Goal: Communication & Community: Answer question/provide support

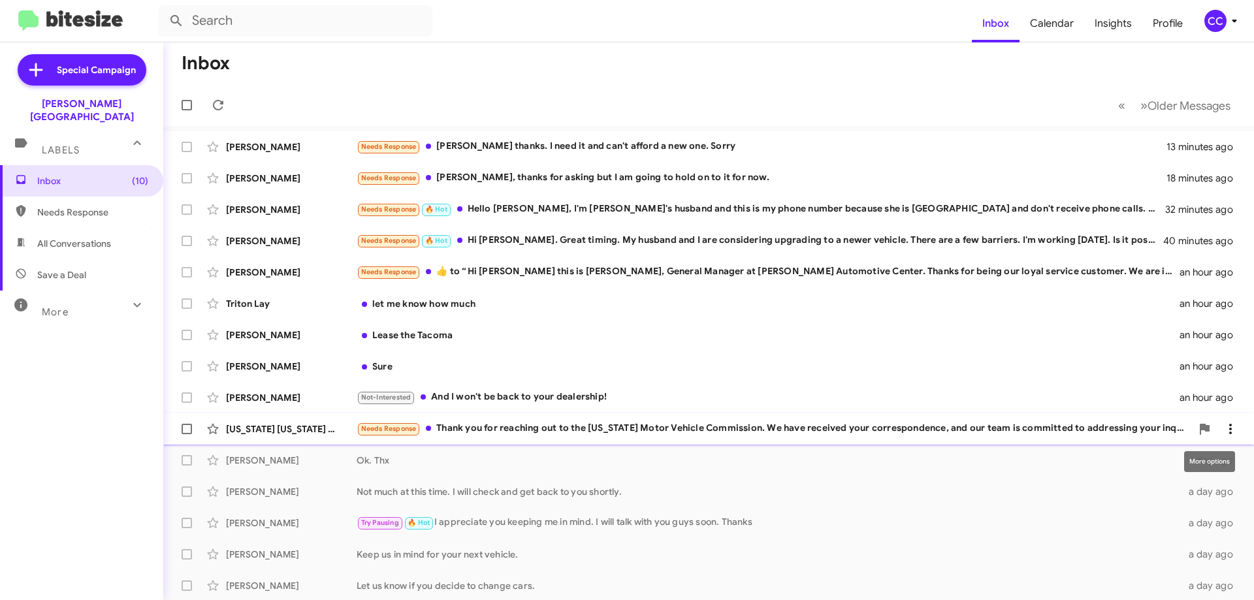
click at [1223, 423] on icon at bounding box center [1231, 429] width 16 height 16
click at [1144, 464] on span "Mark as read" at bounding box center [1116, 462] width 56 height 31
click at [272, 392] on div "[PERSON_NAME]" at bounding box center [291, 397] width 131 height 13
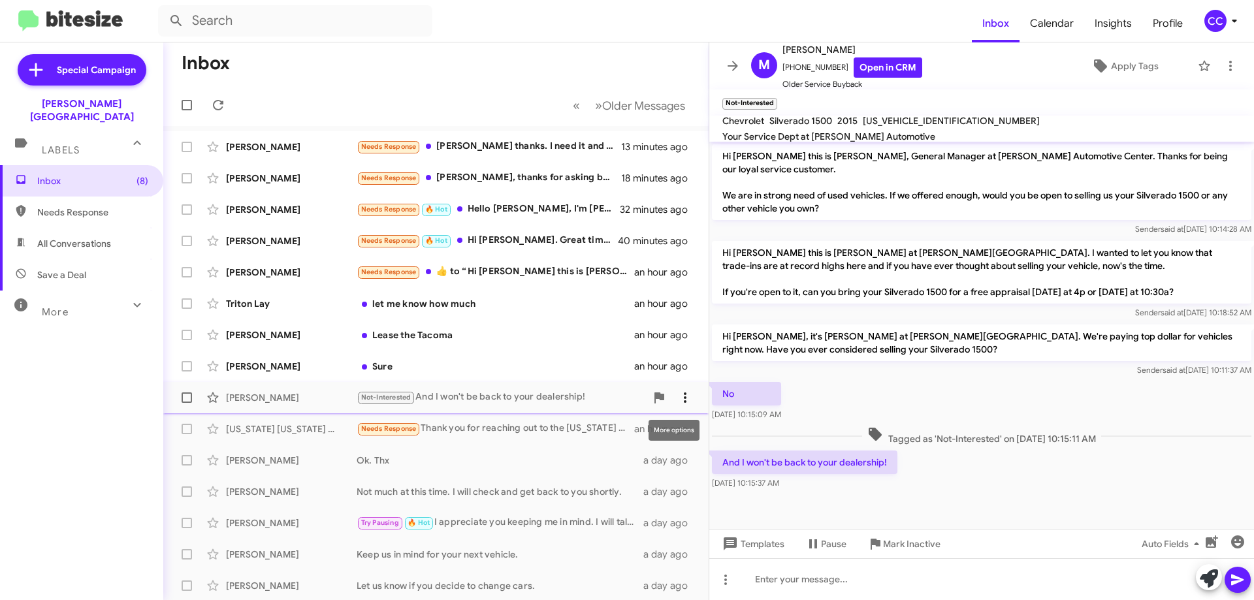
click at [677, 395] on icon at bounding box center [685, 398] width 16 height 16
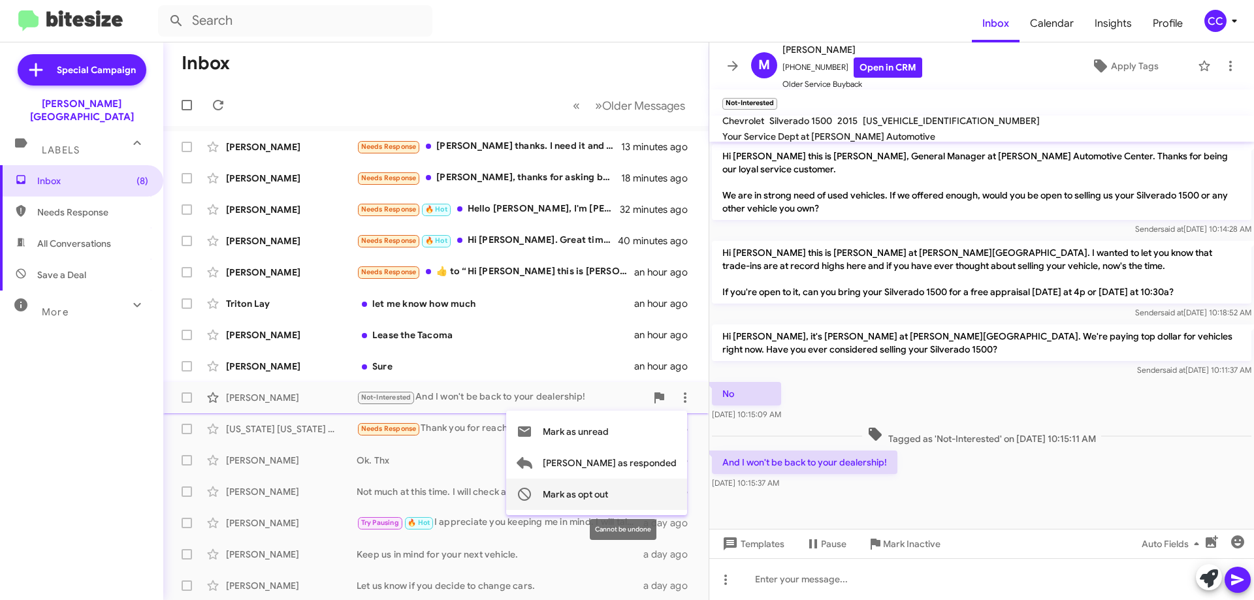
click at [608, 490] on span "Mark as opt out" at bounding box center [575, 494] width 65 height 31
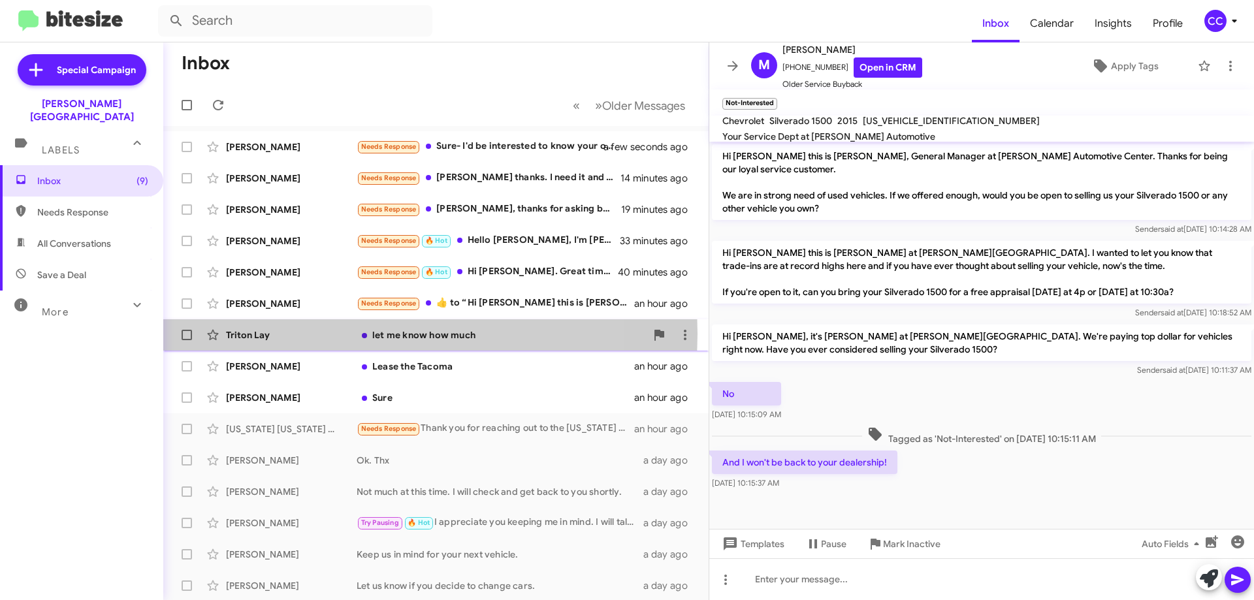
click at [246, 333] on div "Triton Lay" at bounding box center [291, 335] width 131 height 13
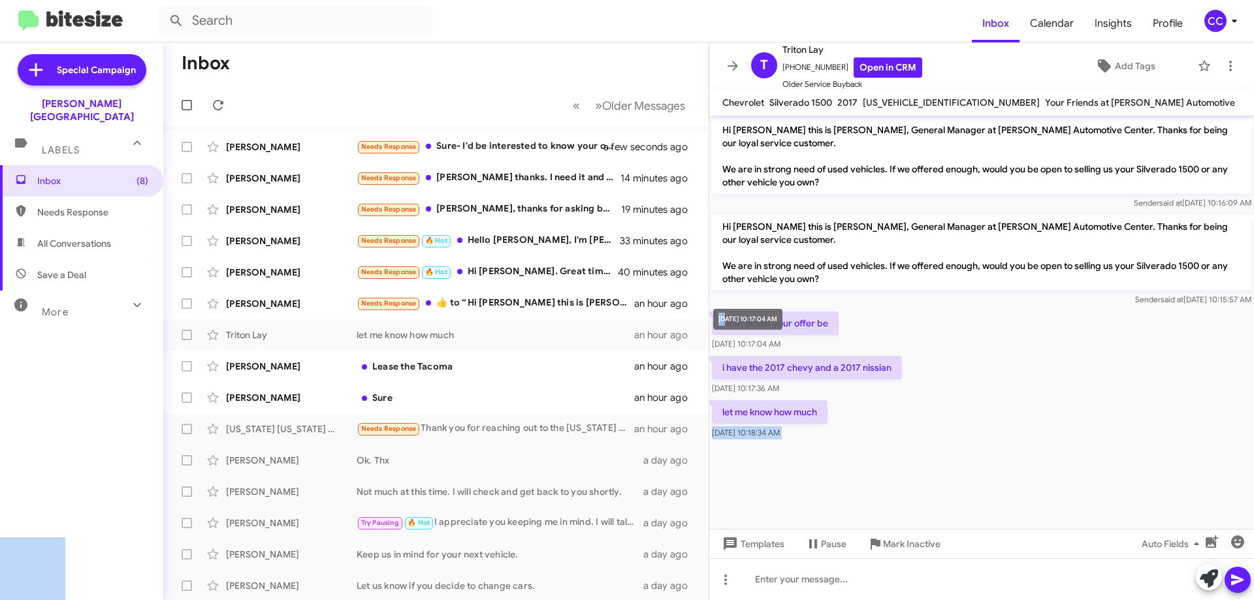
drag, startPoint x: 825, startPoint y: 415, endPoint x: 729, endPoint y: 313, distance: 139.5
click at [727, 312] on body "Inbox Calendar Insights Profile CC Special Campaign [PERSON_NAME] Auto Center L…" at bounding box center [627, 300] width 1254 height 600
click at [893, 412] on div "let me know how much [DATE] 10:18:34 AM" at bounding box center [981, 420] width 545 height 44
drag, startPoint x: 802, startPoint y: 428, endPoint x: 933, endPoint y: 350, distance: 152.3
click at [745, 325] on body "Inbox Calendar Insights Profile CC Special Campaign [PERSON_NAME] Auto Center L…" at bounding box center [627, 300] width 1254 height 600
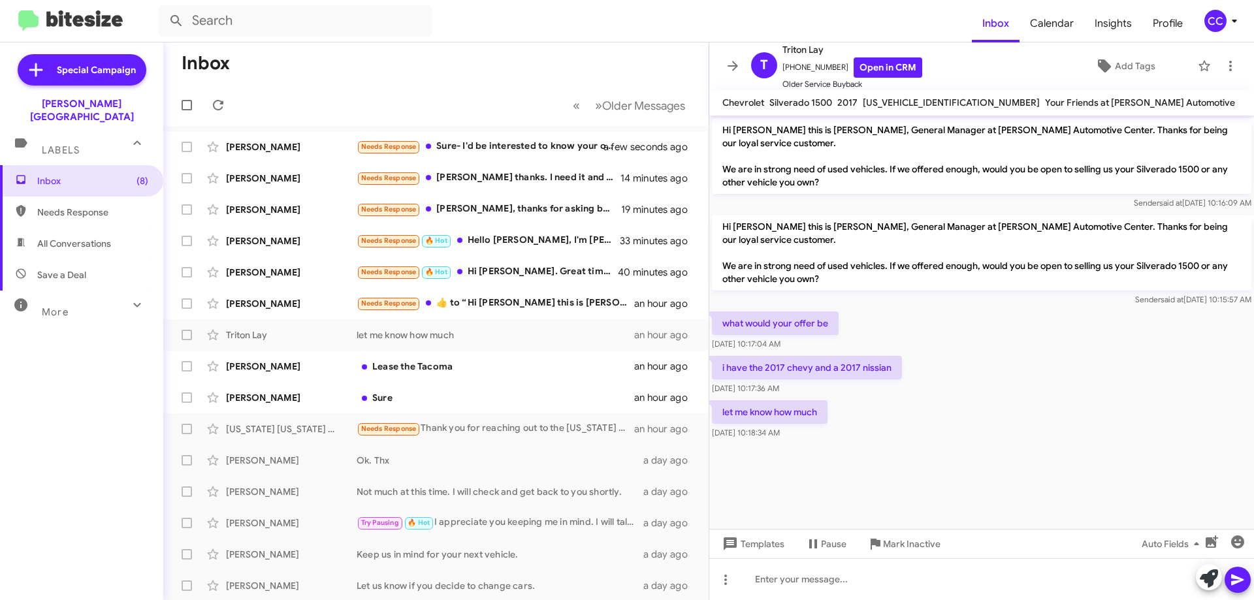
drag, startPoint x: 984, startPoint y: 396, endPoint x: 948, endPoint y: 413, distance: 38.9
click at [984, 399] on div "Hi [PERSON_NAME] this is [PERSON_NAME], General Manager at [PERSON_NAME] Automo…" at bounding box center [981, 279] width 545 height 327
click at [920, 415] on div "let me know how much [DATE] 10:18:34 AM" at bounding box center [981, 420] width 545 height 44
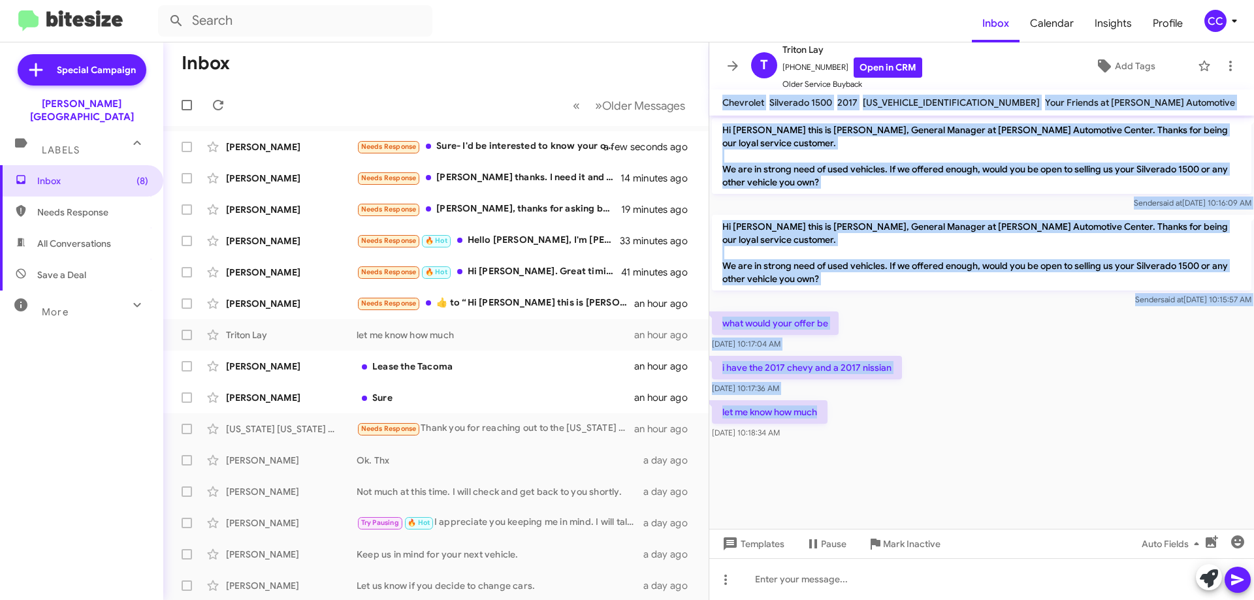
drag, startPoint x: 841, startPoint y: 416, endPoint x: 724, endPoint y: 106, distance: 331.5
click at [724, 106] on div "T Triton Lay [PHONE_NUMBER] Open in CRM Older Service Buyback Add Tags Chevrole…" at bounding box center [981, 321] width 545 height 558
copy div "Chevrolet Silverado 1500 2017 [US_VEHICLE_IDENTIFICATION_NUMBER] Your Friends a…"
click at [869, 58] on link "Open in CRM" at bounding box center [888, 67] width 69 height 20
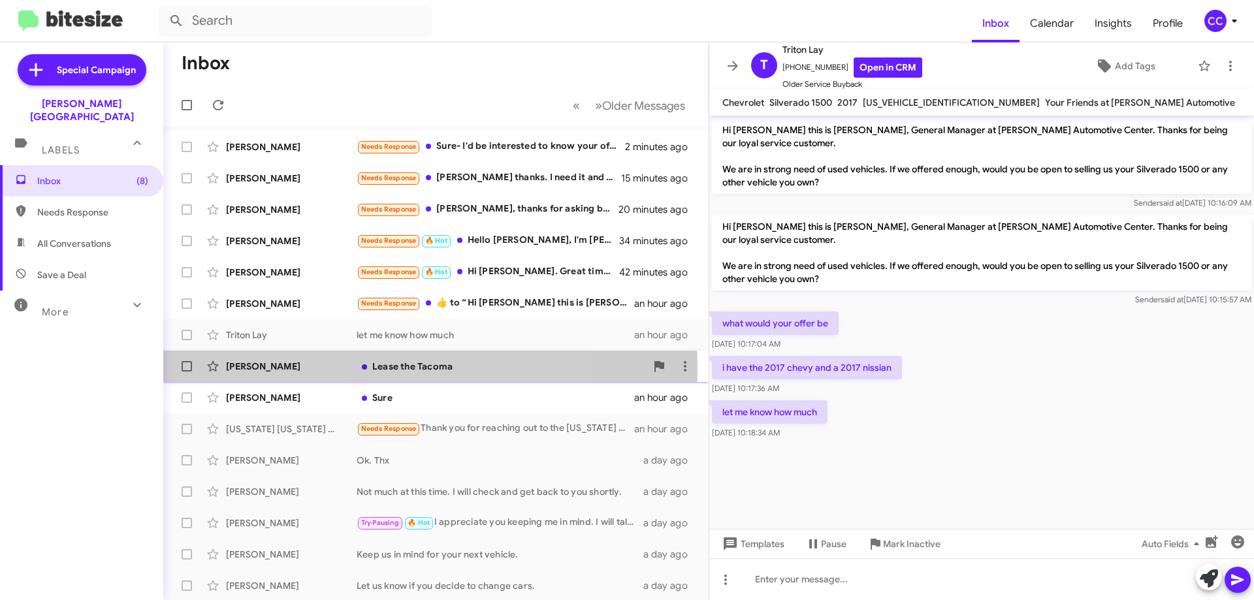
click at [230, 365] on div "[PERSON_NAME]" at bounding box center [291, 366] width 131 height 13
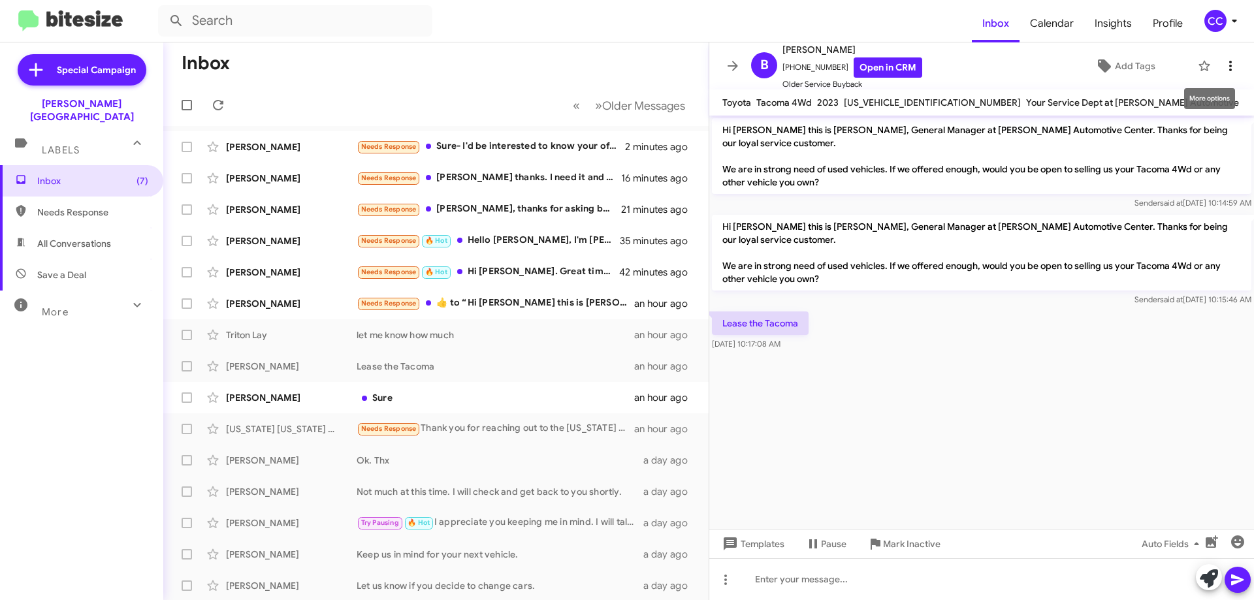
click at [1223, 61] on icon at bounding box center [1231, 66] width 16 height 16
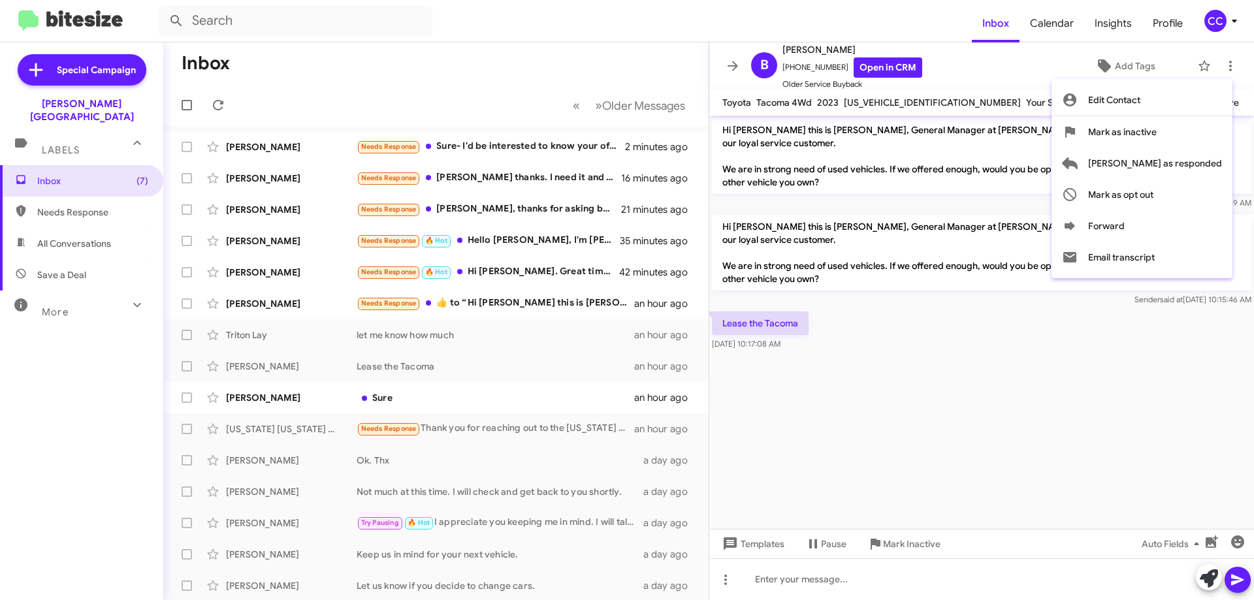
click at [1062, 425] on div at bounding box center [627, 300] width 1254 height 600
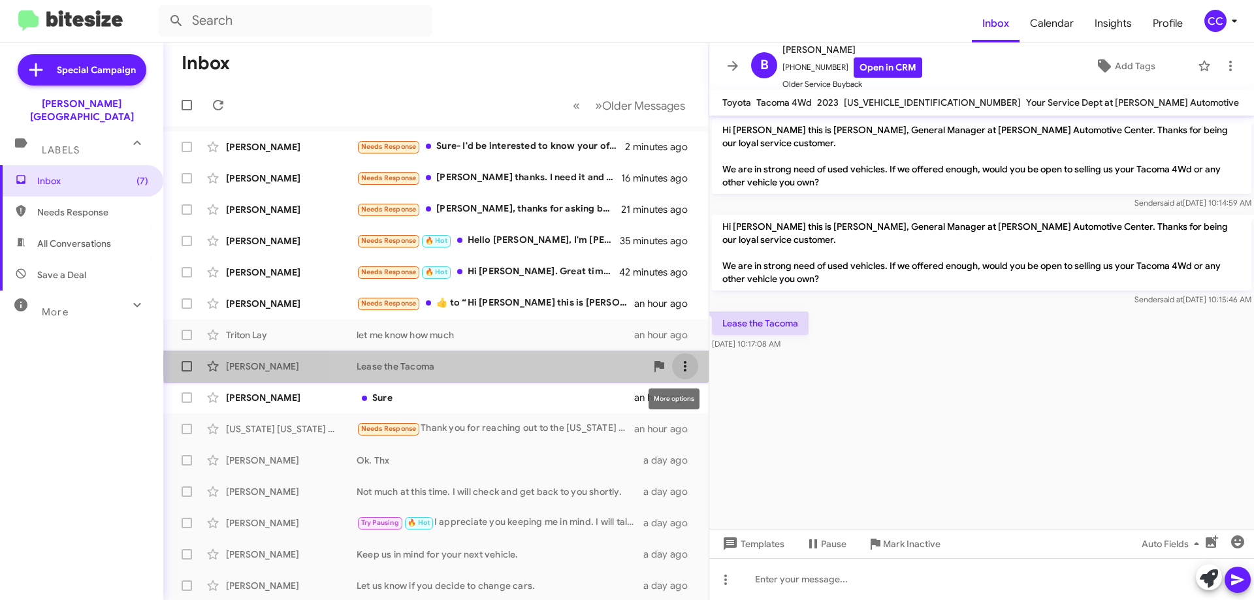
click at [684, 365] on span at bounding box center [685, 367] width 26 height 16
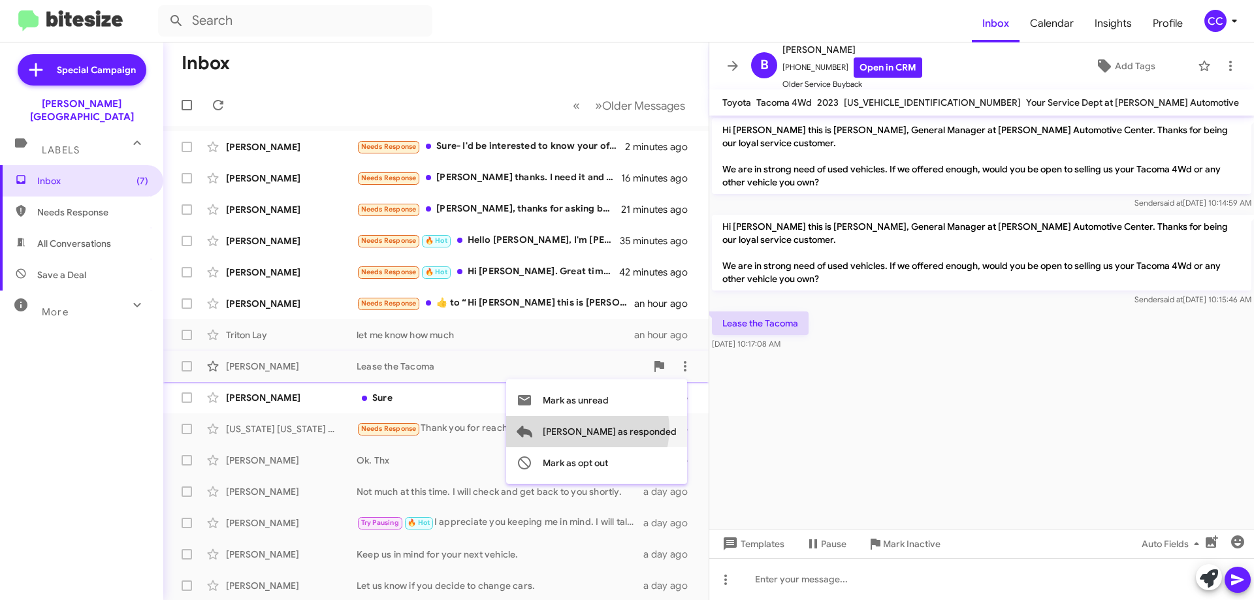
click at [639, 429] on span "[PERSON_NAME] as responded" at bounding box center [610, 431] width 134 height 31
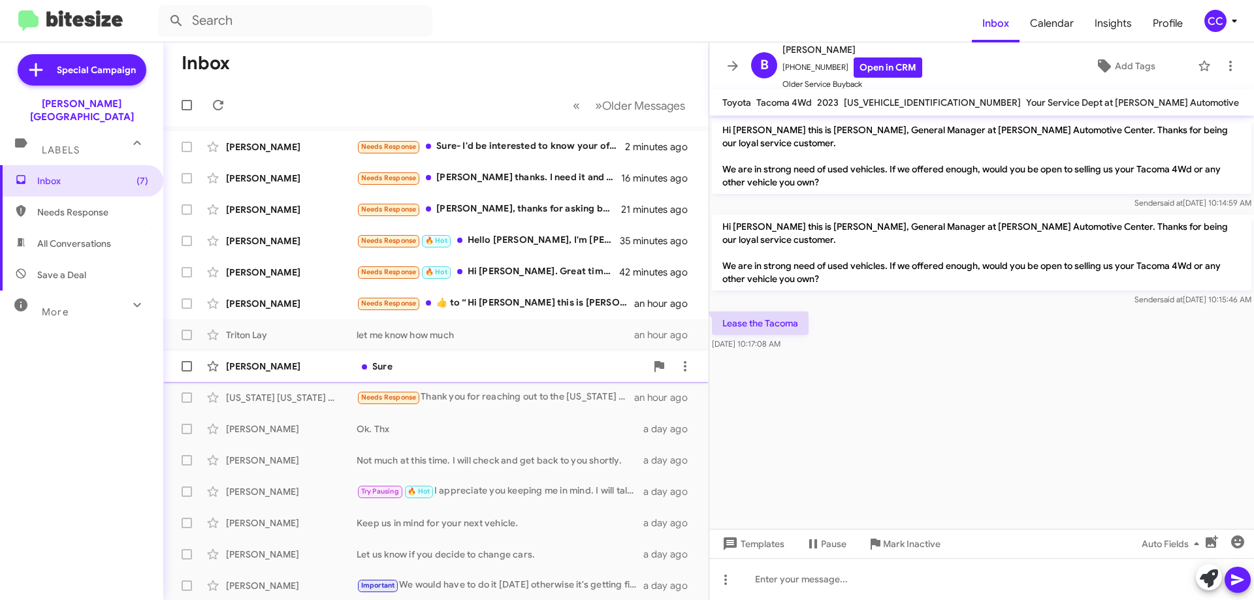
click at [246, 359] on div "[PERSON_NAME] Sure an hour ago" at bounding box center [436, 366] width 524 height 26
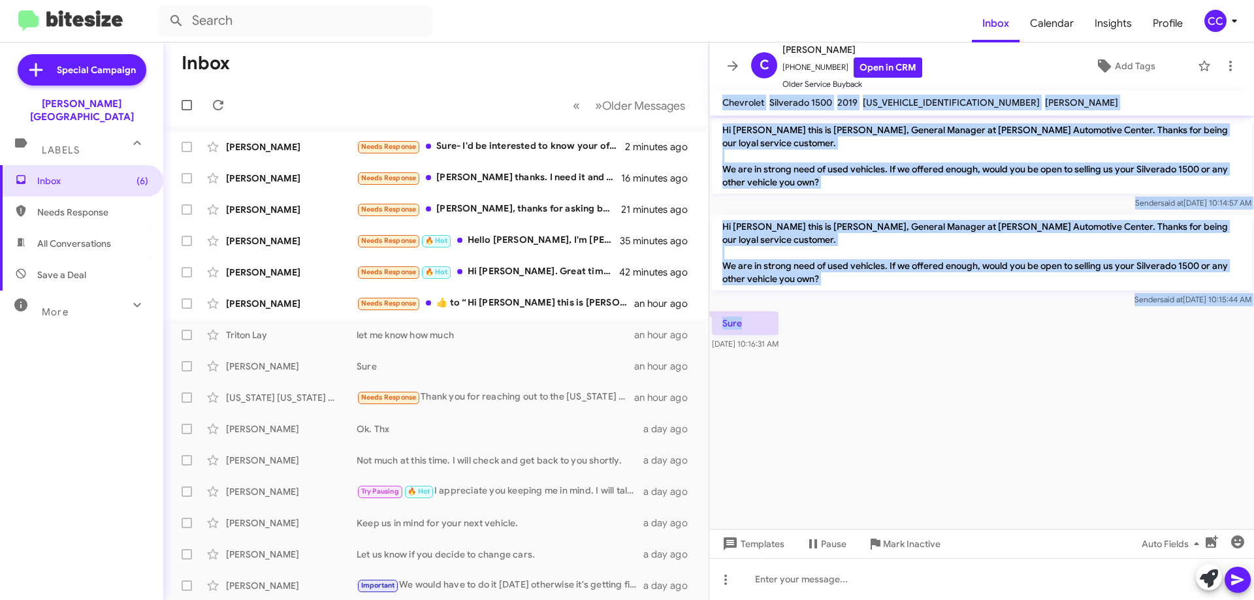
drag, startPoint x: 799, startPoint y: 321, endPoint x: 724, endPoint y: 96, distance: 237.7
click at [724, 96] on div "C [PERSON_NAME] [PHONE_NUMBER] Open in CRM Older Service Buyback Add Tags Chevr…" at bounding box center [981, 321] width 545 height 558
copy div "Chevrolet Silverado 1500 2019 [US_VEHICLE_IDENTIFICATION_NUMBER] [PERSON_NAME] …"
click at [891, 64] on link "Open in CRM" at bounding box center [888, 67] width 69 height 20
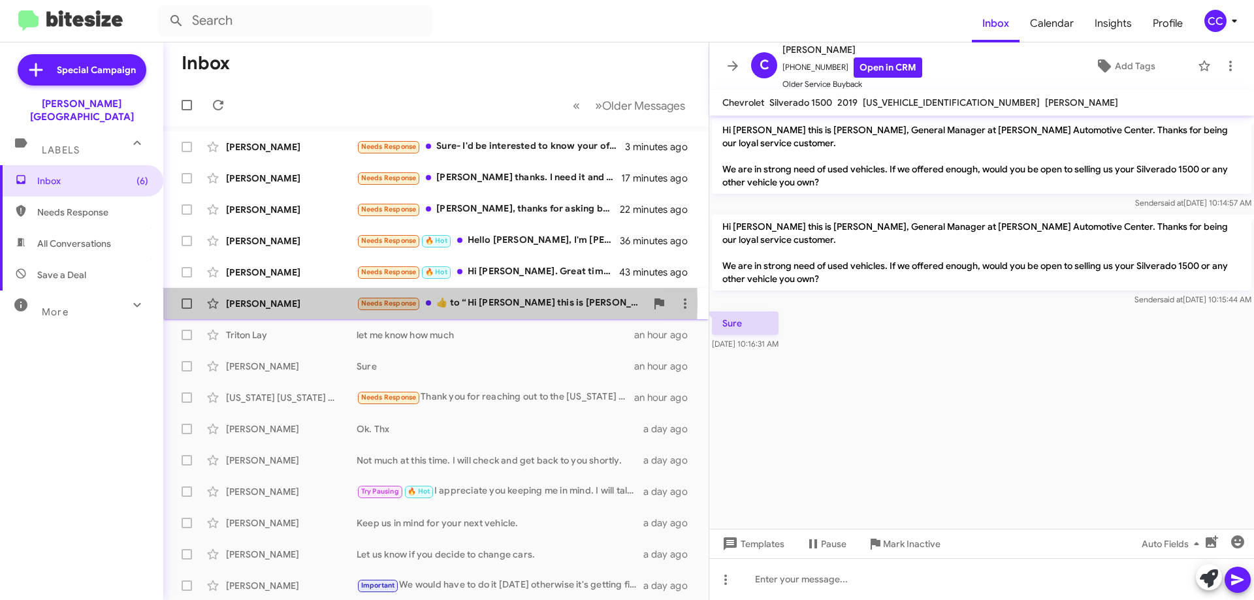
click at [266, 302] on div "[PERSON_NAME]" at bounding box center [291, 303] width 131 height 13
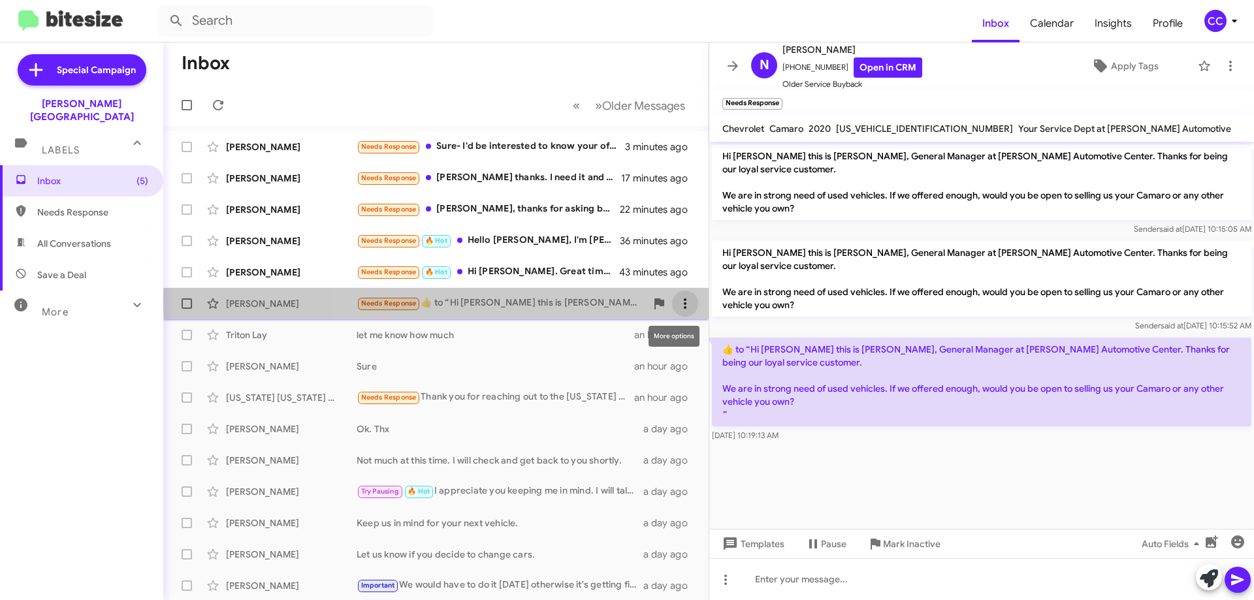
click at [684, 300] on icon at bounding box center [685, 303] width 3 height 10
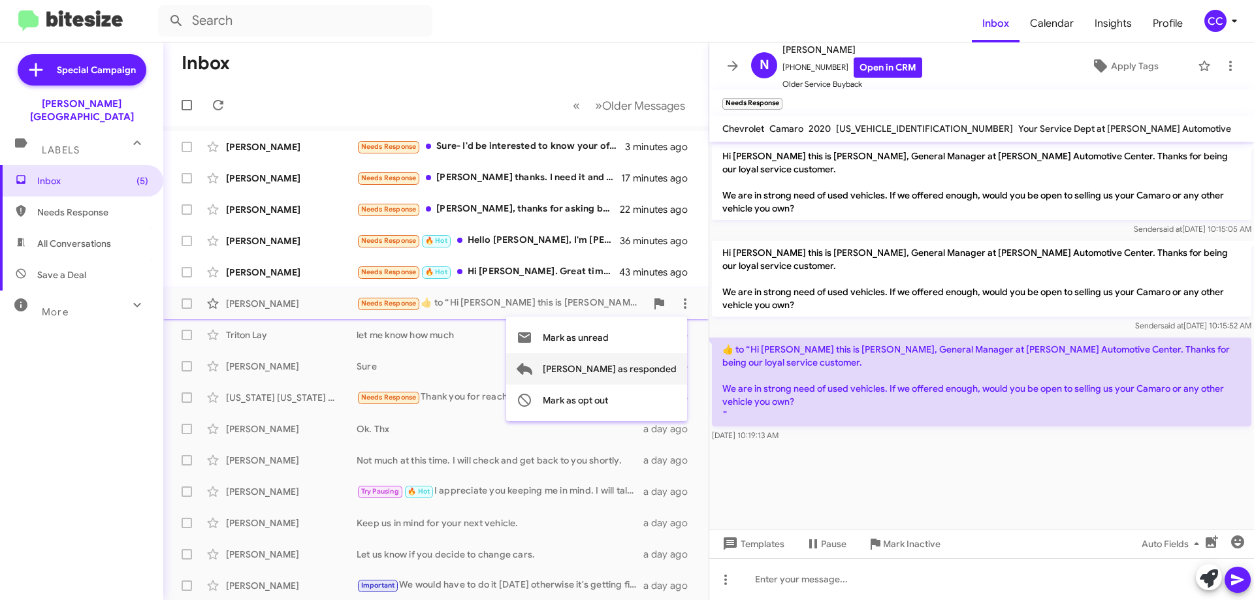
click at [651, 370] on span "[PERSON_NAME] as responded" at bounding box center [610, 368] width 134 height 31
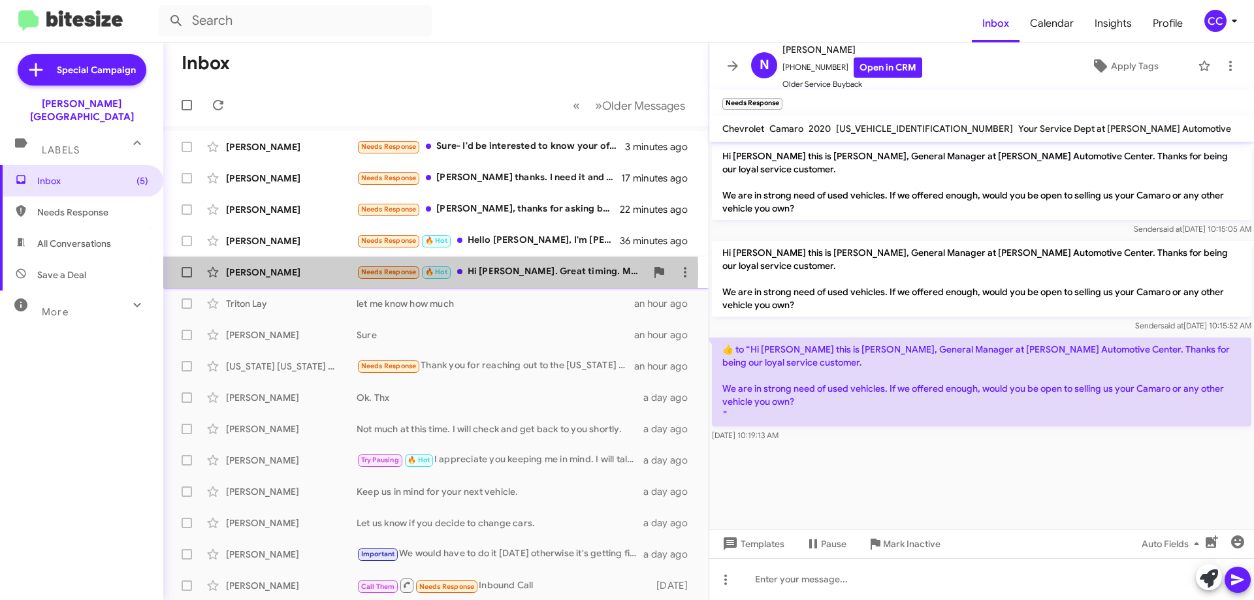
click at [253, 271] on div "[PERSON_NAME]" at bounding box center [291, 272] width 131 height 13
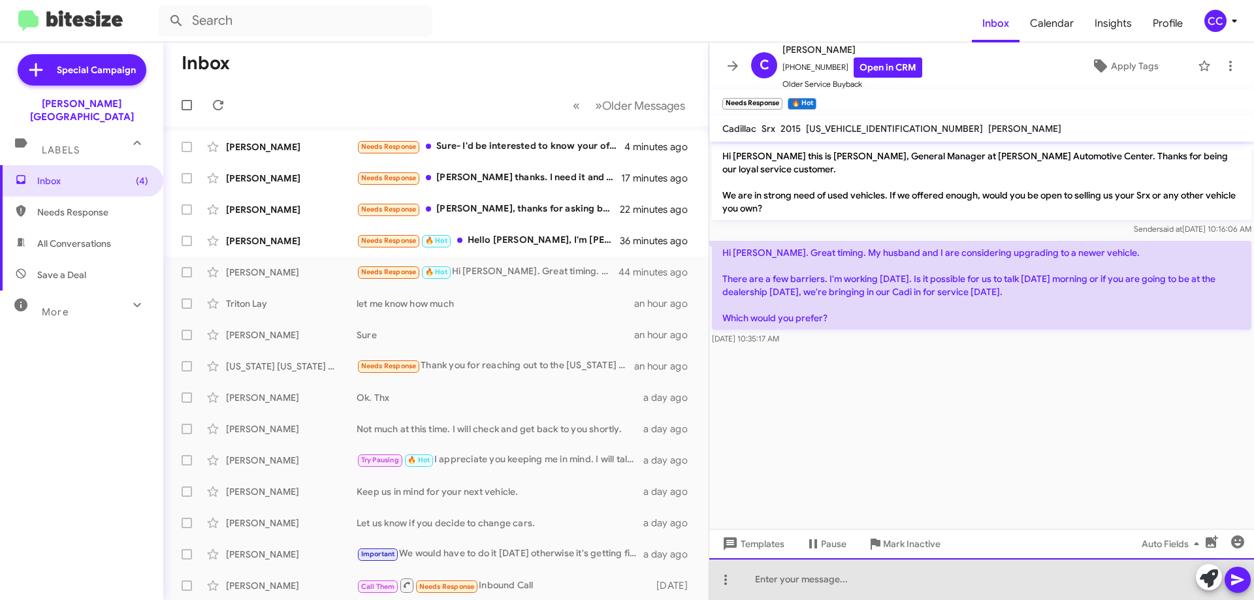
click at [754, 572] on div at bounding box center [981, 579] width 545 height 42
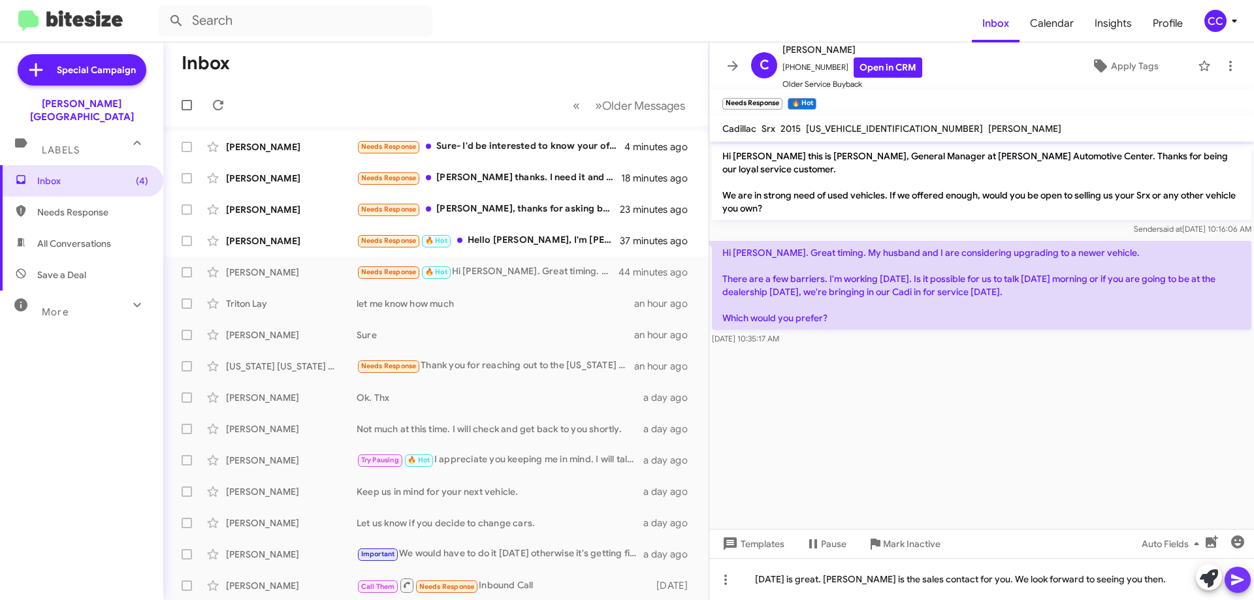
click at [1245, 576] on button at bounding box center [1238, 580] width 26 height 26
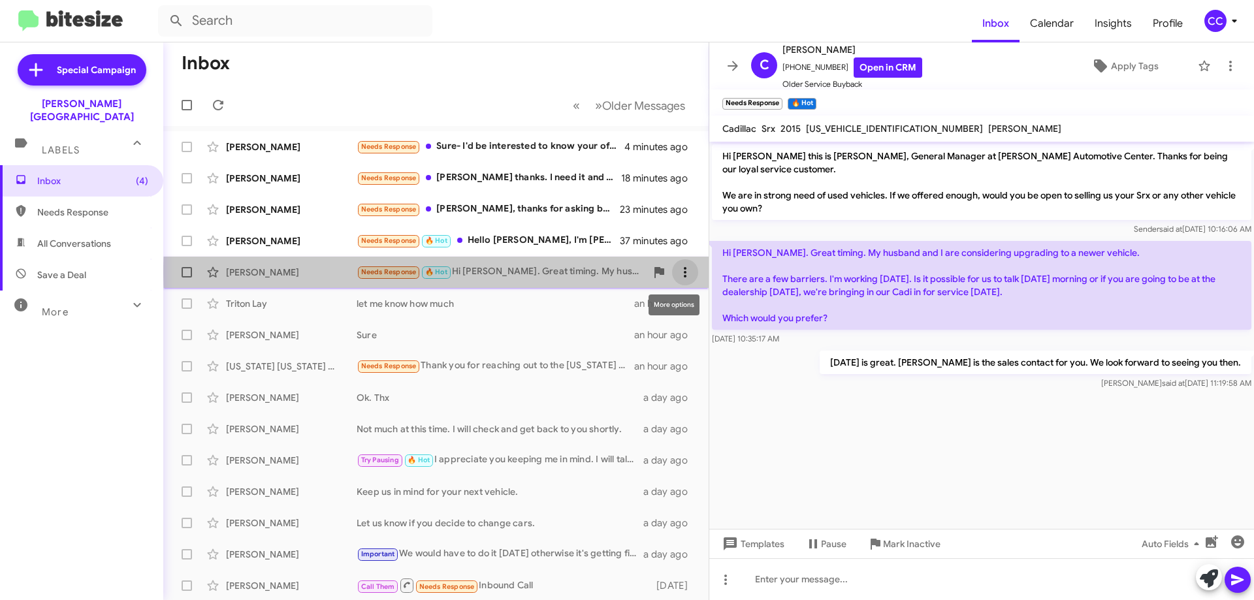
click at [677, 273] on icon at bounding box center [685, 273] width 16 height 16
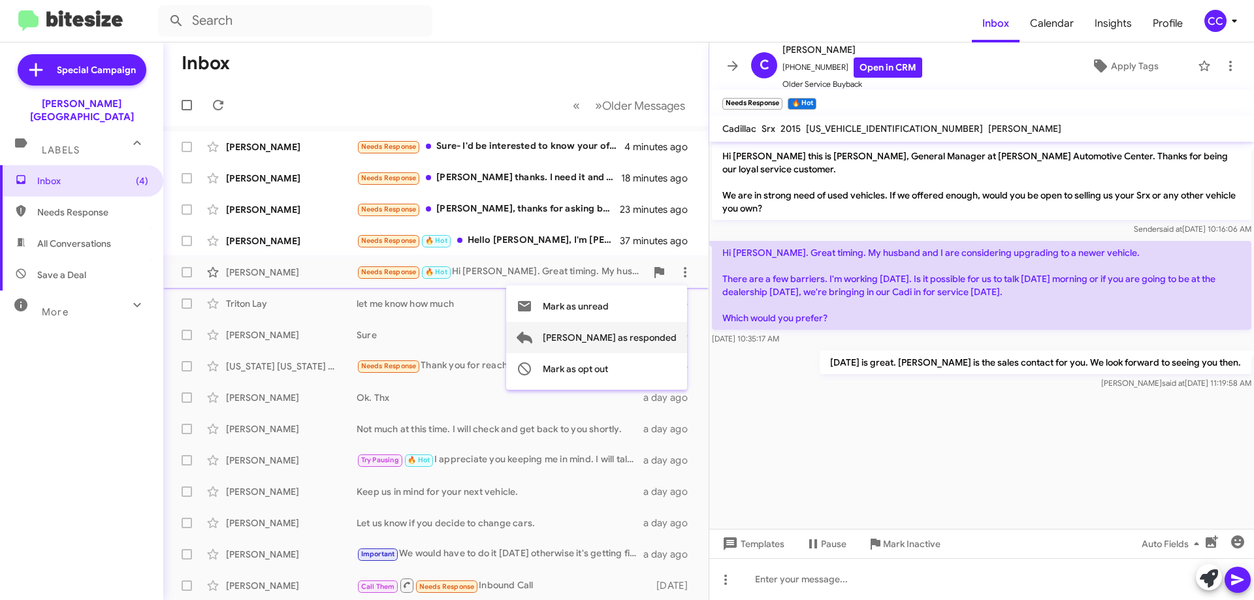
click at [638, 336] on span "[PERSON_NAME] as responded" at bounding box center [610, 337] width 134 height 31
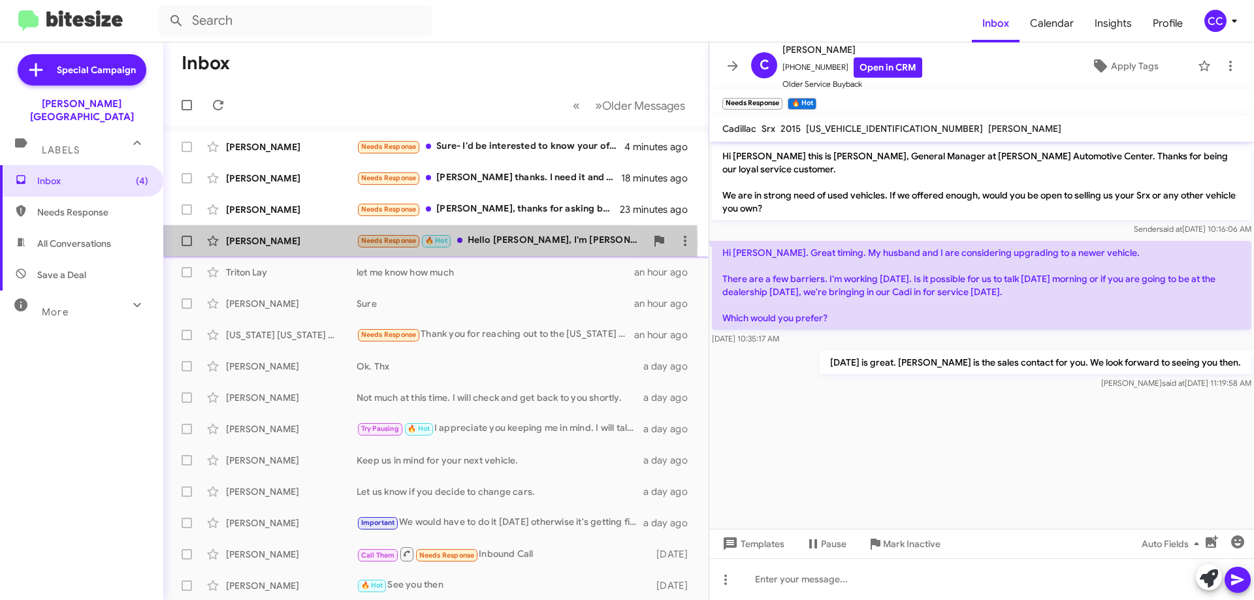
click at [252, 242] on div "[PERSON_NAME]" at bounding box center [291, 240] width 131 height 13
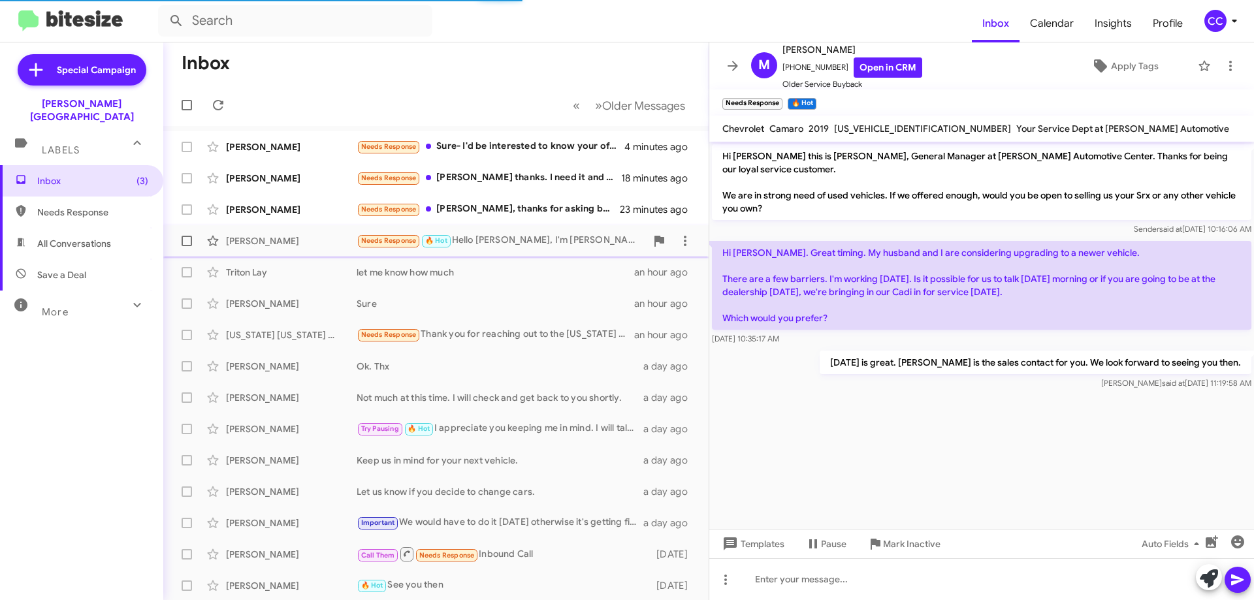
scroll to position [242, 0]
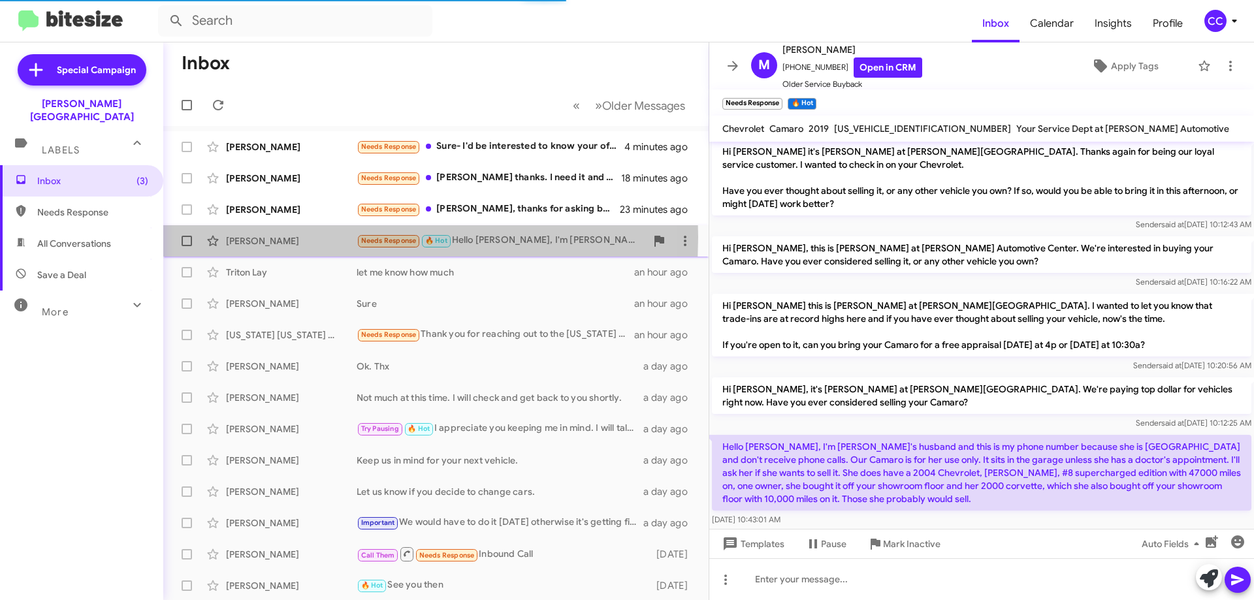
click at [272, 237] on div "[PERSON_NAME]" at bounding box center [291, 240] width 131 height 13
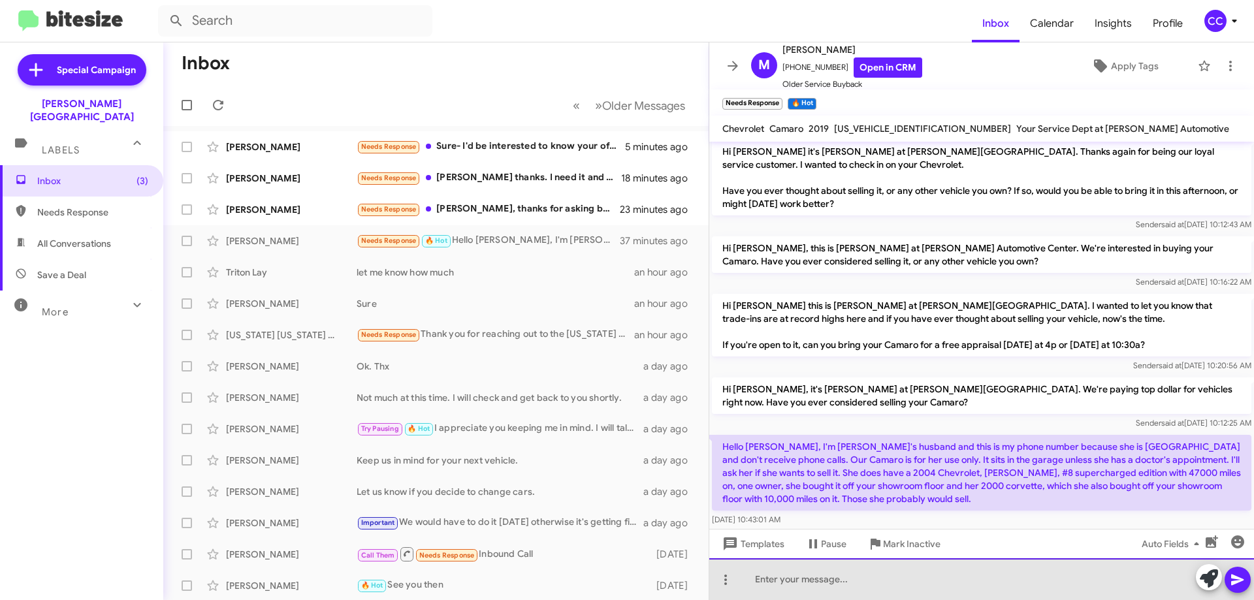
click at [795, 583] on div at bounding box center [981, 579] width 545 height 42
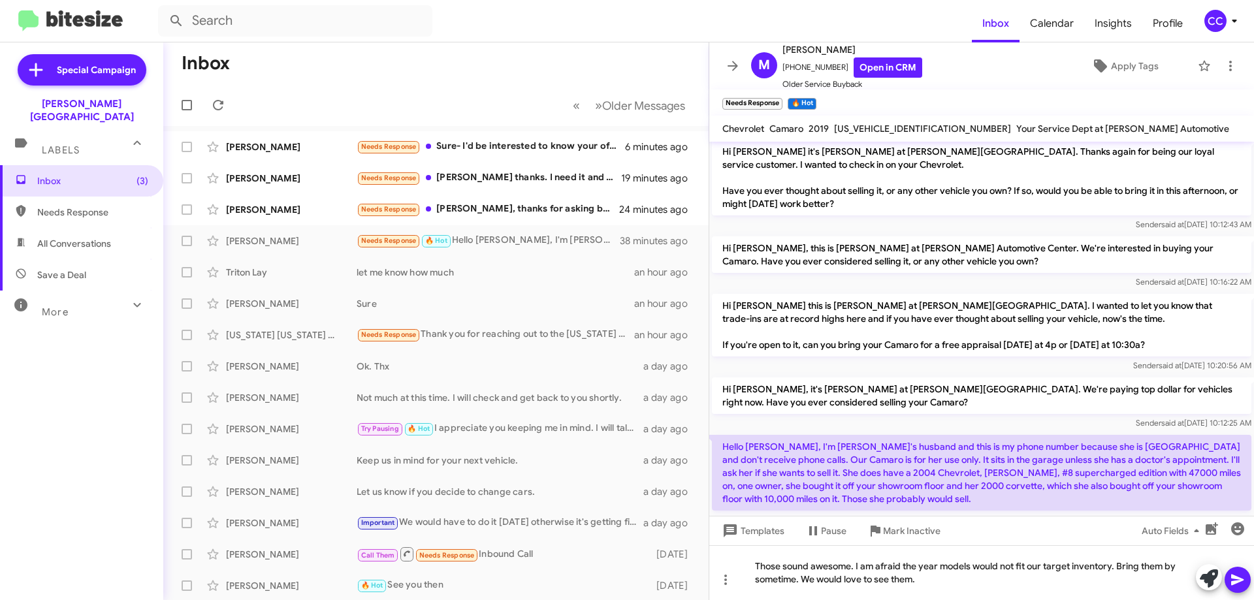
click at [1242, 579] on icon at bounding box center [1237, 580] width 12 height 11
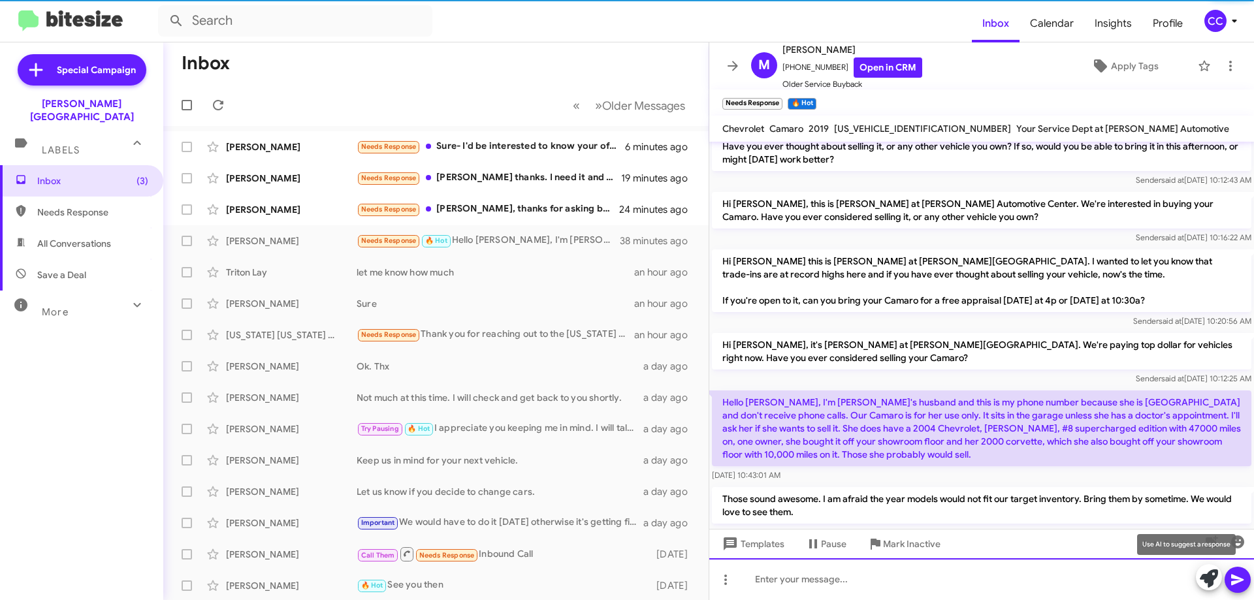
scroll to position [303, 0]
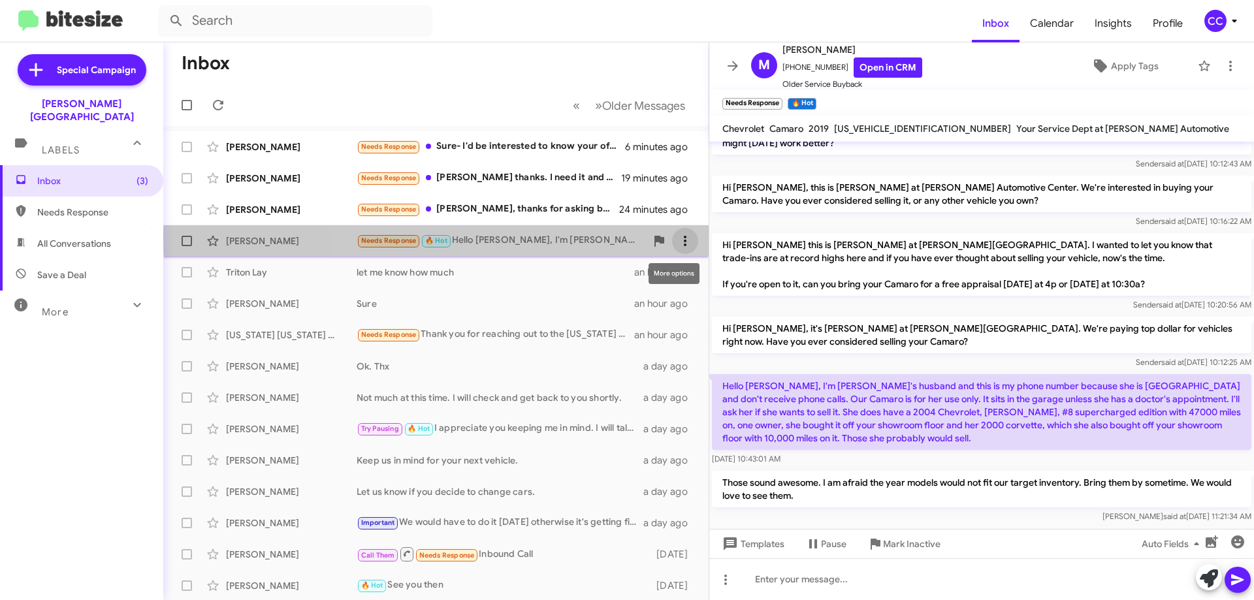
click at [679, 238] on icon at bounding box center [685, 241] width 16 height 16
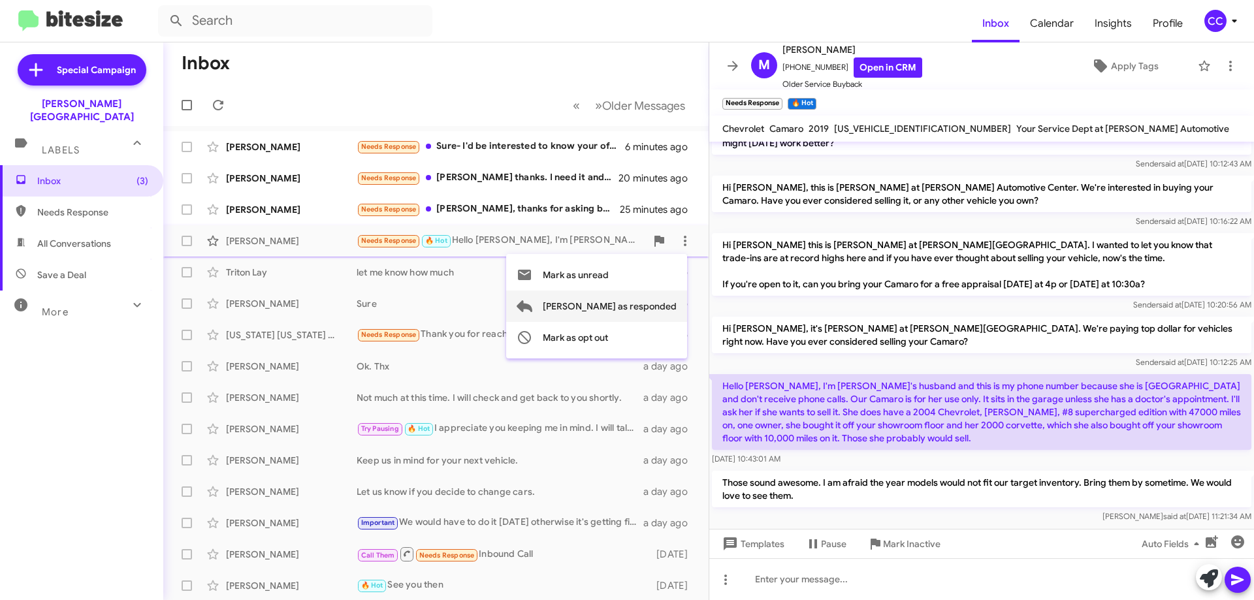
click at [666, 306] on span "[PERSON_NAME] as responded" at bounding box center [610, 306] width 134 height 31
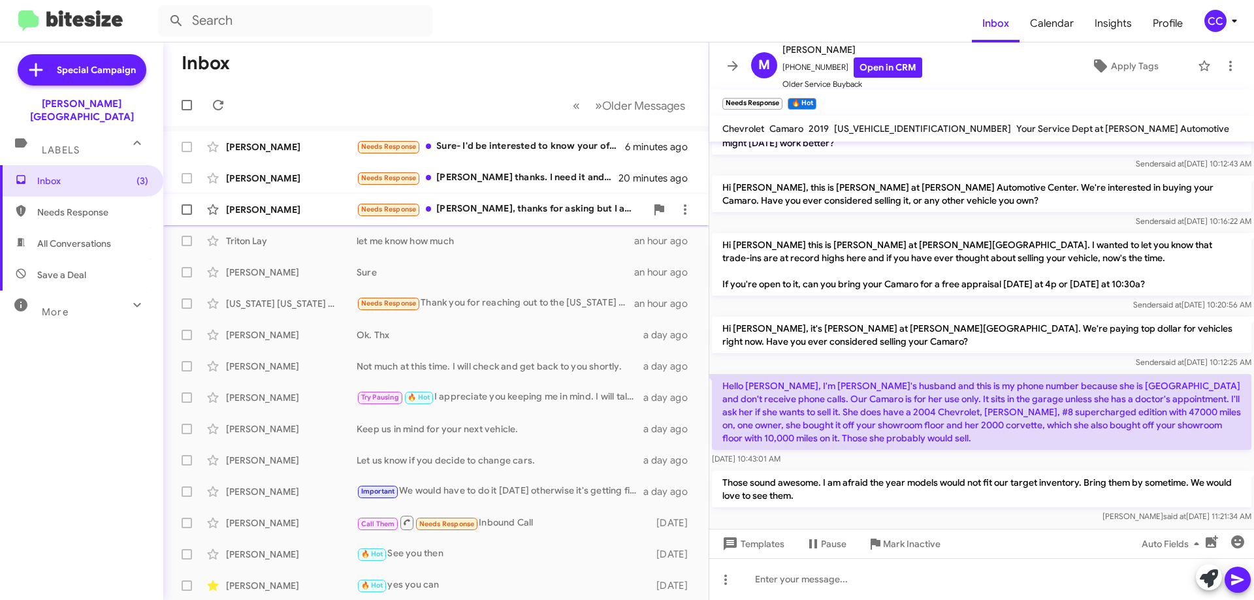
click at [274, 208] on div "[PERSON_NAME]" at bounding box center [291, 209] width 131 height 13
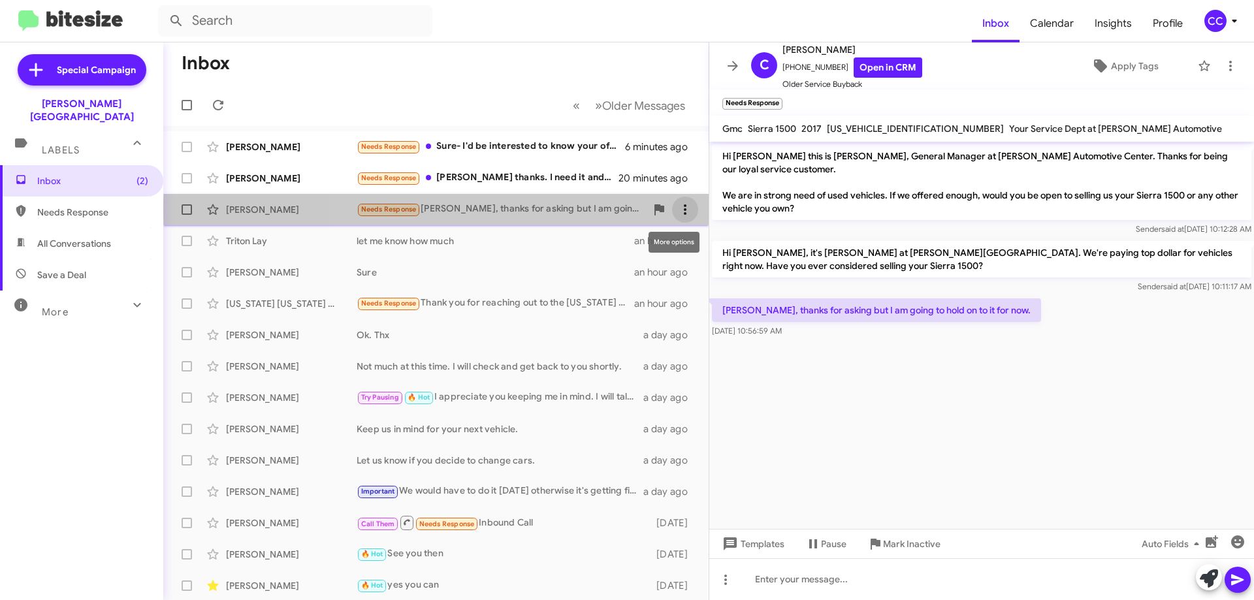
click at [677, 210] on icon at bounding box center [685, 210] width 16 height 16
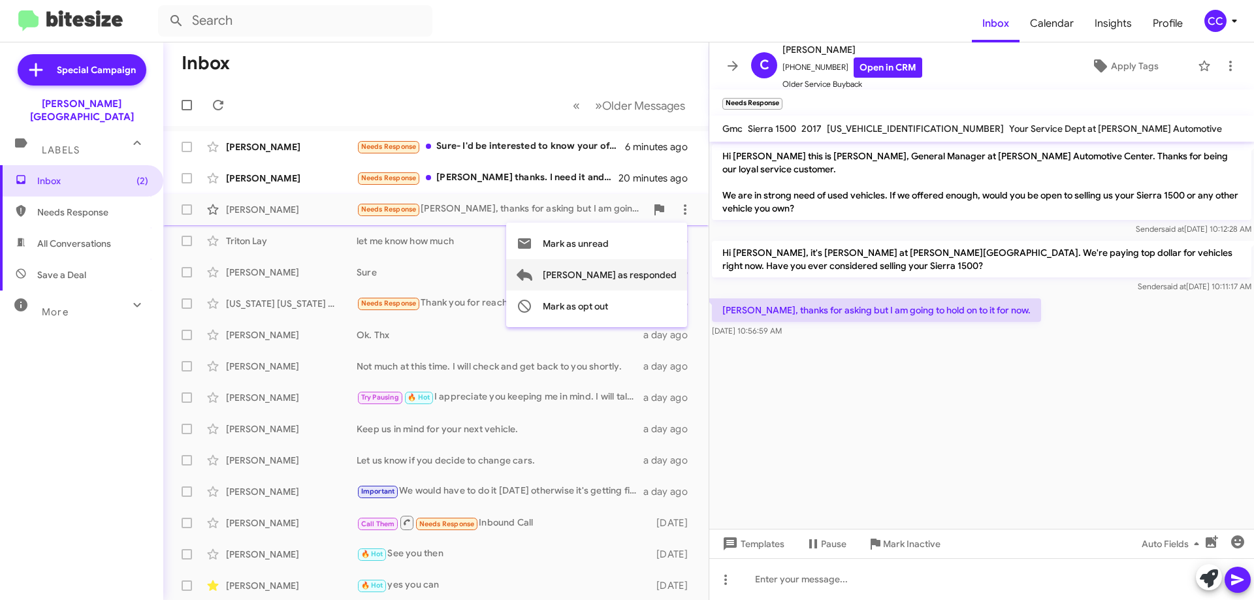
click at [672, 271] on span "[PERSON_NAME] as responded" at bounding box center [610, 274] width 134 height 31
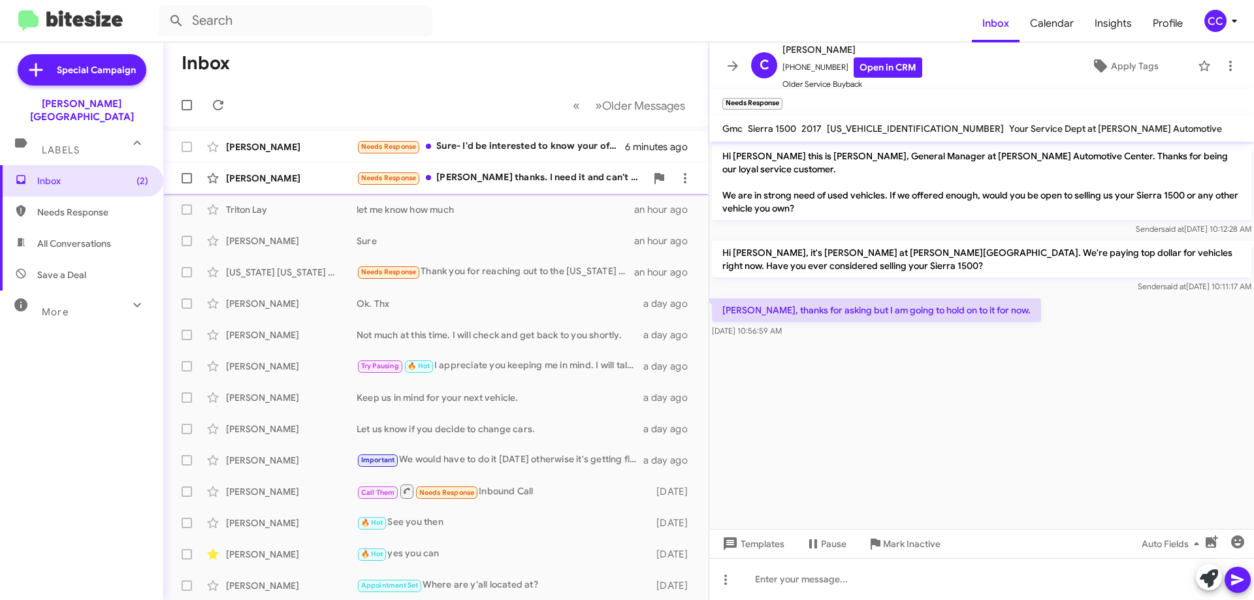
click at [268, 179] on div "[PERSON_NAME]" at bounding box center [291, 178] width 131 height 13
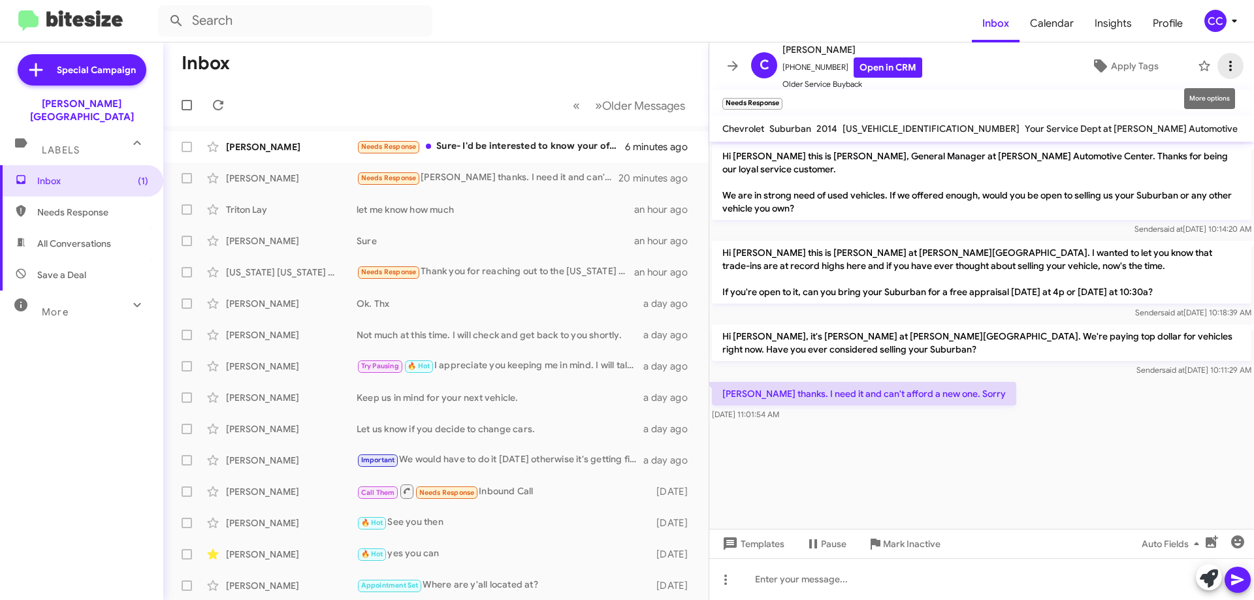
click at [1223, 60] on icon at bounding box center [1231, 66] width 16 height 16
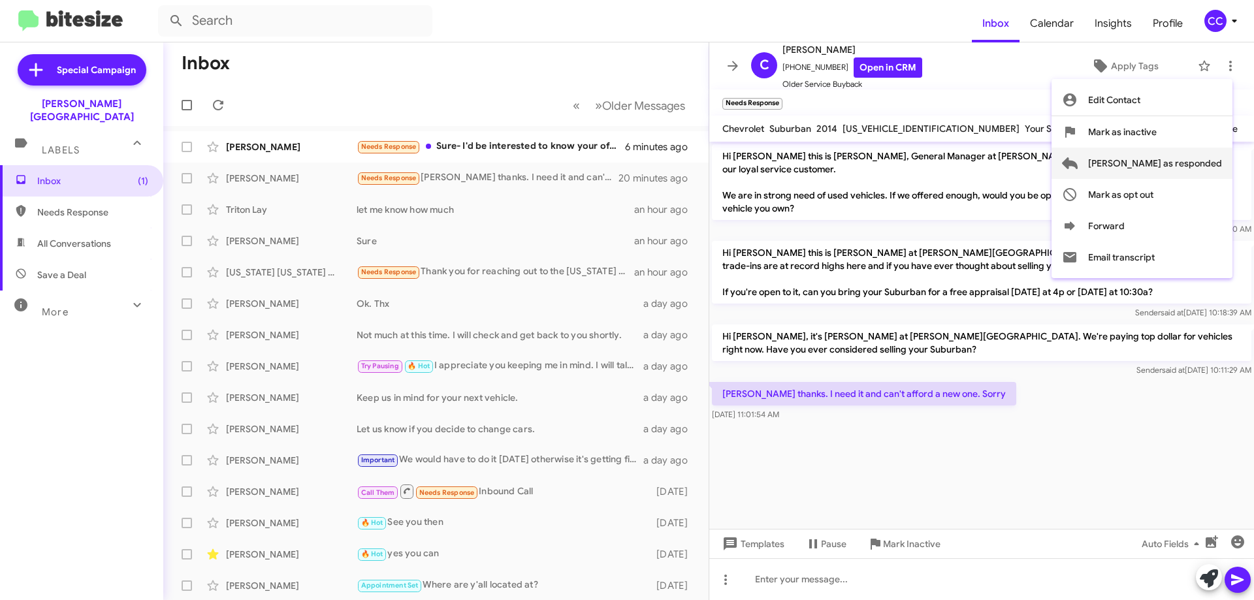
click at [1182, 165] on span "[PERSON_NAME] as responded" at bounding box center [1155, 163] width 134 height 31
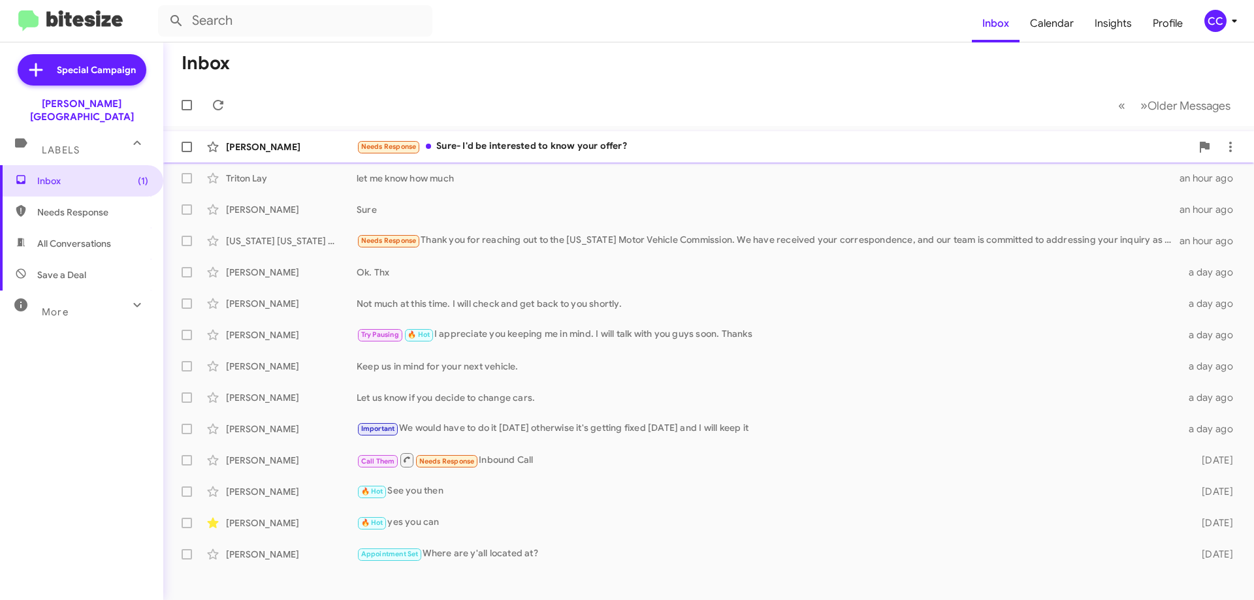
click at [249, 147] on div "[PERSON_NAME]" at bounding box center [291, 146] width 131 height 13
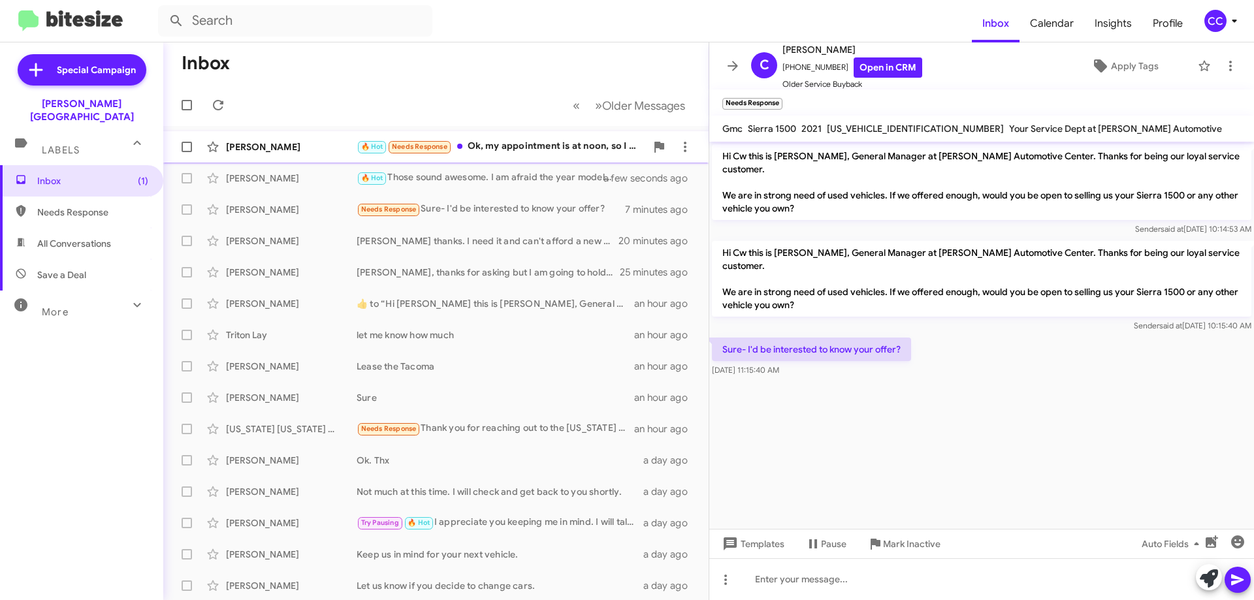
click at [281, 144] on div "[PERSON_NAME]" at bounding box center [291, 146] width 131 height 13
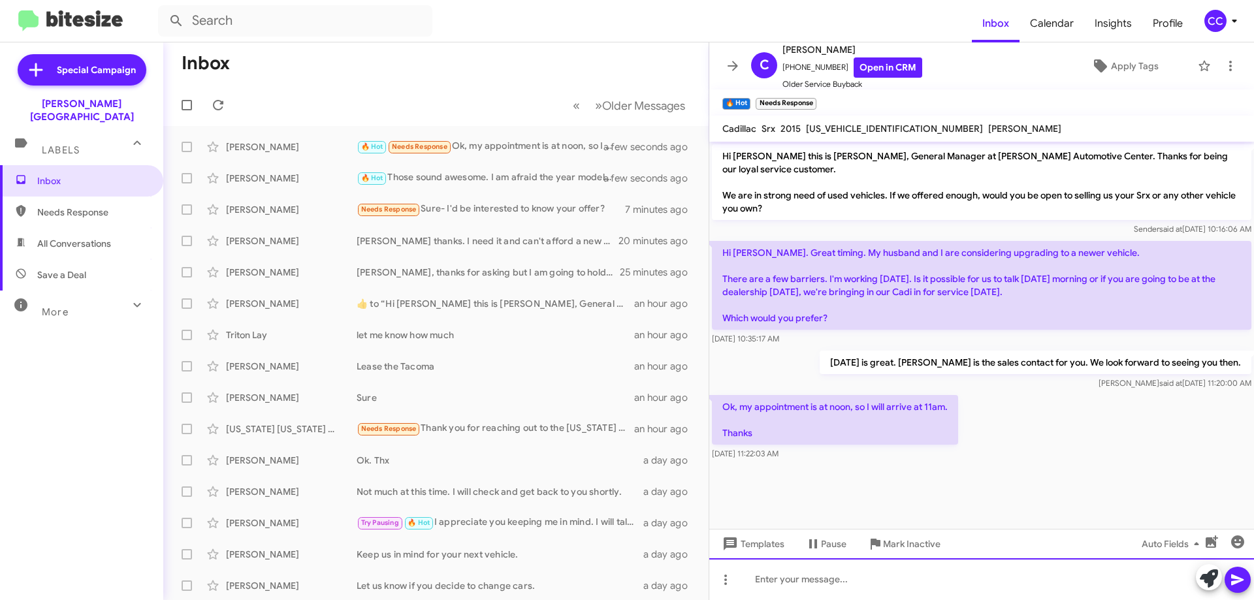
click at [760, 573] on div at bounding box center [981, 579] width 545 height 42
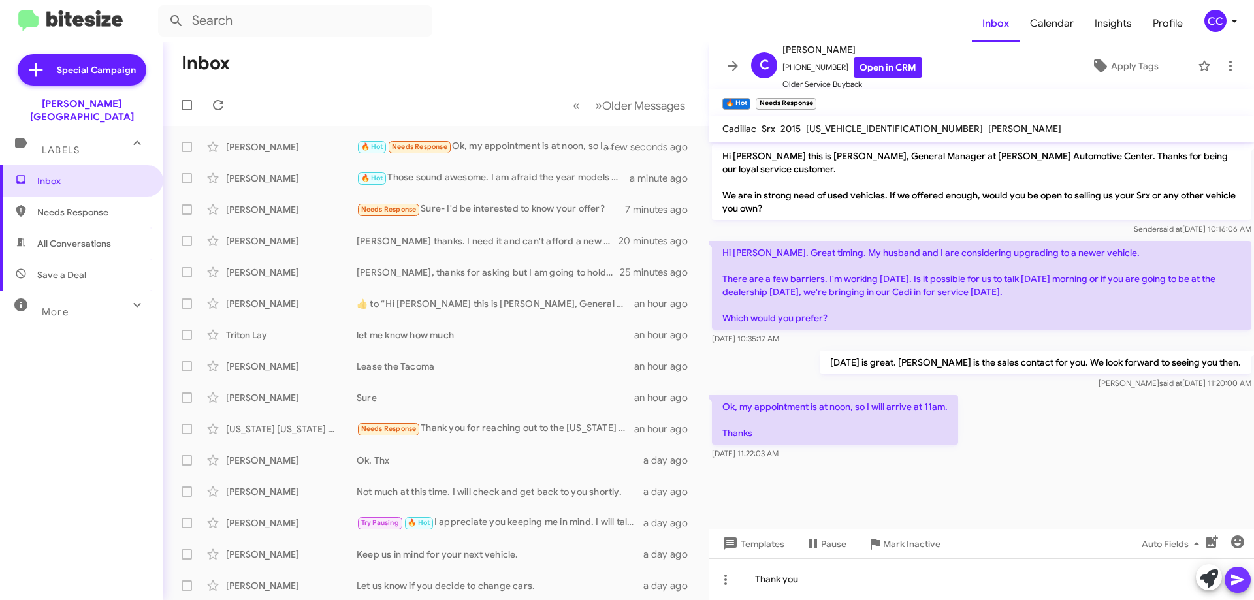
click at [1239, 584] on icon at bounding box center [1238, 580] width 16 height 16
click at [43, 206] on span "Needs Response" at bounding box center [92, 212] width 111 height 13
type input "in:needs-response"
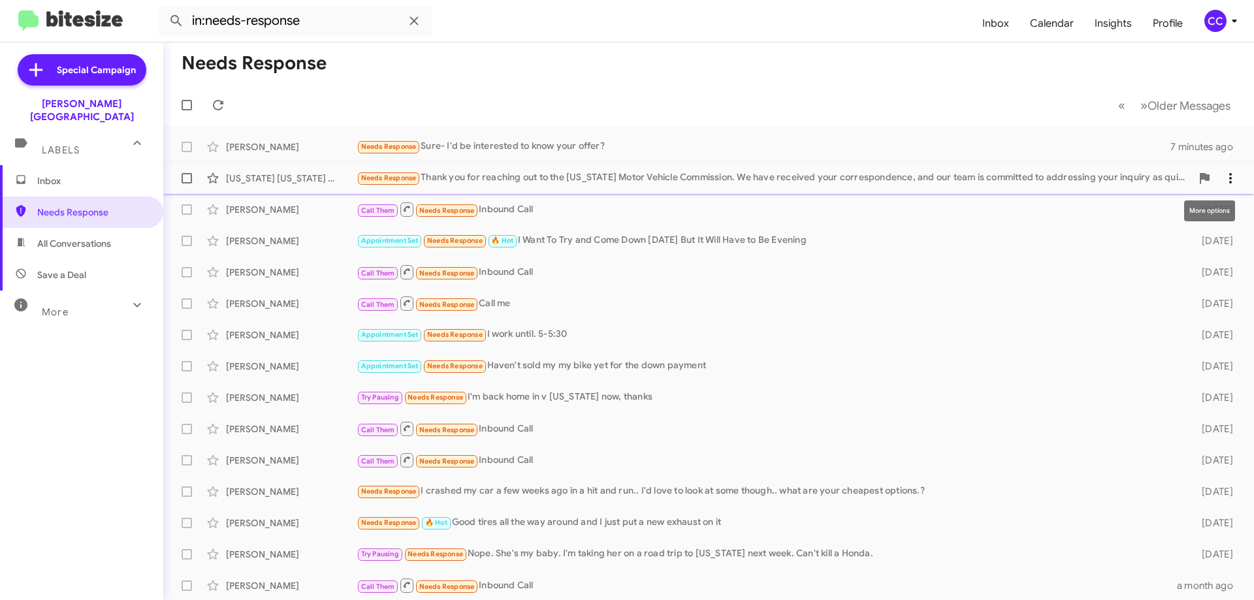
click at [1223, 176] on icon at bounding box center [1231, 178] width 16 height 16
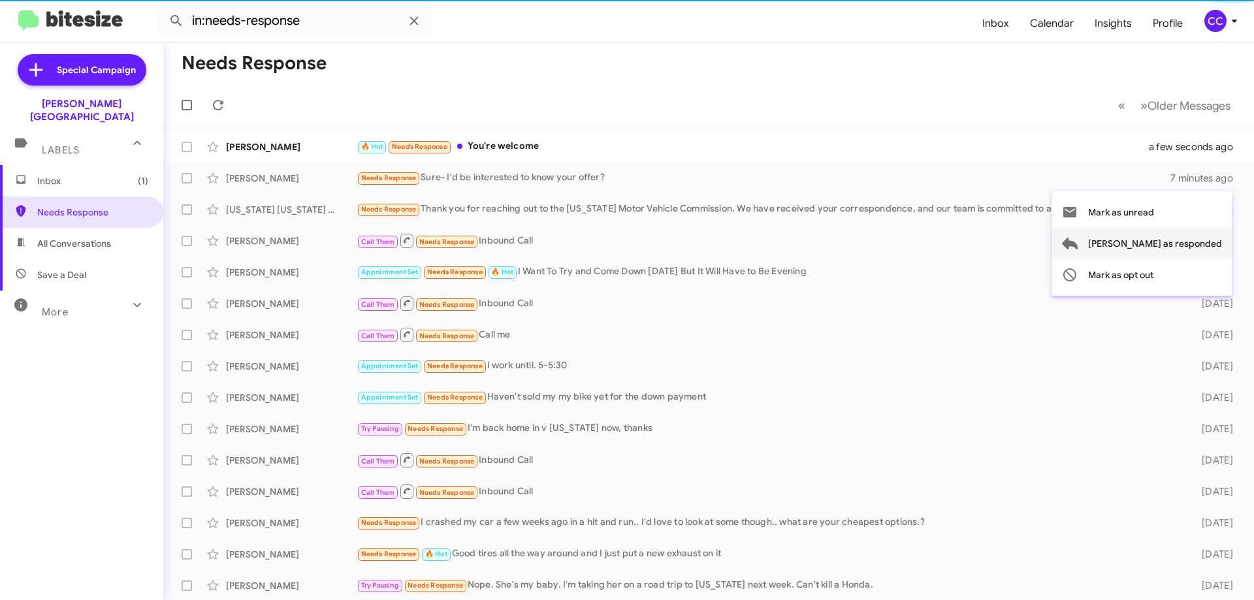
click at [1197, 242] on span "[PERSON_NAME] as responded" at bounding box center [1155, 243] width 134 height 31
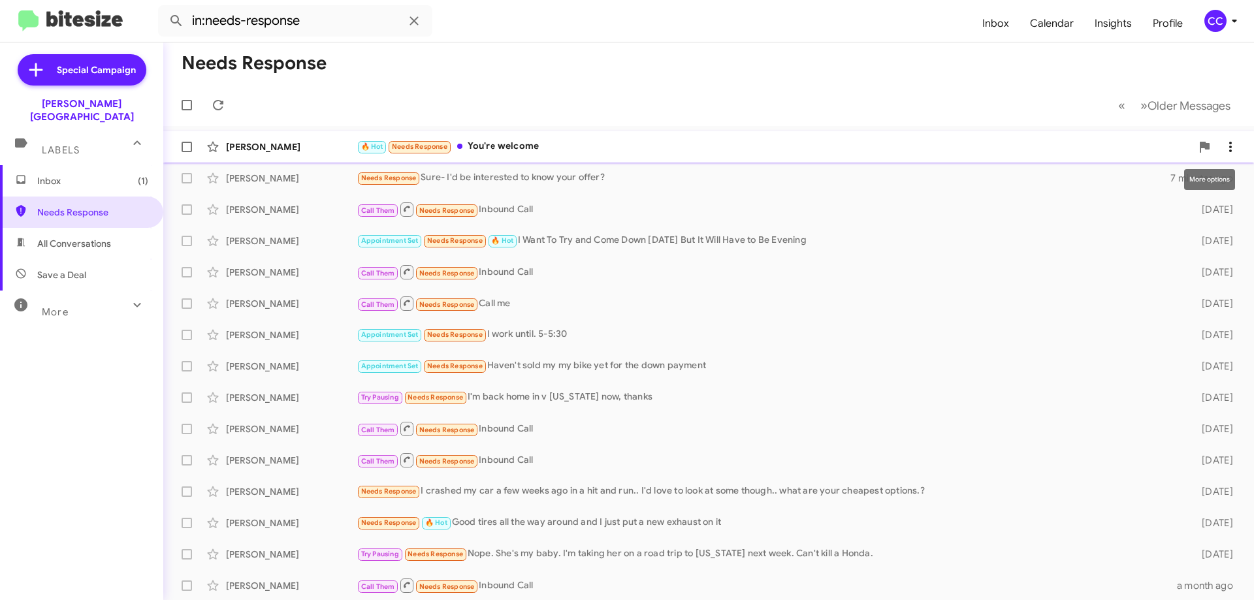
click at [1229, 144] on icon at bounding box center [1230, 147] width 3 height 10
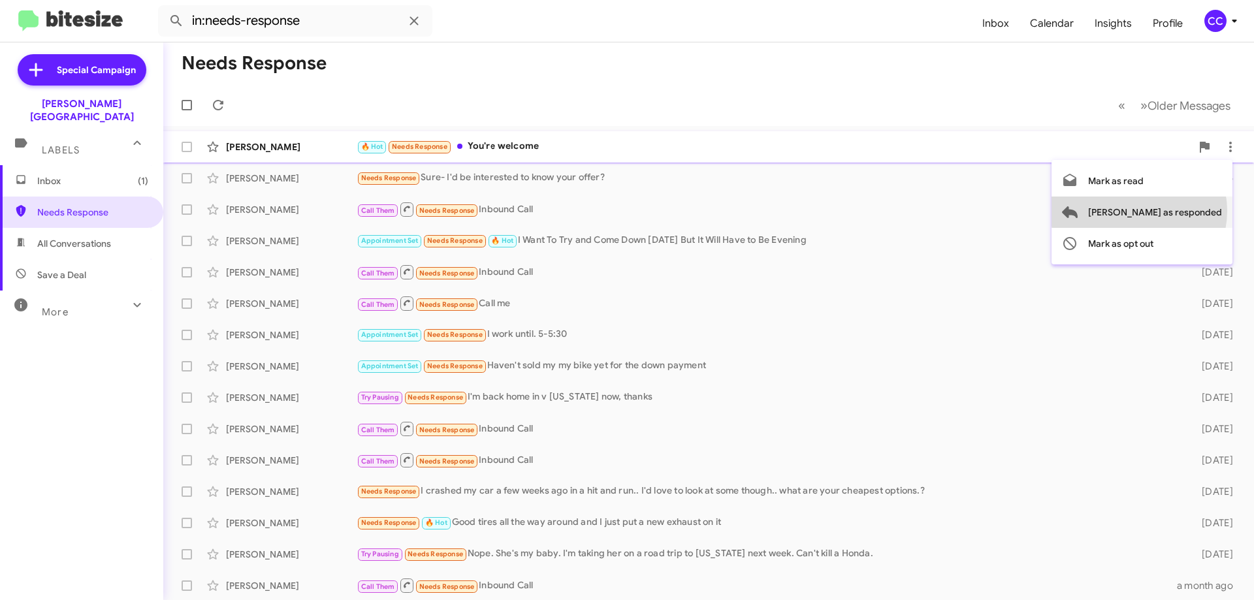
click at [1191, 211] on span "[PERSON_NAME] as responded" at bounding box center [1155, 212] width 134 height 31
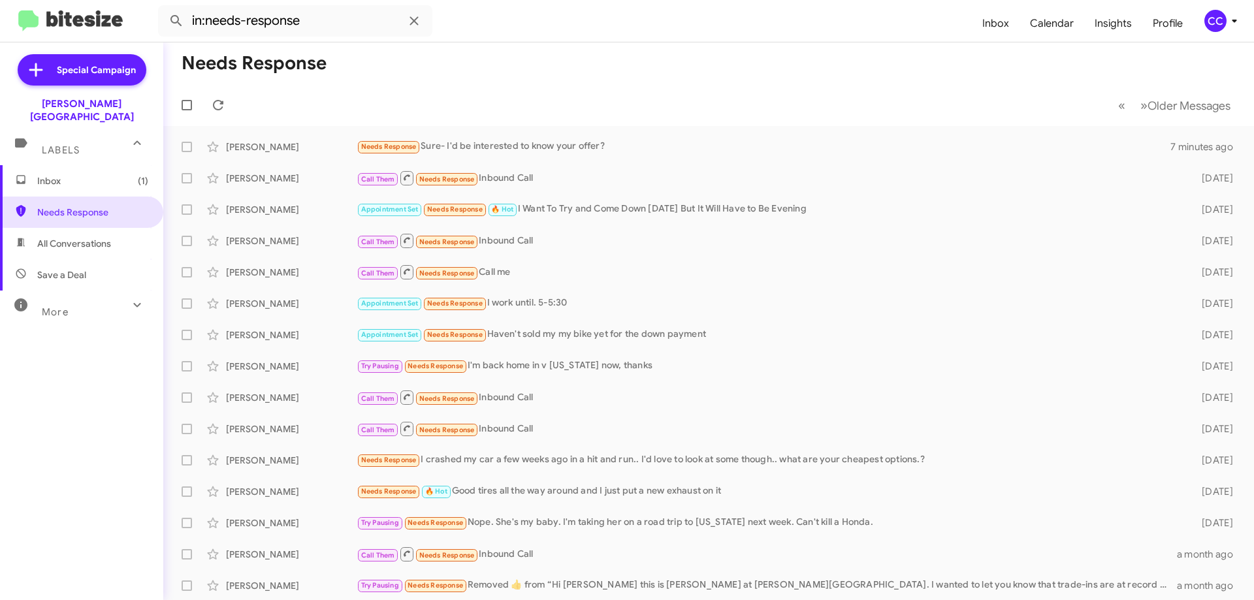
click at [42, 174] on span "Inbox (1)" at bounding box center [92, 180] width 111 height 13
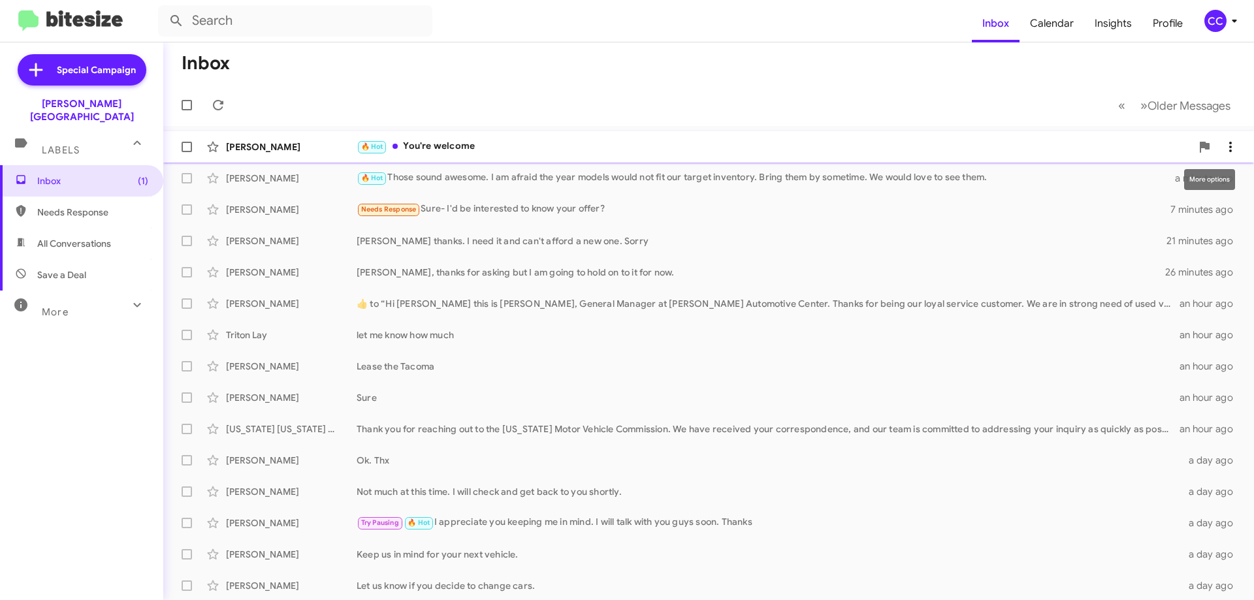
click at [1223, 143] on icon at bounding box center [1231, 147] width 16 height 16
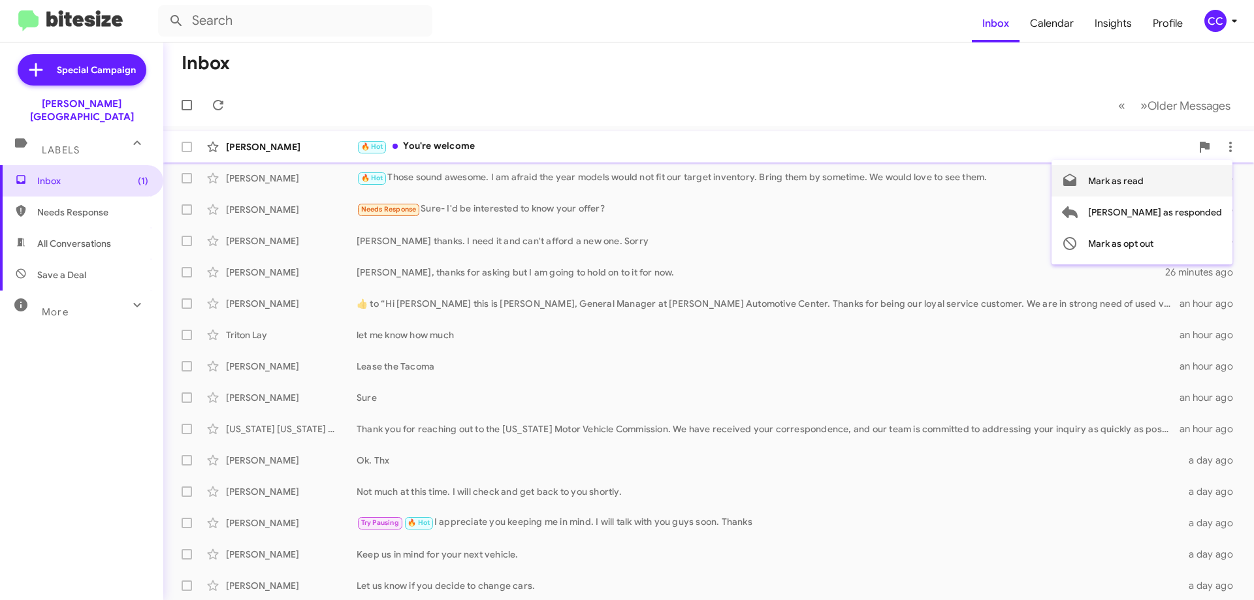
click at [1144, 181] on span "Mark as read" at bounding box center [1116, 180] width 56 height 31
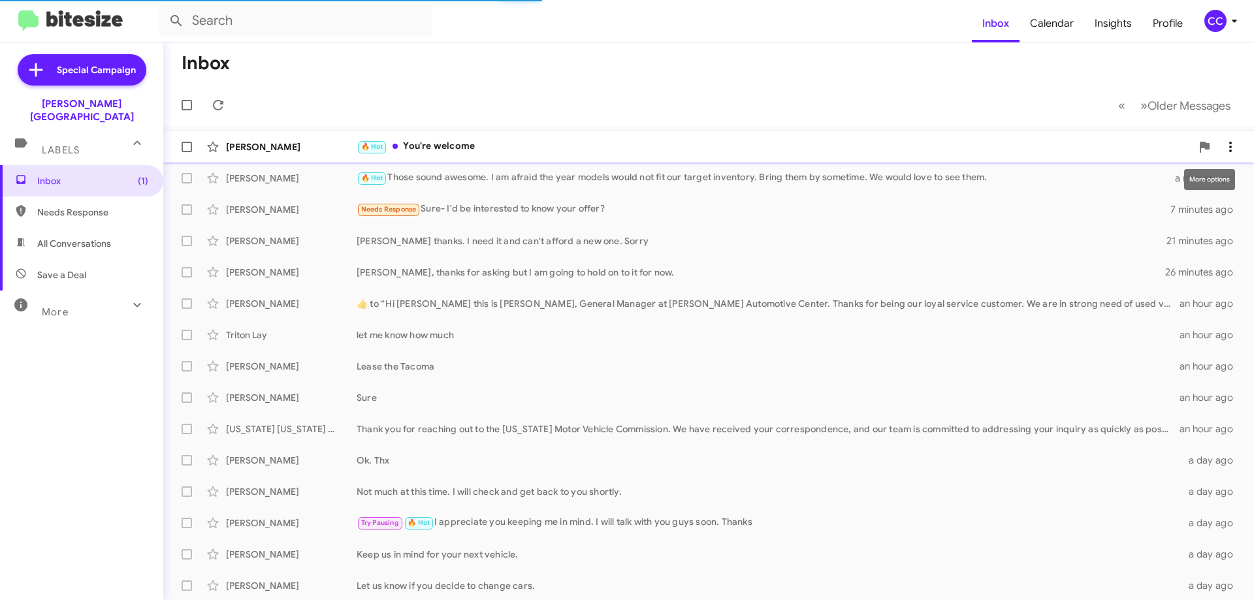
click at [1223, 141] on icon at bounding box center [1231, 147] width 16 height 16
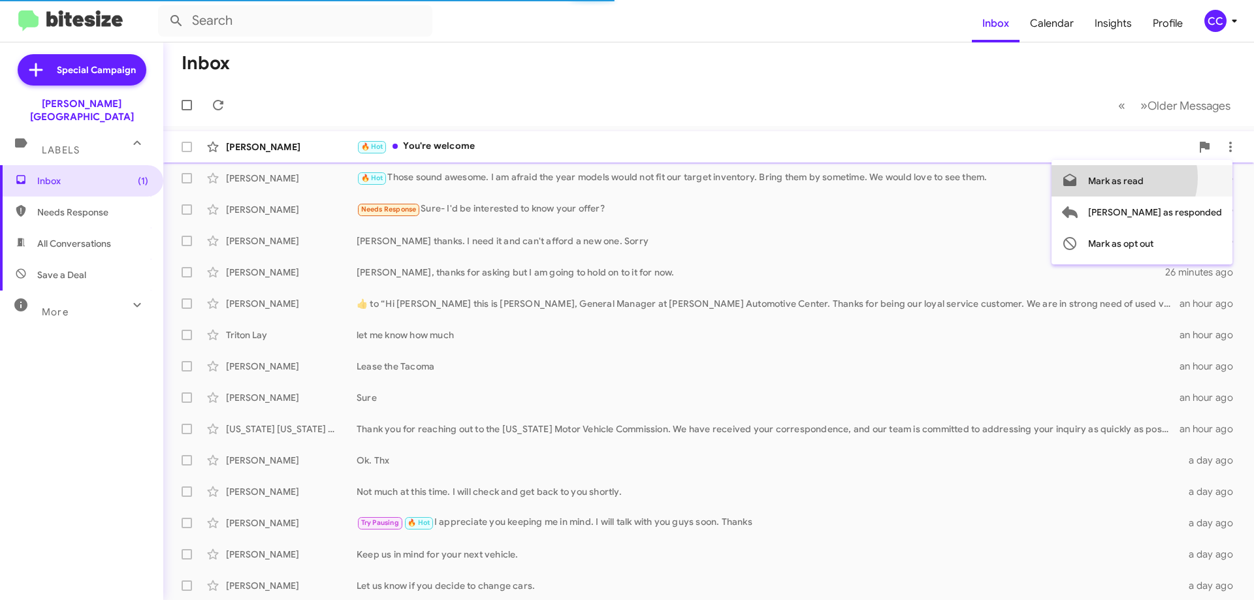
click at [1144, 178] on span "Mark as read" at bounding box center [1116, 180] width 56 height 31
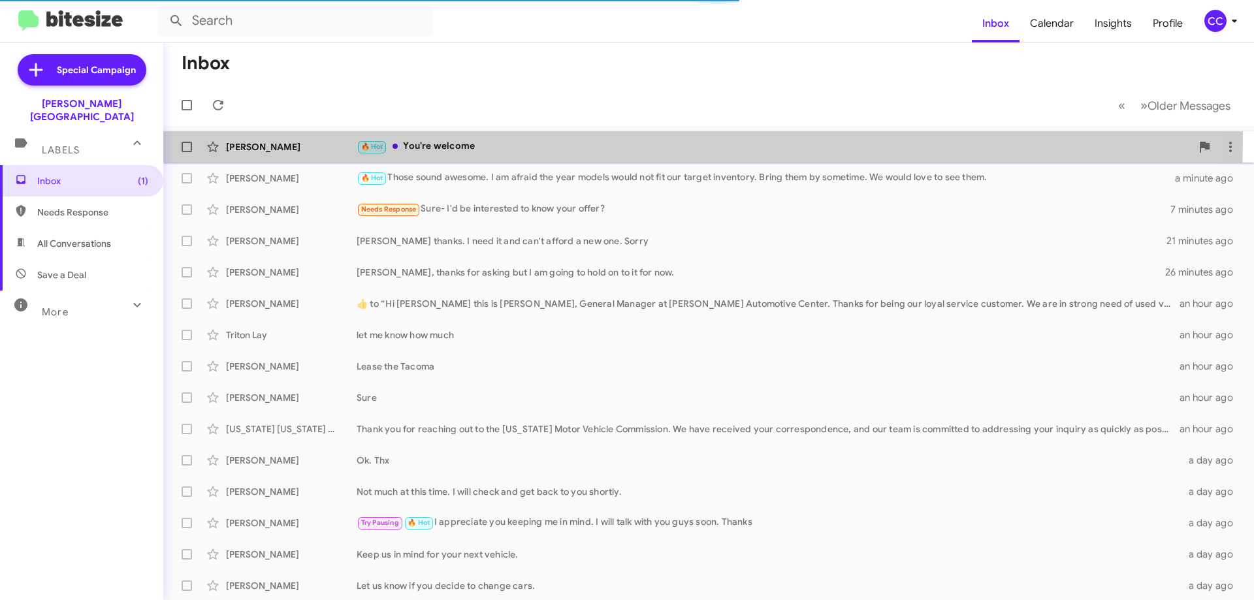
click at [236, 138] on div "[PERSON_NAME] 🔥 Hot You're welcome a few seconds ago" at bounding box center [709, 147] width 1070 height 26
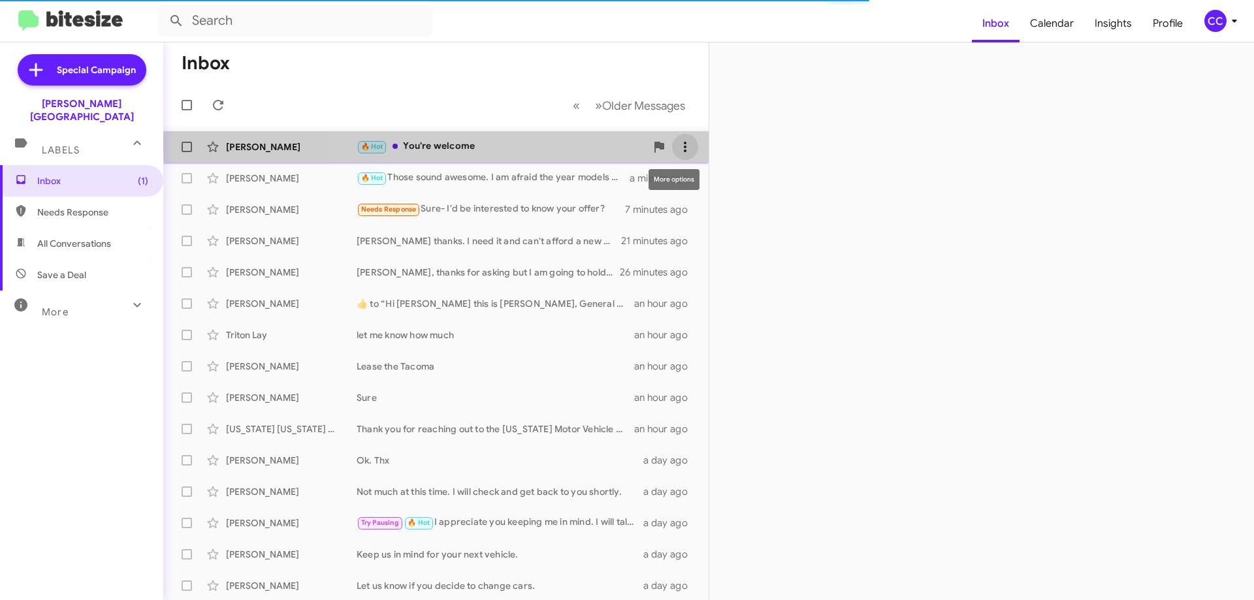
click at [677, 144] on icon at bounding box center [685, 147] width 16 height 16
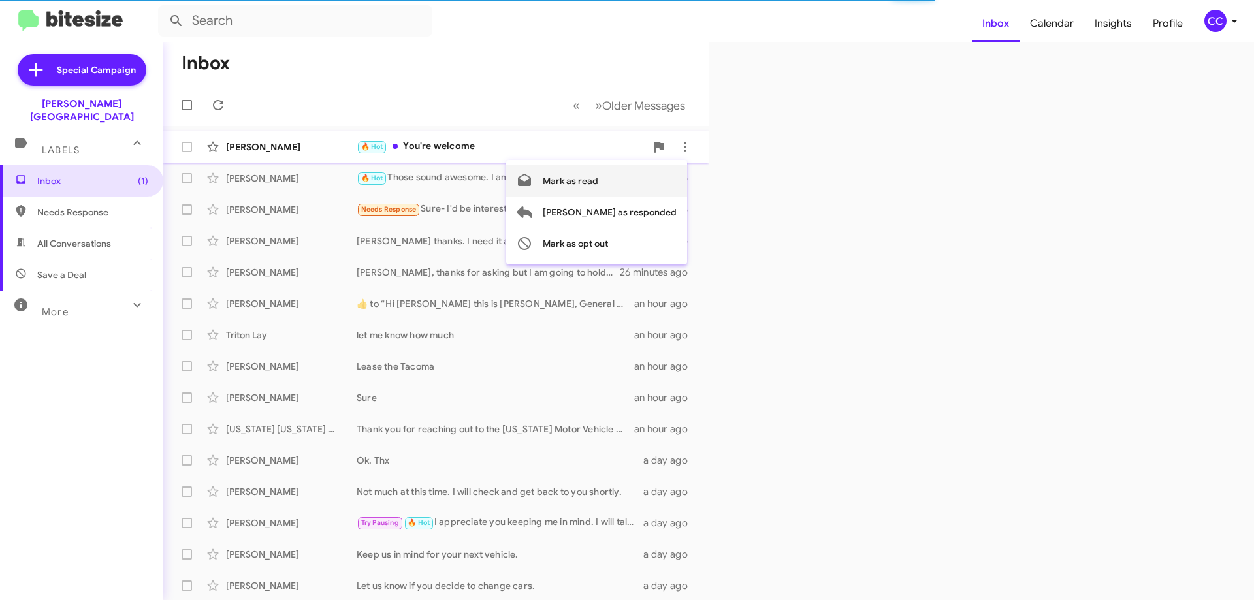
click at [598, 176] on span "Mark as read" at bounding box center [571, 180] width 56 height 31
click at [255, 145] on div "[PERSON_NAME]" at bounding box center [291, 146] width 131 height 13
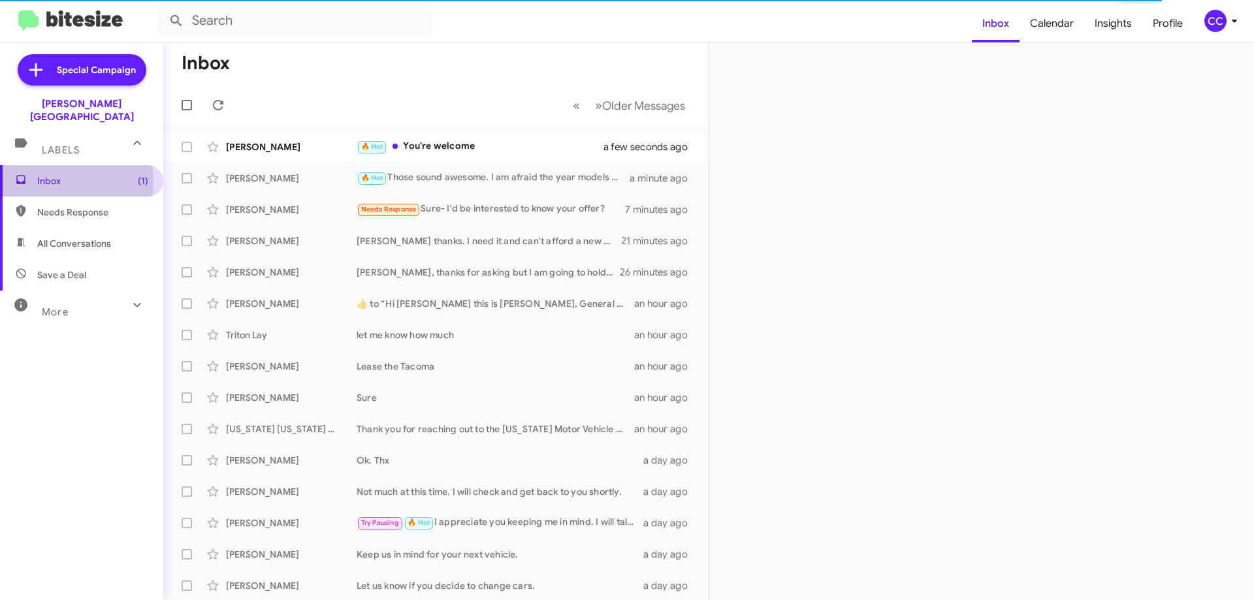
click at [44, 174] on span "Inbox (1)" at bounding box center [92, 180] width 111 height 13
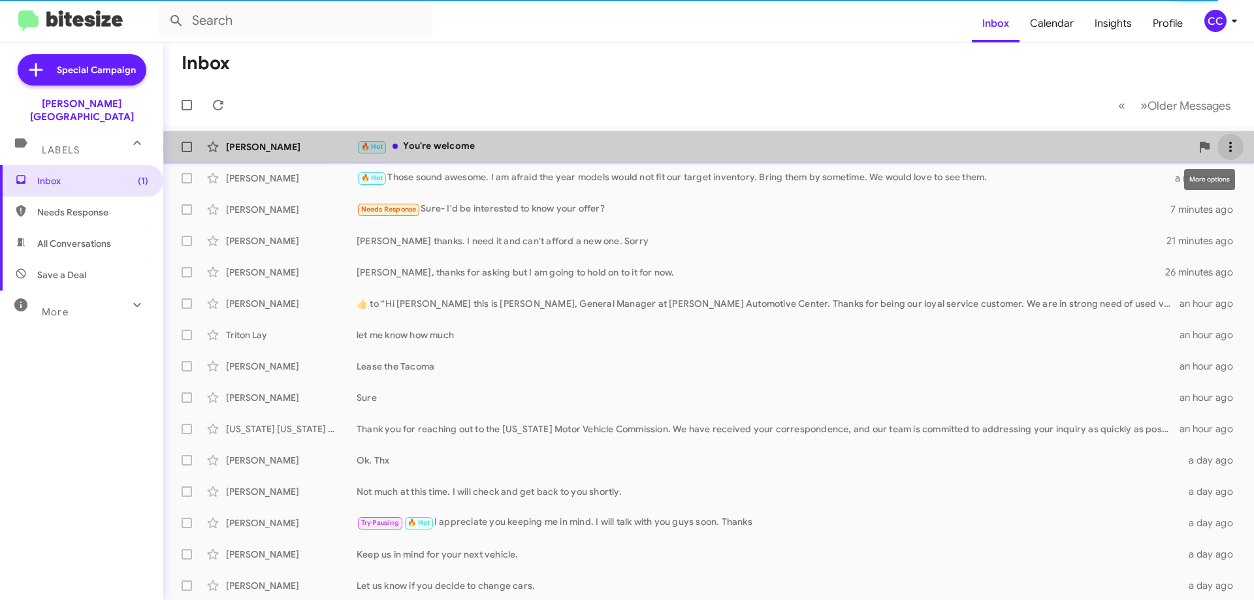
click at [1223, 145] on icon at bounding box center [1231, 147] width 16 height 16
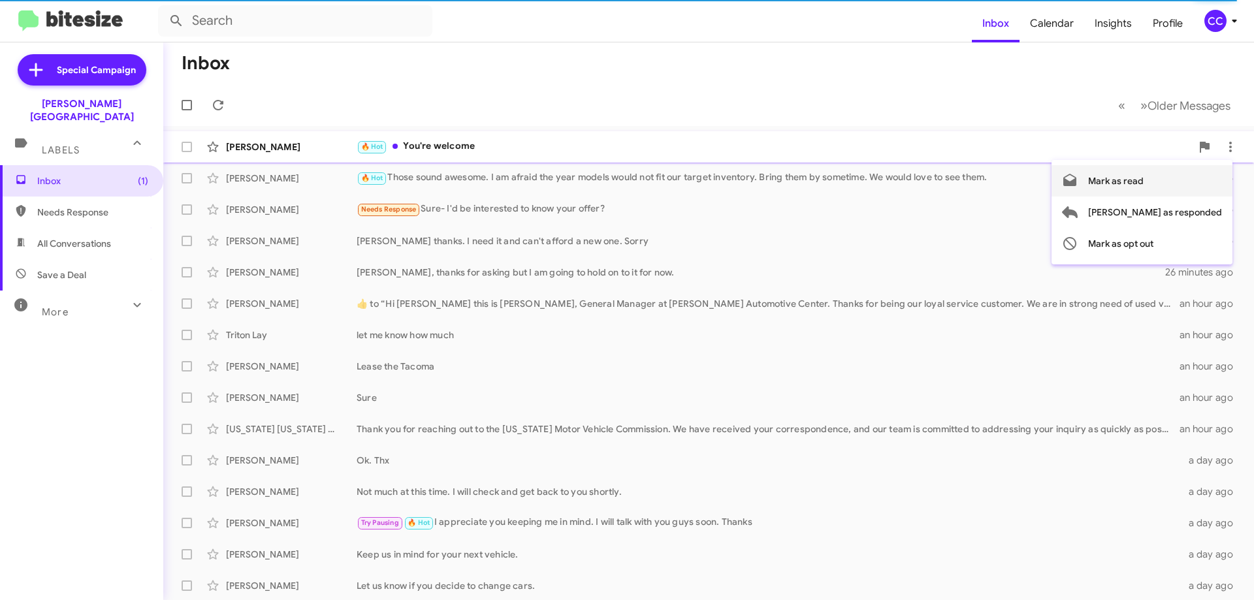
click at [1144, 179] on span "Mark as read" at bounding box center [1116, 180] width 56 height 31
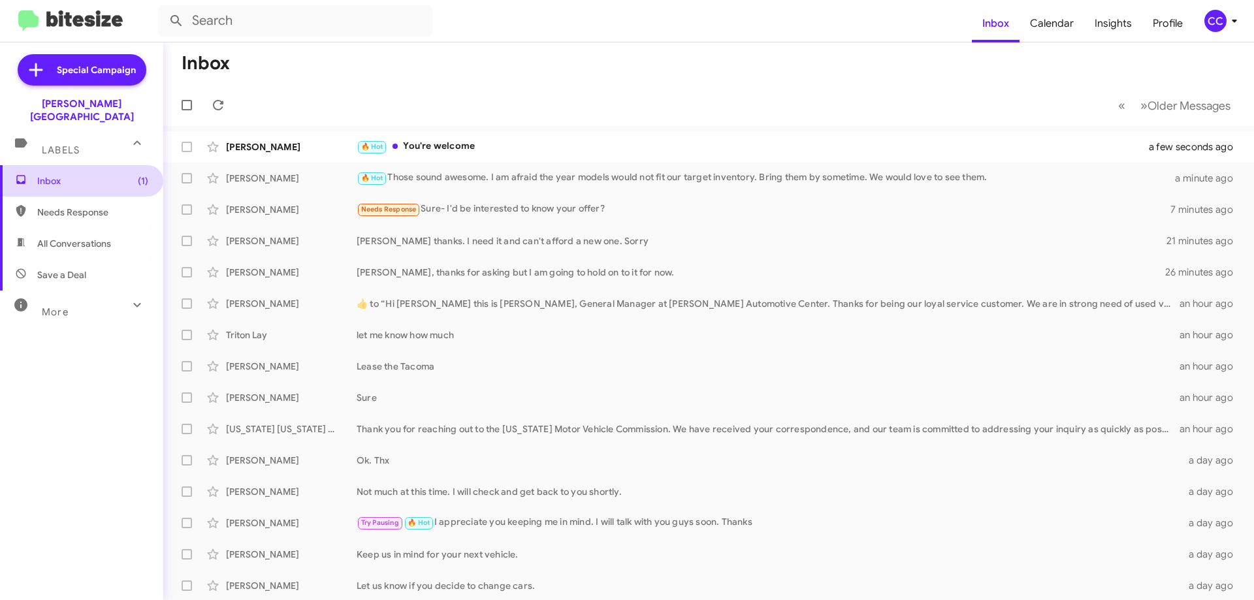
click at [65, 174] on span "Inbox (1)" at bounding box center [92, 180] width 111 height 13
click at [252, 142] on div "[PERSON_NAME]" at bounding box center [291, 146] width 131 height 13
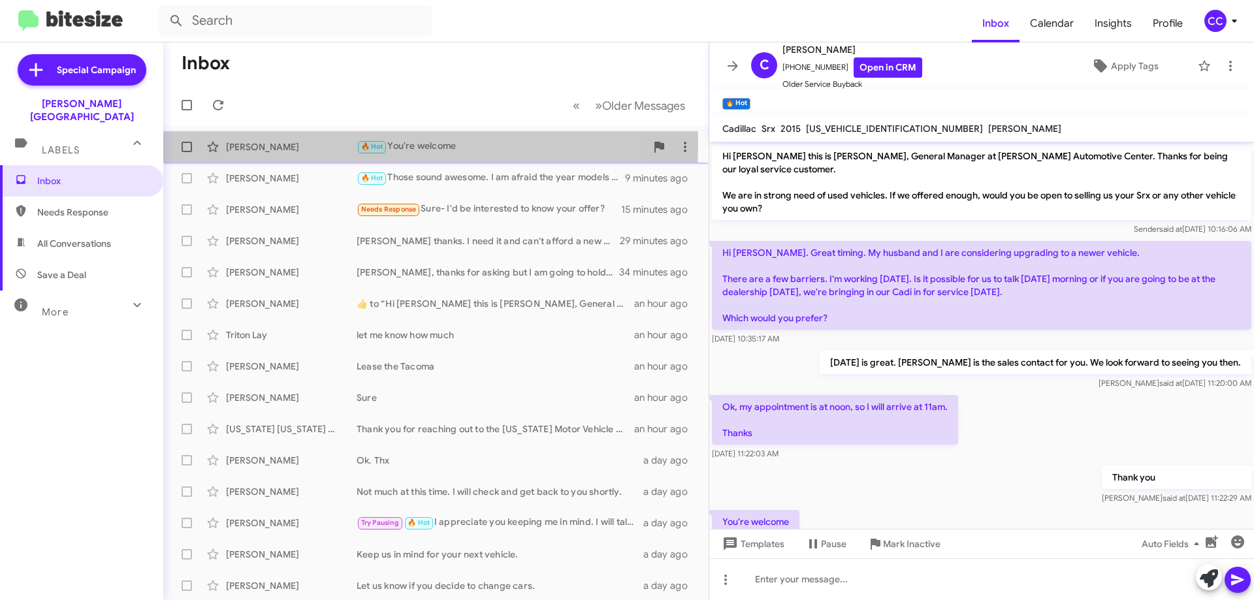
click at [257, 144] on div "[PERSON_NAME]" at bounding box center [291, 146] width 131 height 13
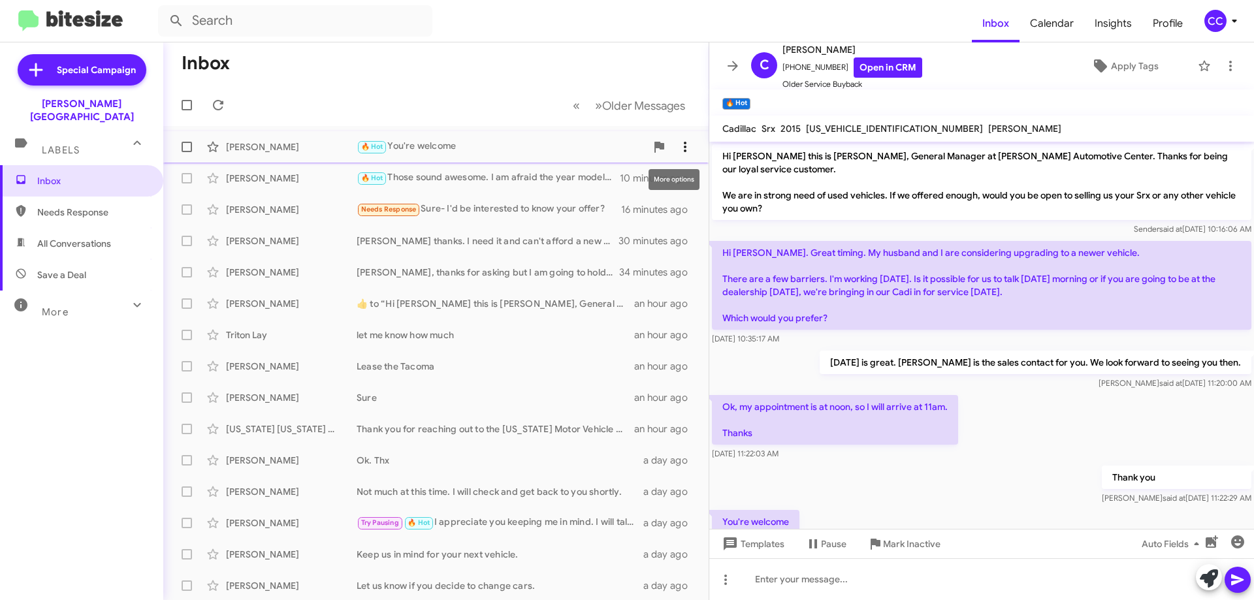
click at [677, 142] on icon at bounding box center [685, 147] width 16 height 16
click at [644, 217] on span "[PERSON_NAME] as responded" at bounding box center [610, 212] width 134 height 31
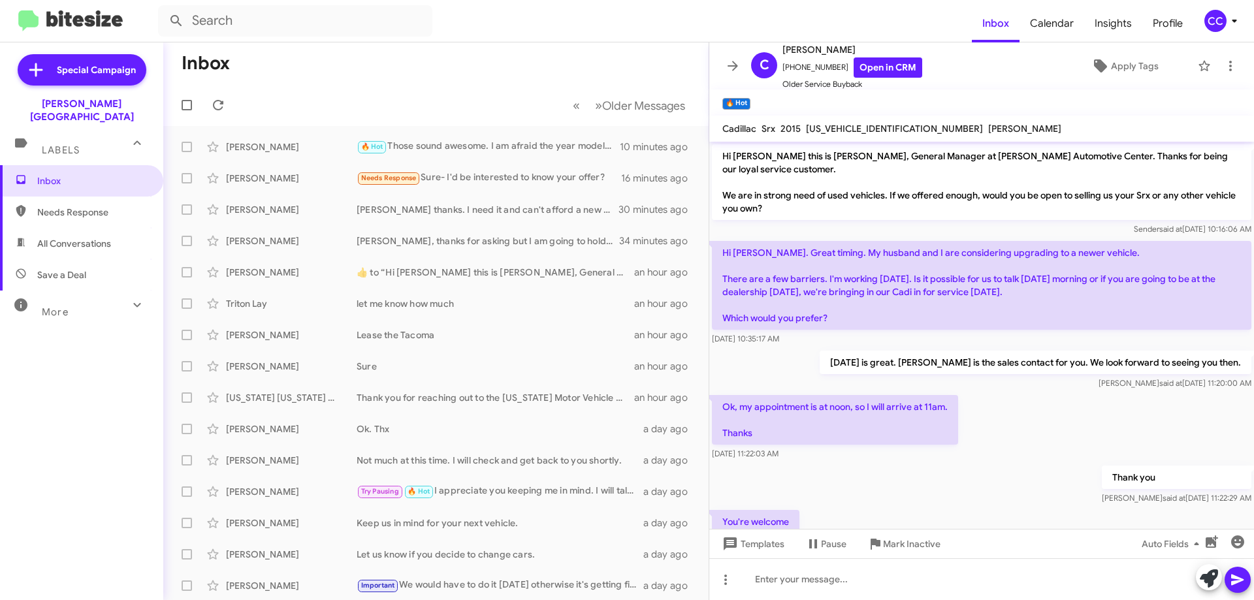
click at [70, 206] on span "Needs Response" at bounding box center [92, 212] width 111 height 13
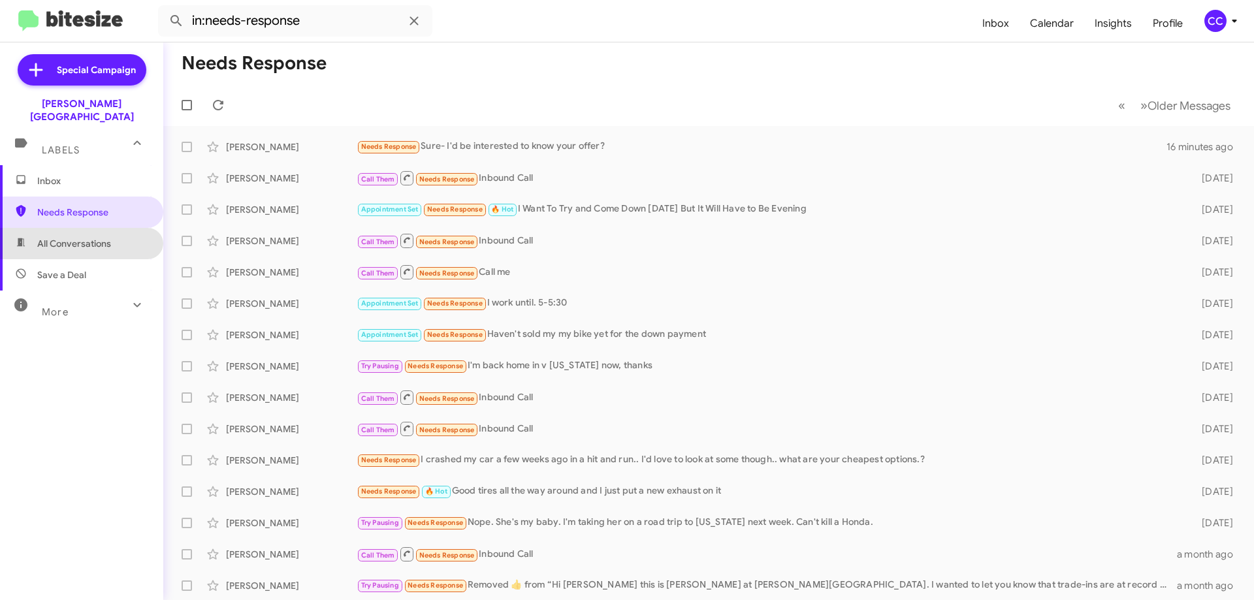
click at [80, 228] on span "All Conversations" at bounding box center [81, 243] width 163 height 31
type input "in:all-conversations"
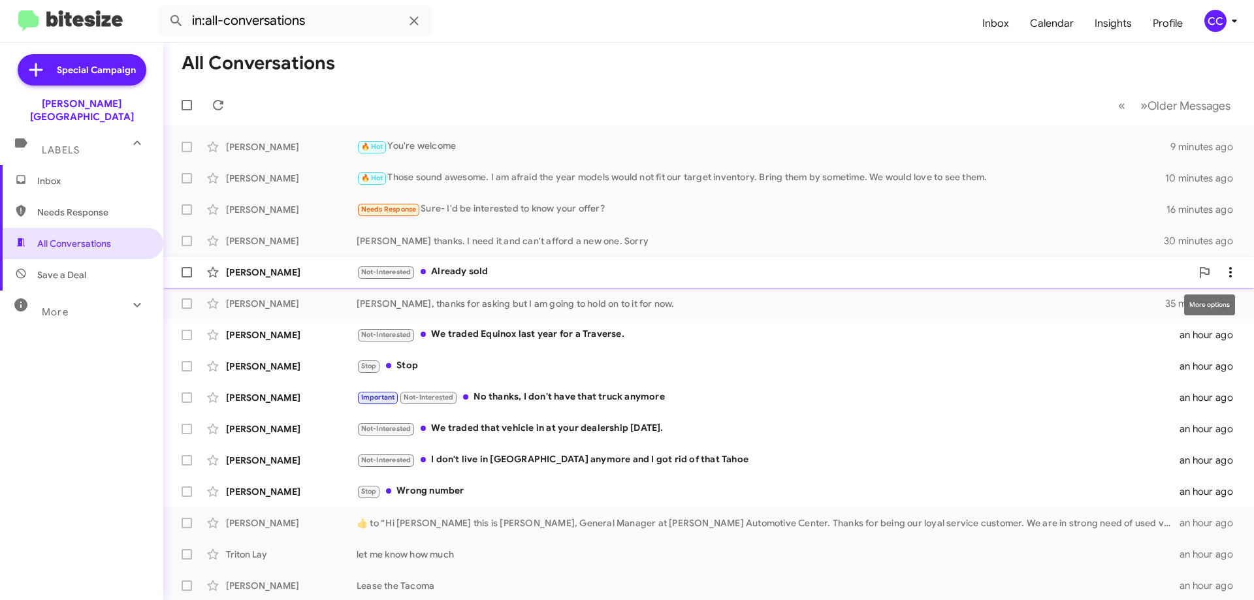
click at [1223, 272] on icon at bounding box center [1231, 273] width 16 height 16
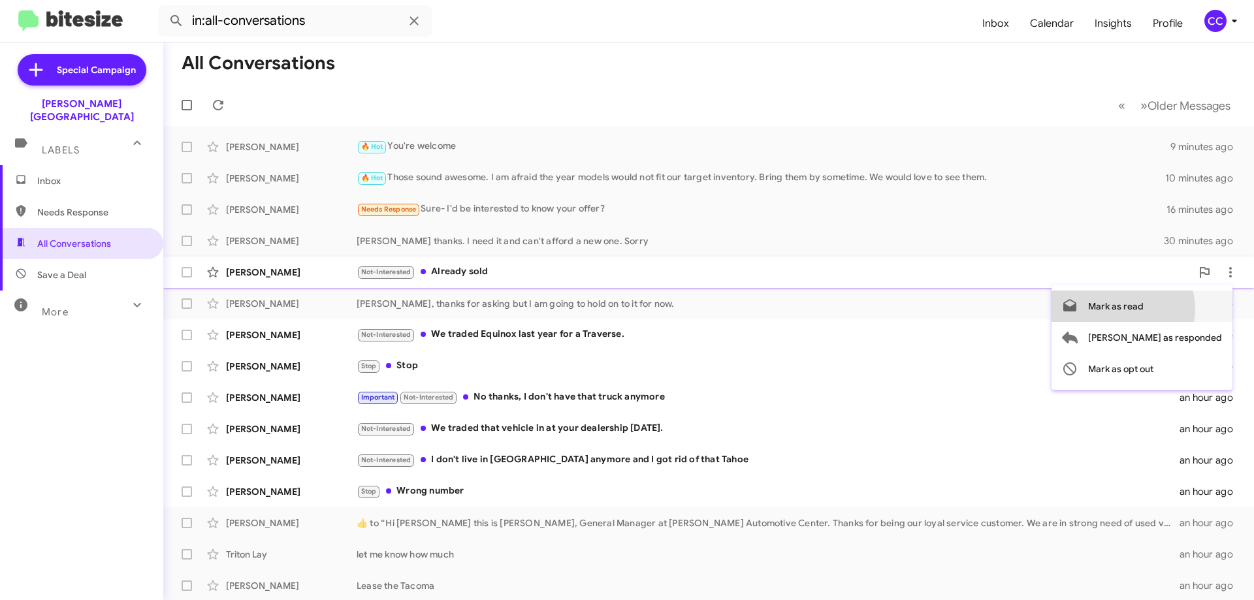
click at [1144, 309] on span "Mark as read" at bounding box center [1116, 306] width 56 height 31
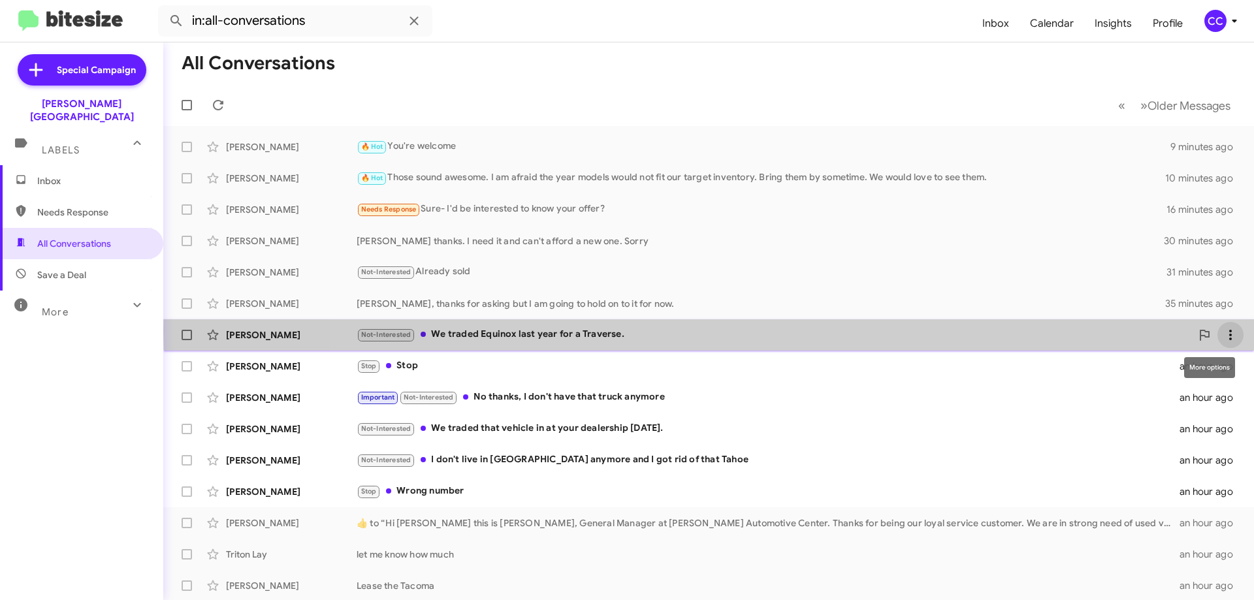
click at [1217, 331] on span at bounding box center [1230, 335] width 26 height 16
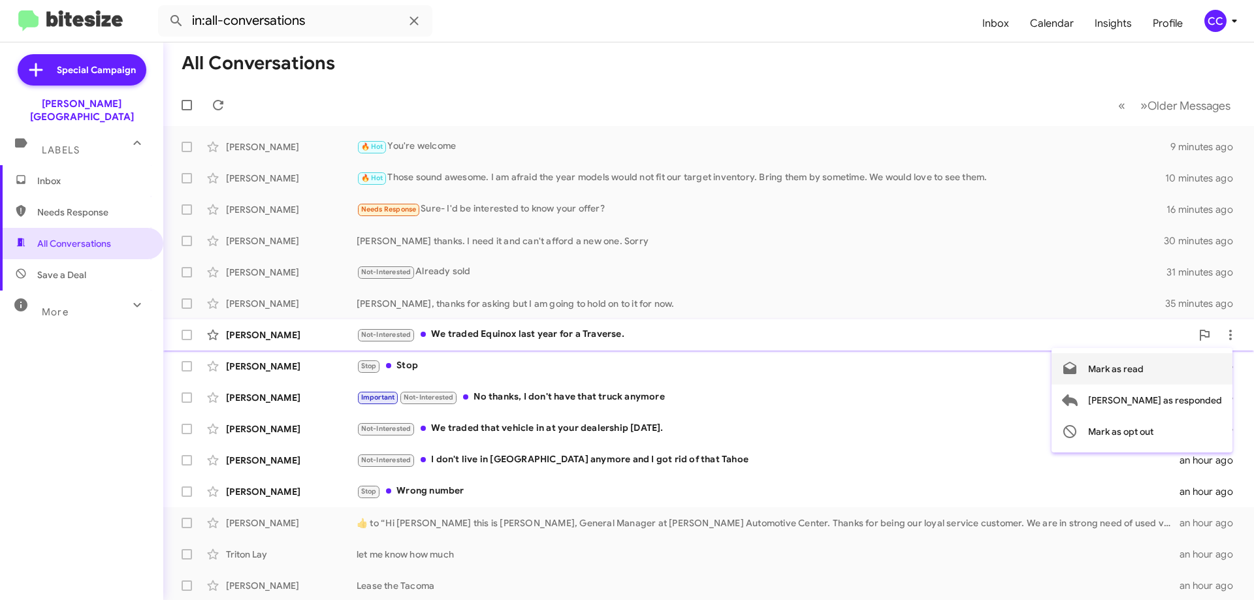
click at [1144, 364] on span "Mark as read" at bounding box center [1116, 368] width 56 height 31
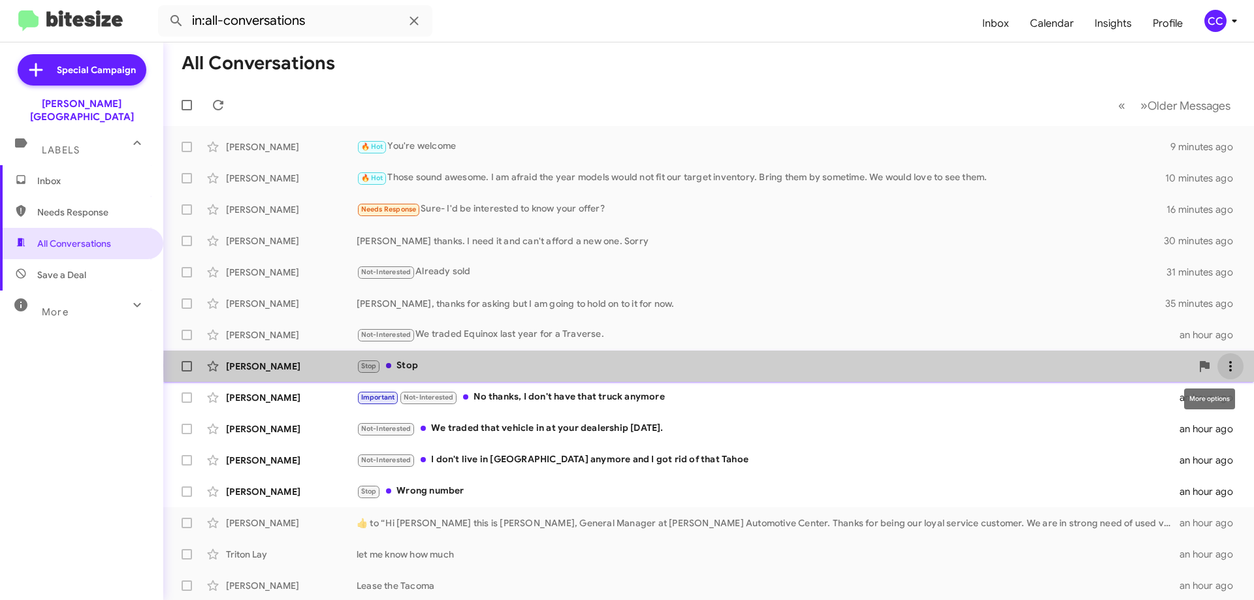
click at [1223, 366] on icon at bounding box center [1231, 367] width 16 height 16
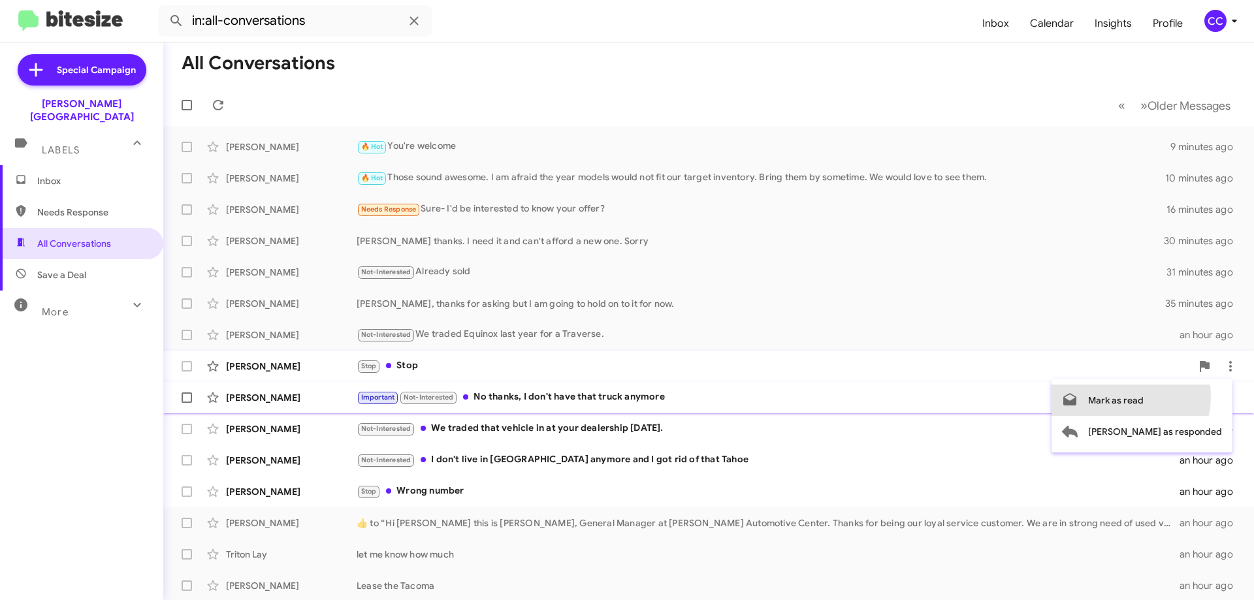
drag, startPoint x: 1183, startPoint y: 397, endPoint x: 1160, endPoint y: 396, distance: 22.9
click at [1144, 397] on span "Mark as read" at bounding box center [1116, 400] width 56 height 31
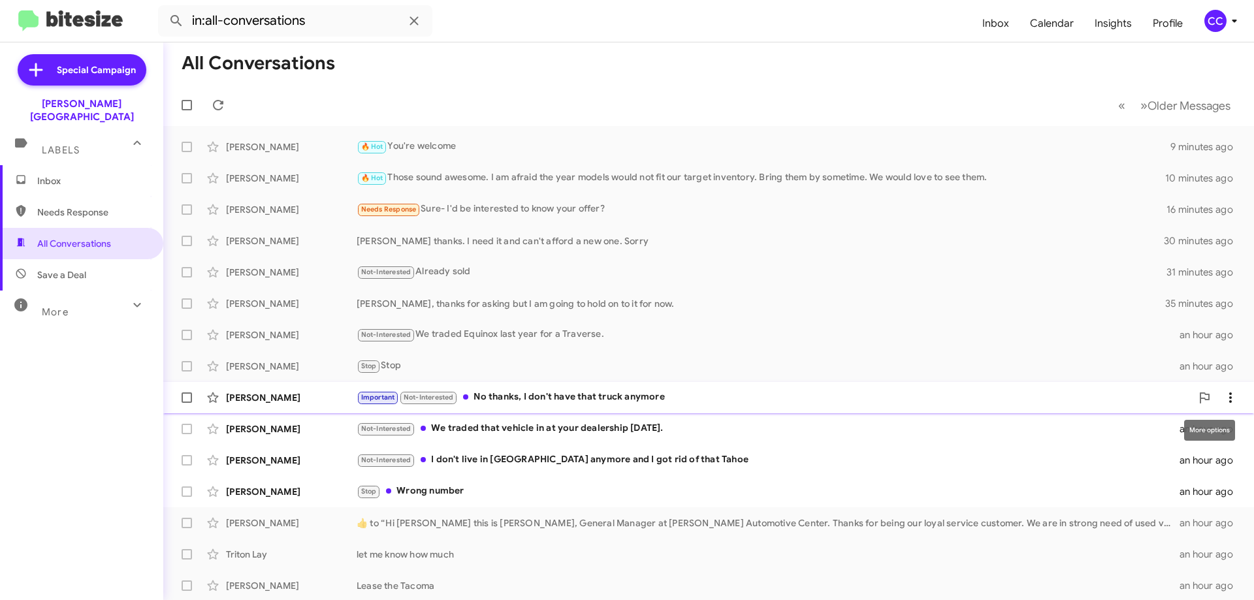
click at [1229, 395] on icon at bounding box center [1230, 398] width 3 height 10
click at [1144, 428] on span "Mark as read" at bounding box center [1116, 431] width 56 height 31
click at [1223, 430] on icon at bounding box center [1231, 429] width 16 height 16
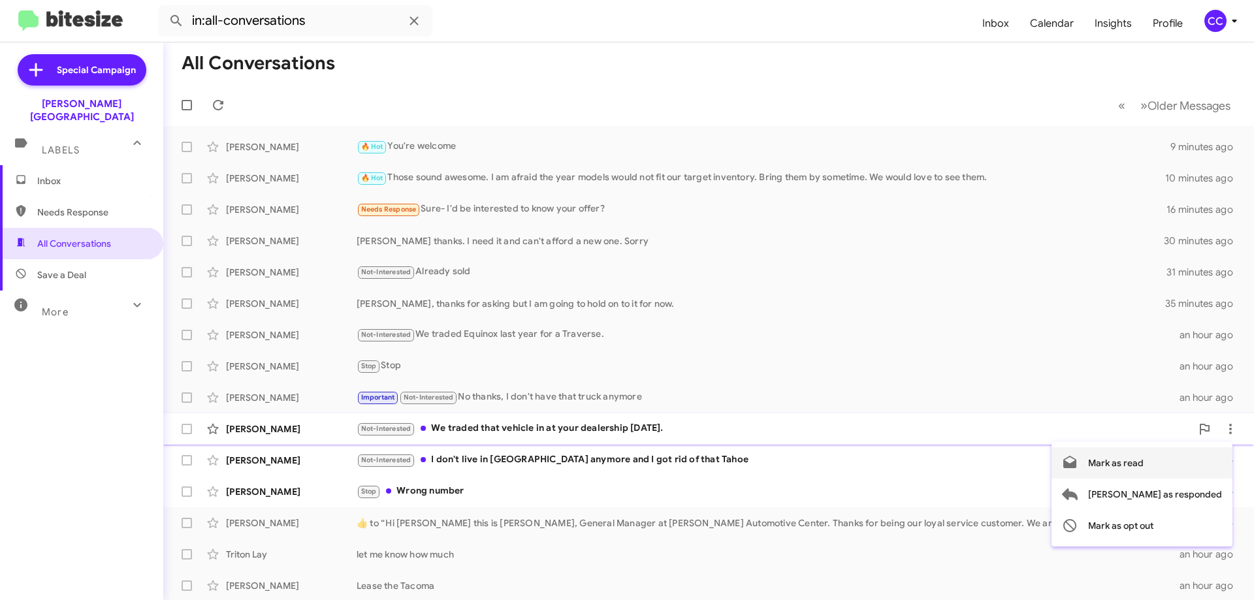
click at [1144, 462] on span "Mark as read" at bounding box center [1116, 462] width 56 height 31
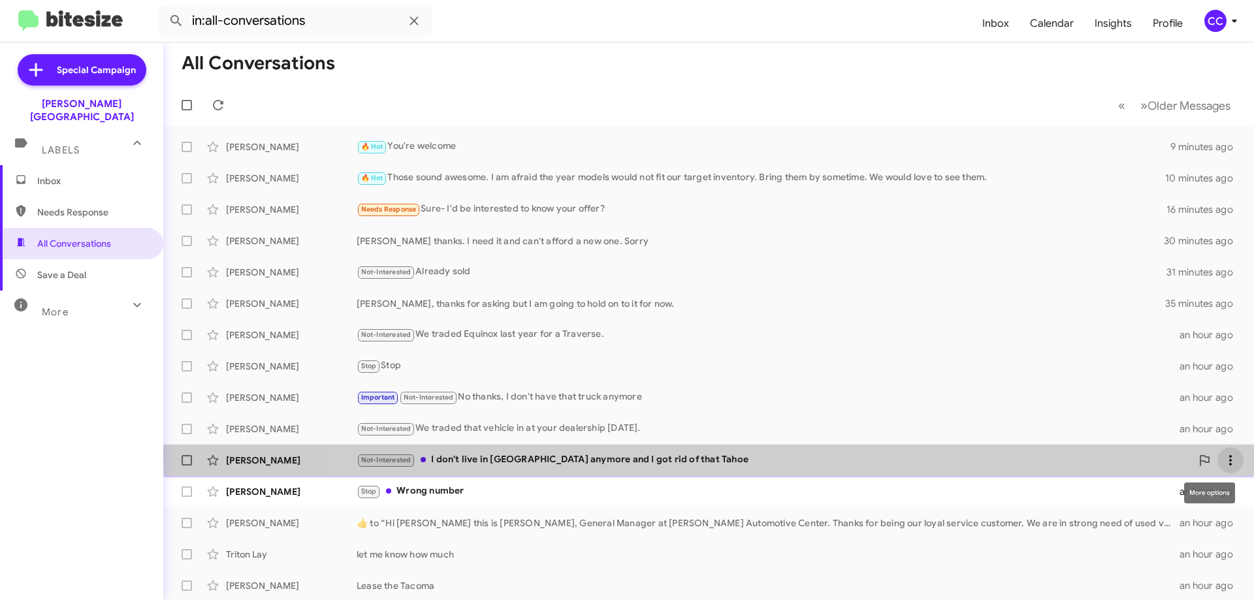
click at [1223, 454] on icon at bounding box center [1231, 461] width 16 height 16
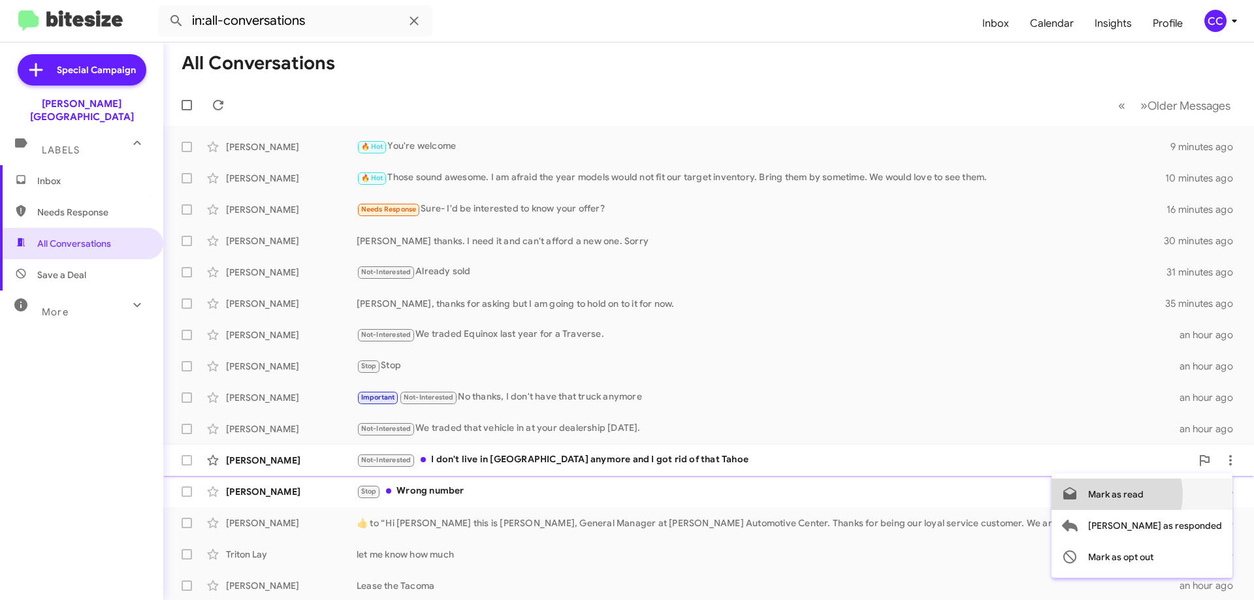
click at [1144, 494] on span "Mark as read" at bounding box center [1116, 494] width 56 height 31
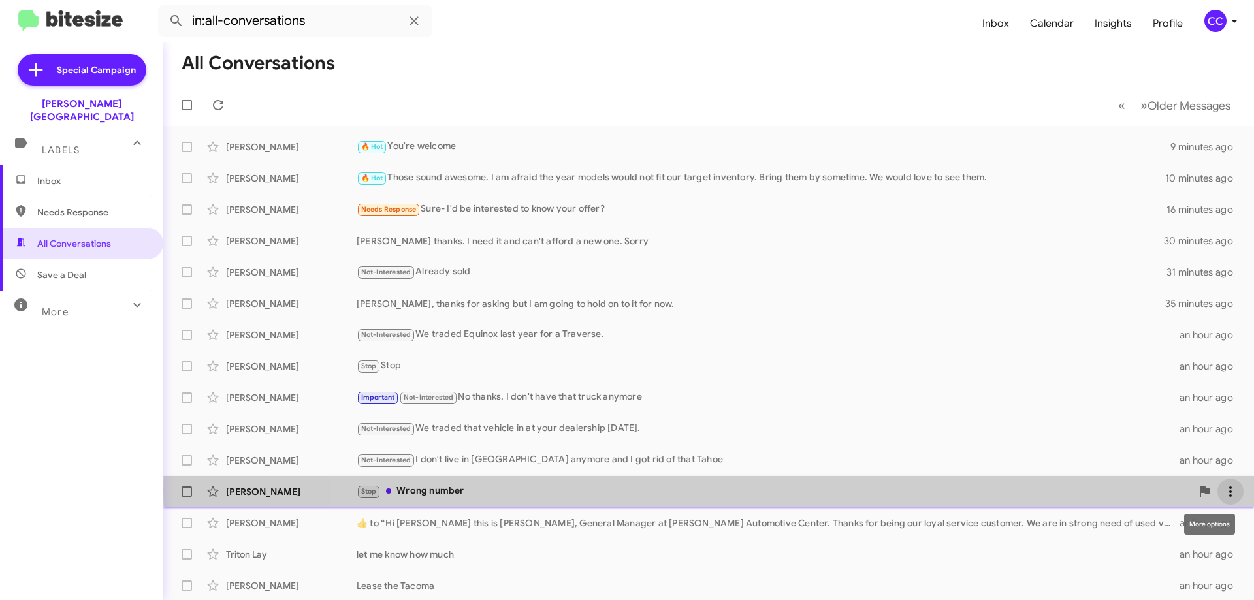
click at [1223, 490] on icon at bounding box center [1231, 492] width 16 height 16
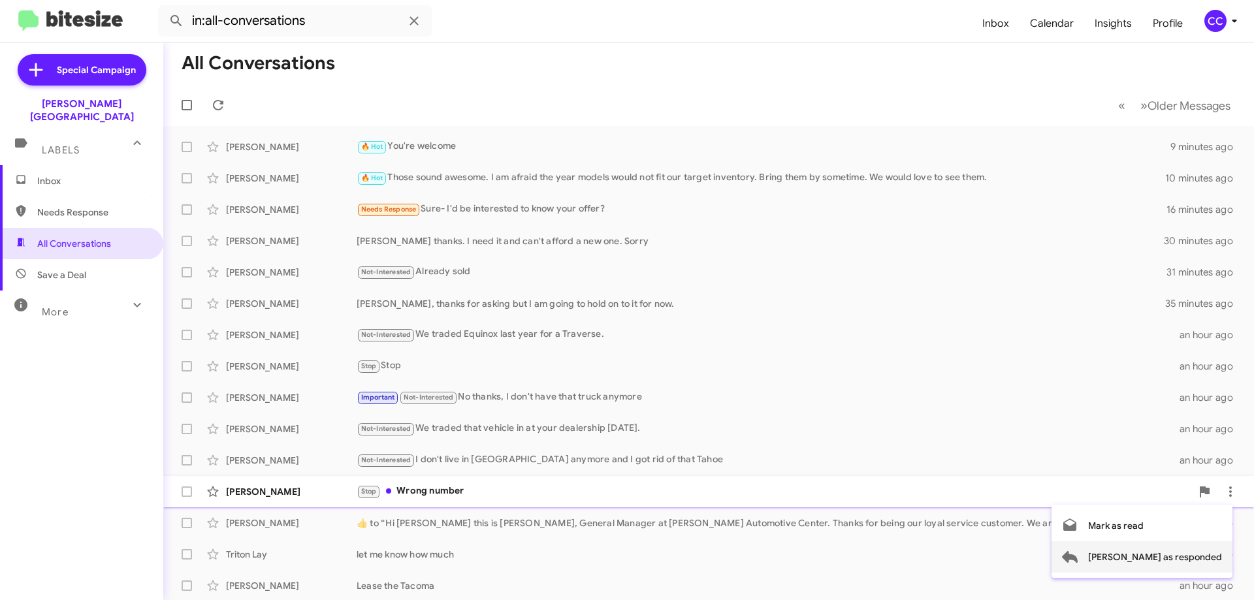
click at [1185, 556] on span "[PERSON_NAME] as responded" at bounding box center [1155, 556] width 134 height 31
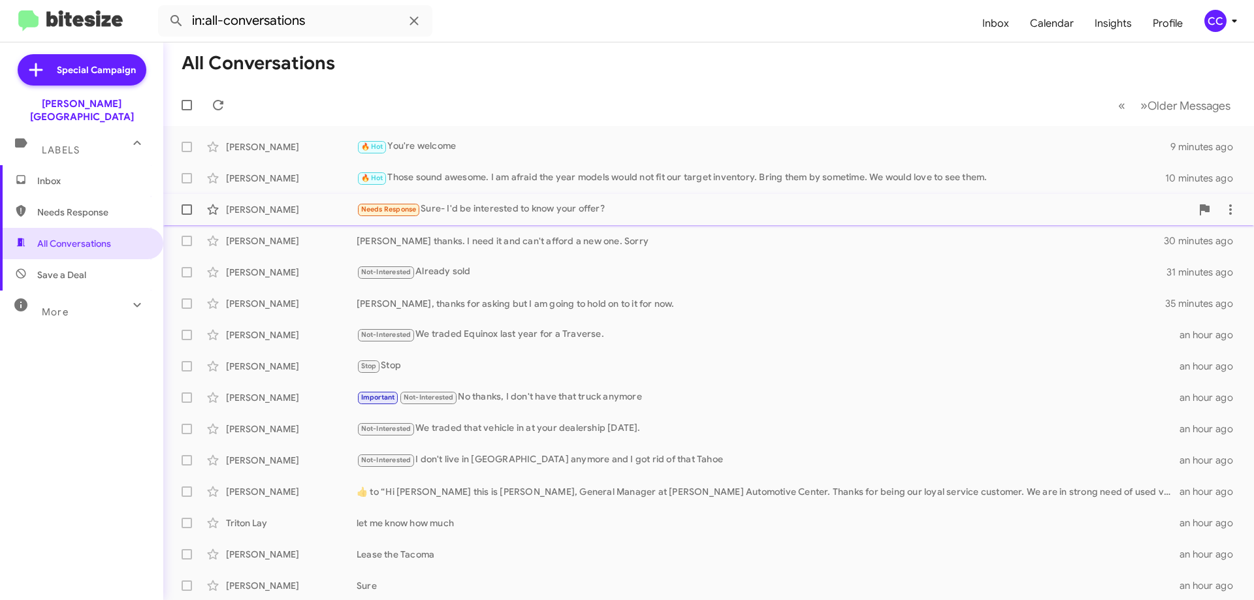
click at [251, 213] on div "[PERSON_NAME]" at bounding box center [291, 209] width 131 height 13
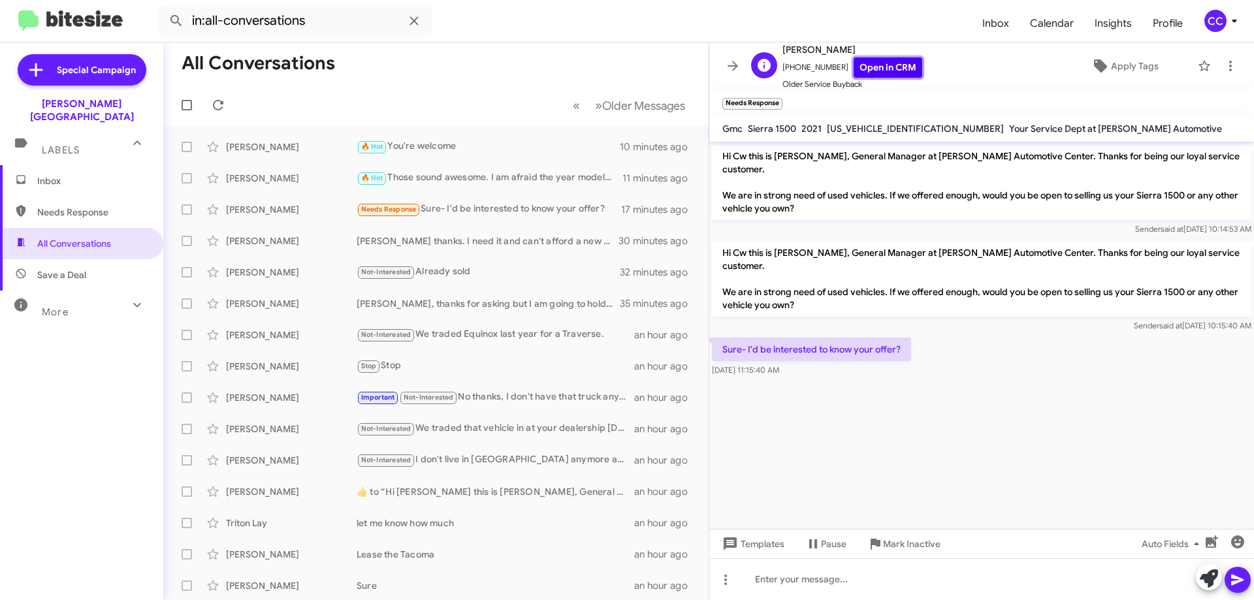
click at [875, 67] on link "Open in CRM" at bounding box center [888, 67] width 69 height 20
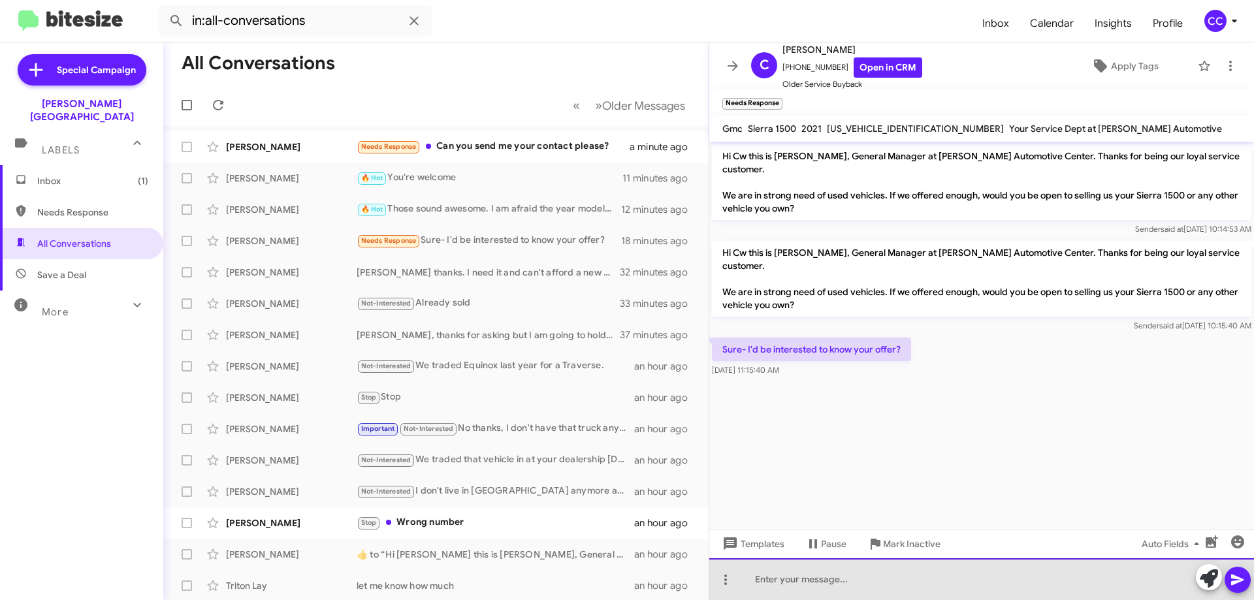
click at [781, 578] on div at bounding box center [981, 579] width 545 height 42
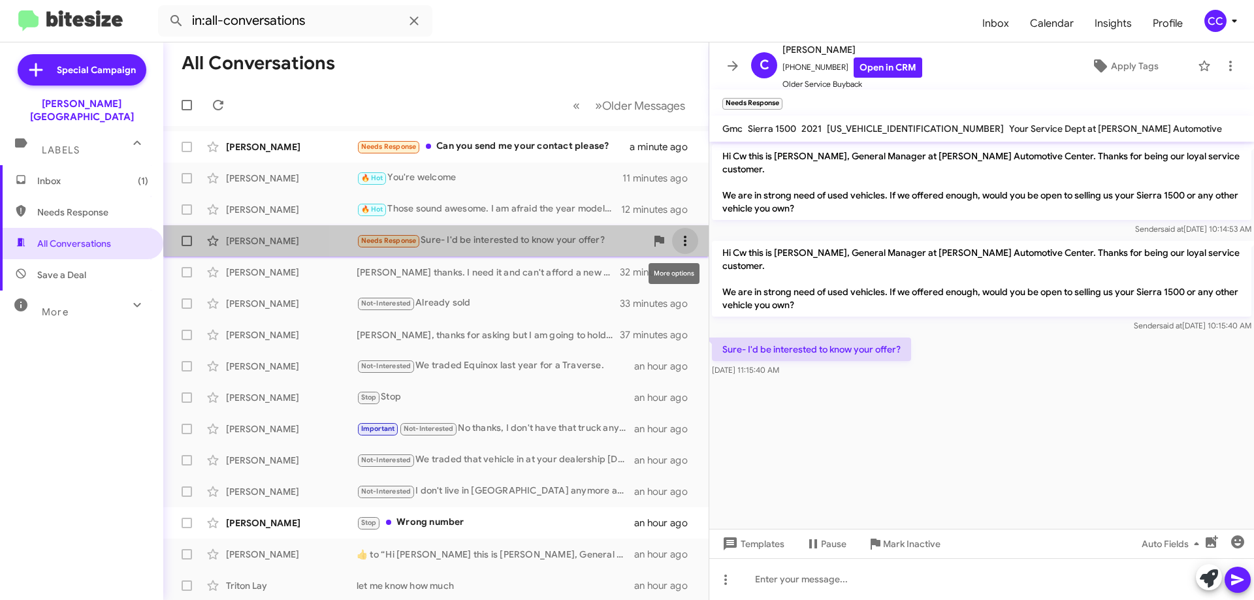
click at [684, 236] on icon at bounding box center [685, 241] width 3 height 10
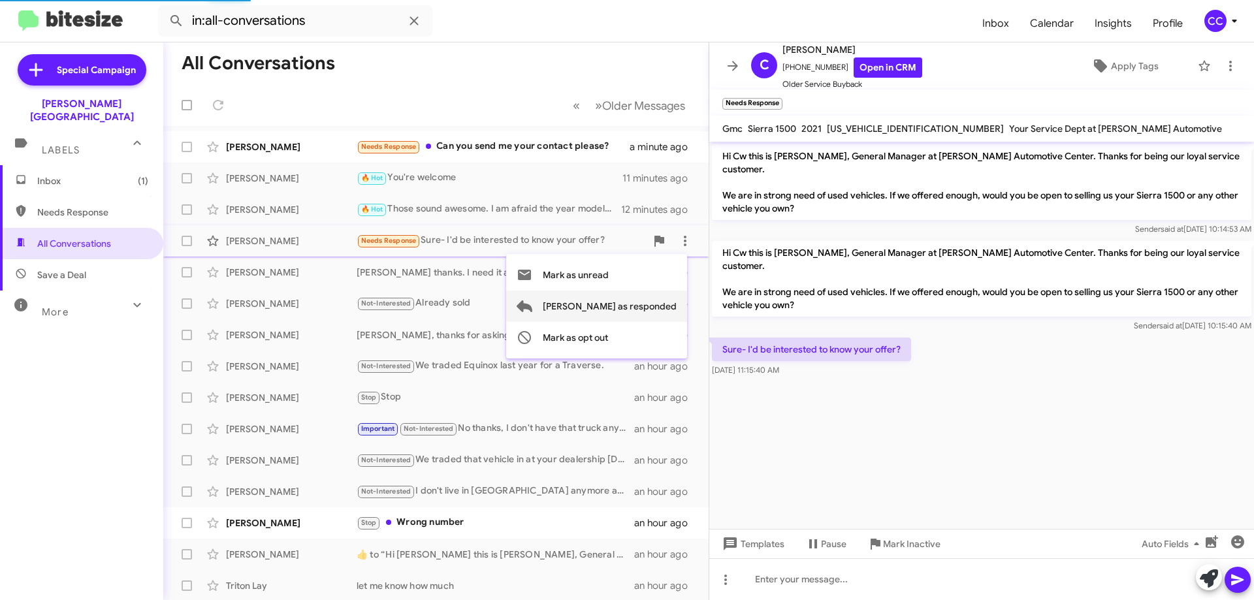
click at [641, 304] on span "[PERSON_NAME] as responded" at bounding box center [610, 306] width 134 height 31
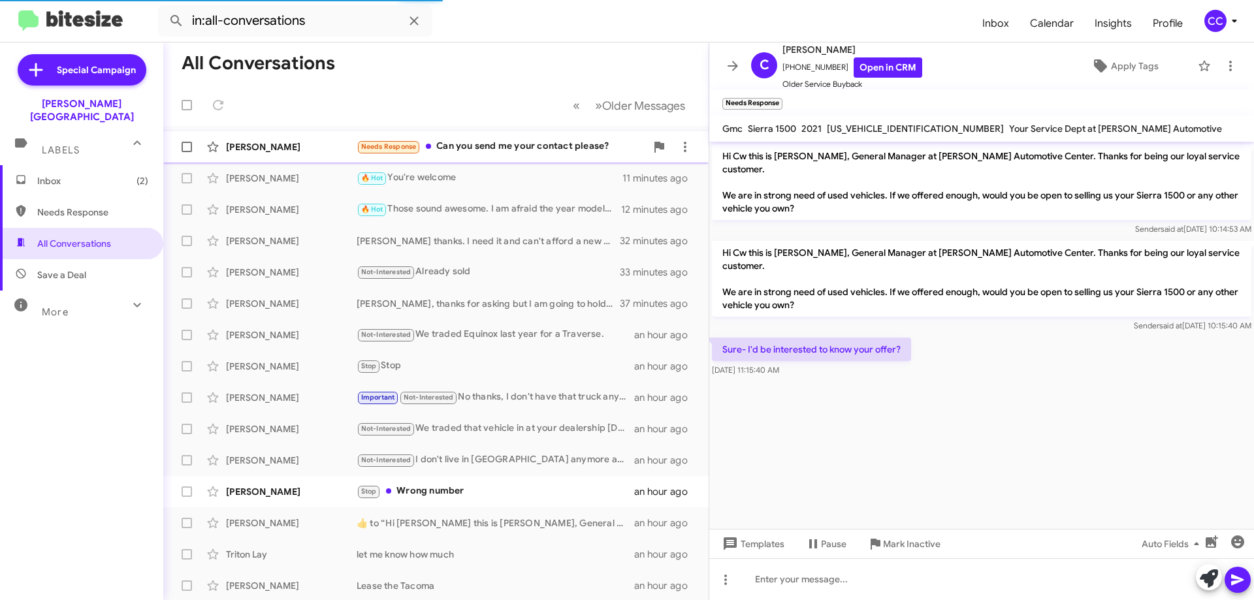
click at [258, 146] on div "[PERSON_NAME]" at bounding box center [291, 146] width 131 height 13
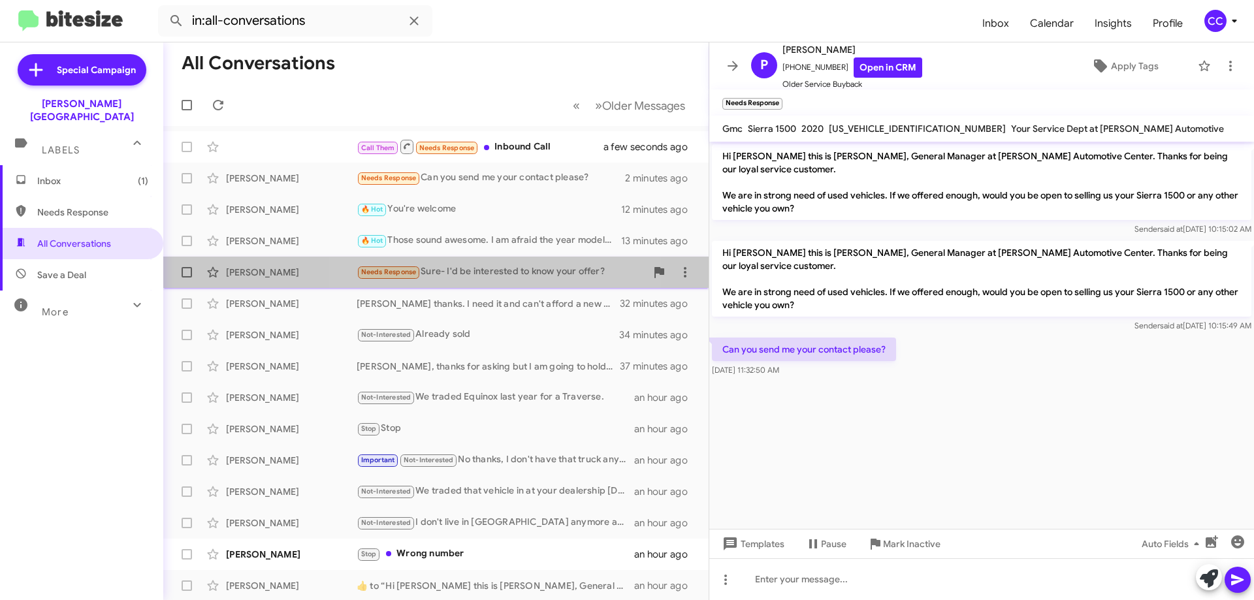
click at [486, 272] on div "Needs Response Sure- I'd be interested to know your offer?" at bounding box center [501, 272] width 289 height 15
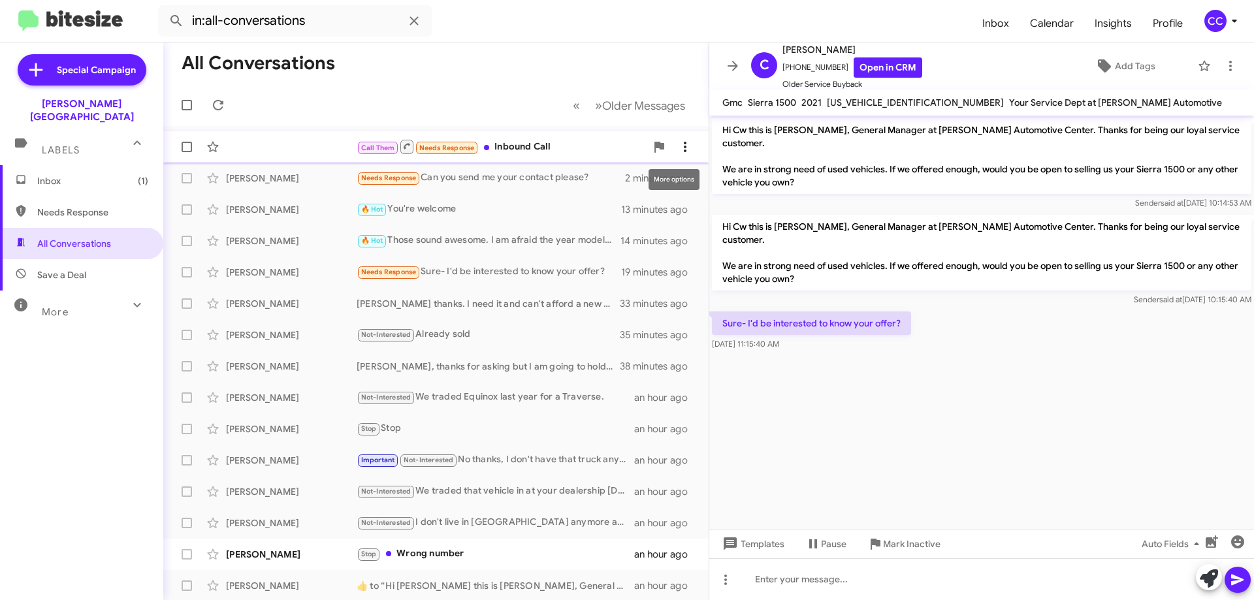
click at [677, 145] on icon at bounding box center [685, 147] width 16 height 16
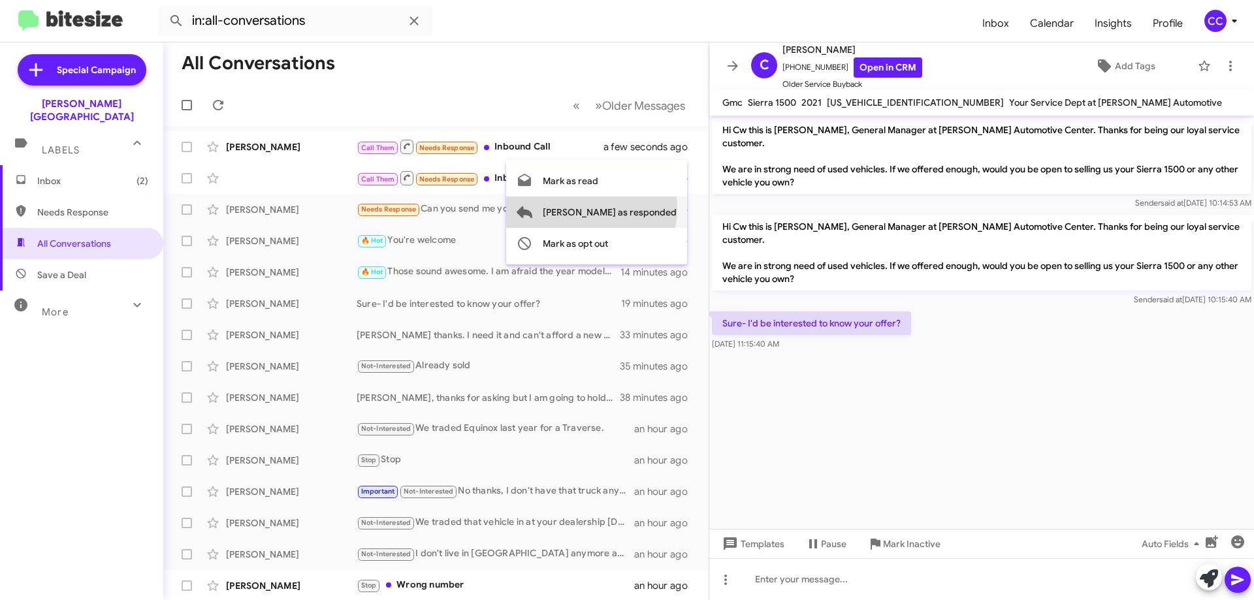
click at [643, 208] on span "[PERSON_NAME] as responded" at bounding box center [610, 212] width 134 height 31
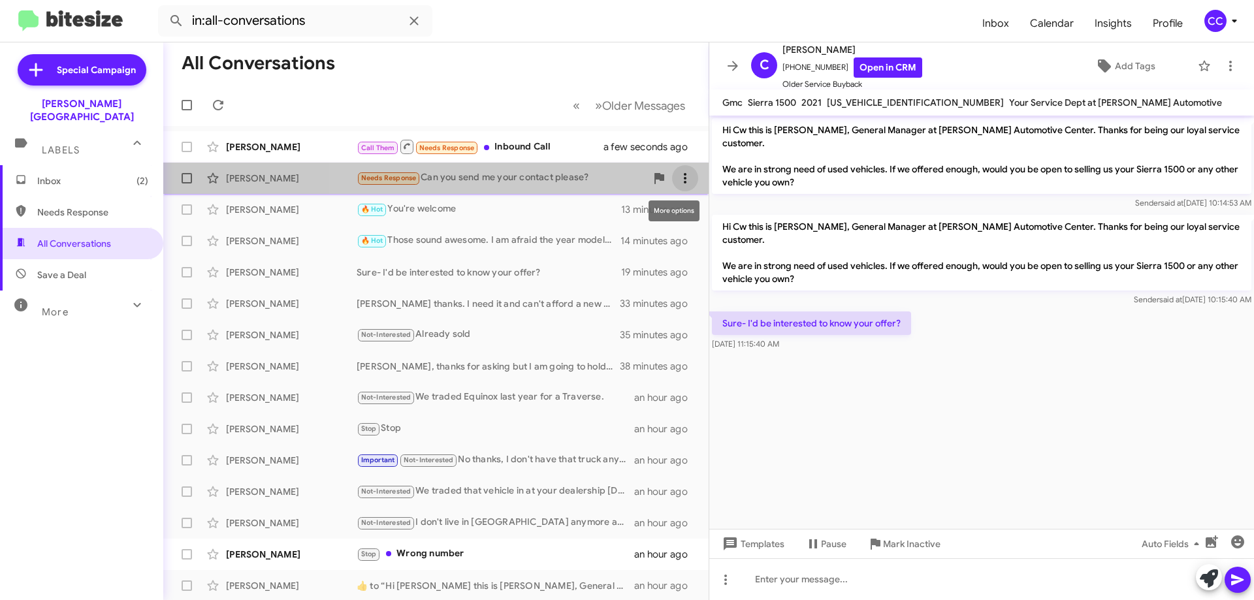
click at [677, 171] on icon at bounding box center [685, 178] width 16 height 16
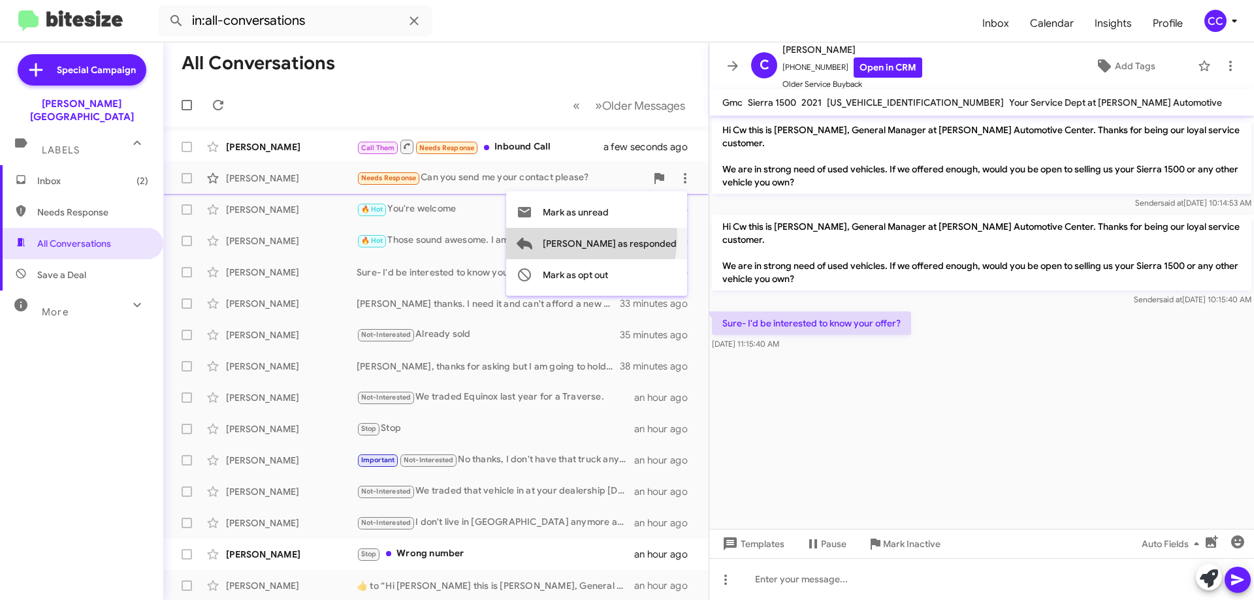
click at [643, 239] on span "[PERSON_NAME] as responded" at bounding box center [610, 243] width 134 height 31
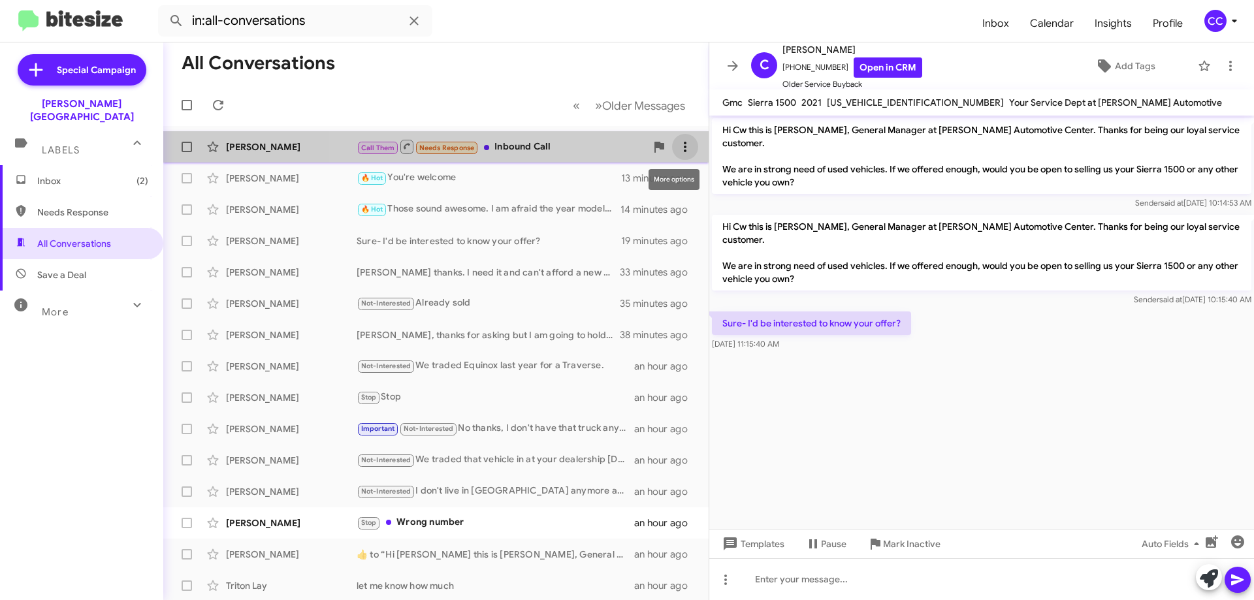
click at [677, 139] on icon at bounding box center [685, 147] width 16 height 16
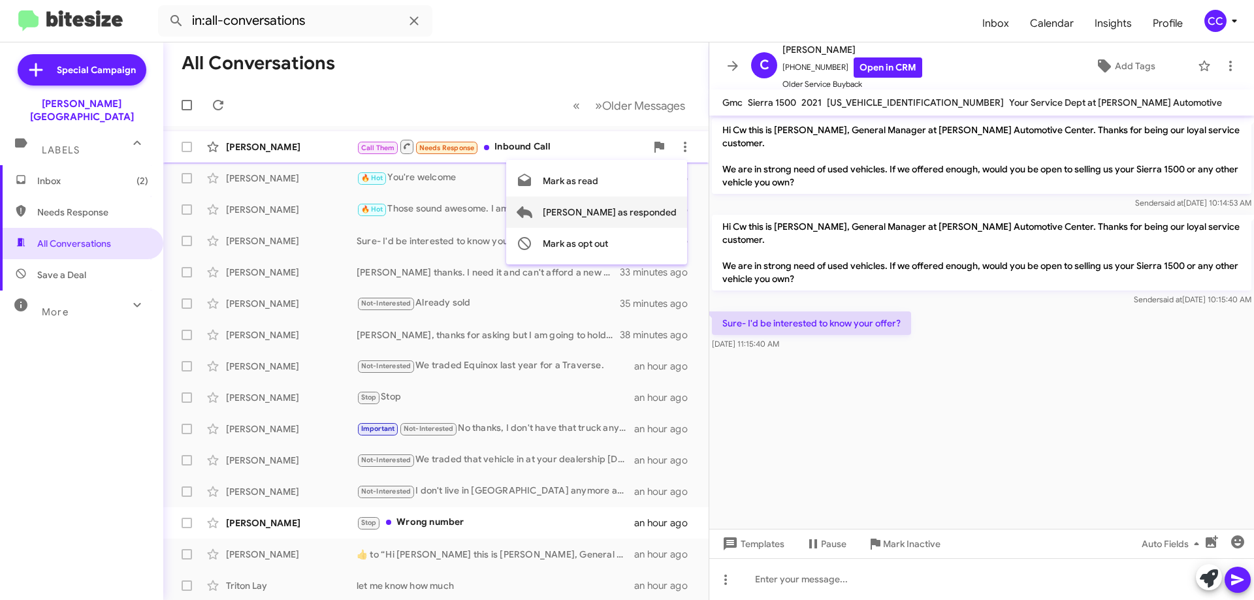
click at [661, 210] on span "[PERSON_NAME] as responded" at bounding box center [610, 212] width 134 height 31
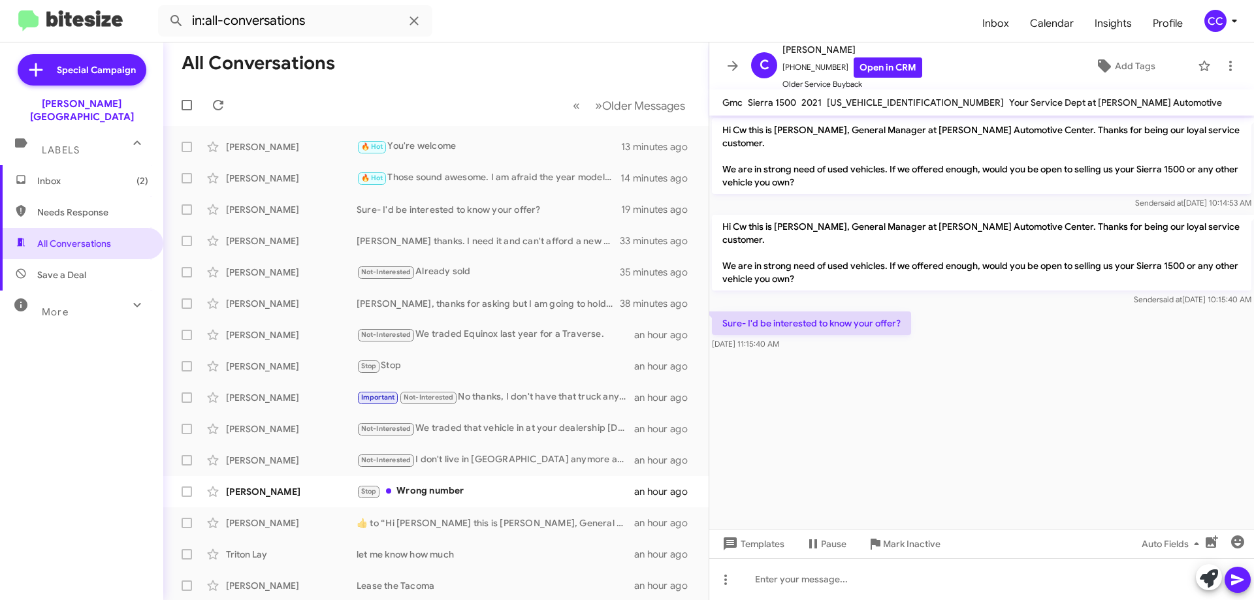
click at [893, 400] on cdk-virtual-scroll-viewport "Hi Cw this is [PERSON_NAME], General Manager at [PERSON_NAME] Automotive Center…" at bounding box center [981, 322] width 545 height 413
click at [684, 489] on icon at bounding box center [685, 492] width 3 height 10
click at [615, 528] on span "Mark as read" at bounding box center [601, 525] width 56 height 31
click at [50, 174] on span "Inbox (1)" at bounding box center [92, 180] width 111 height 13
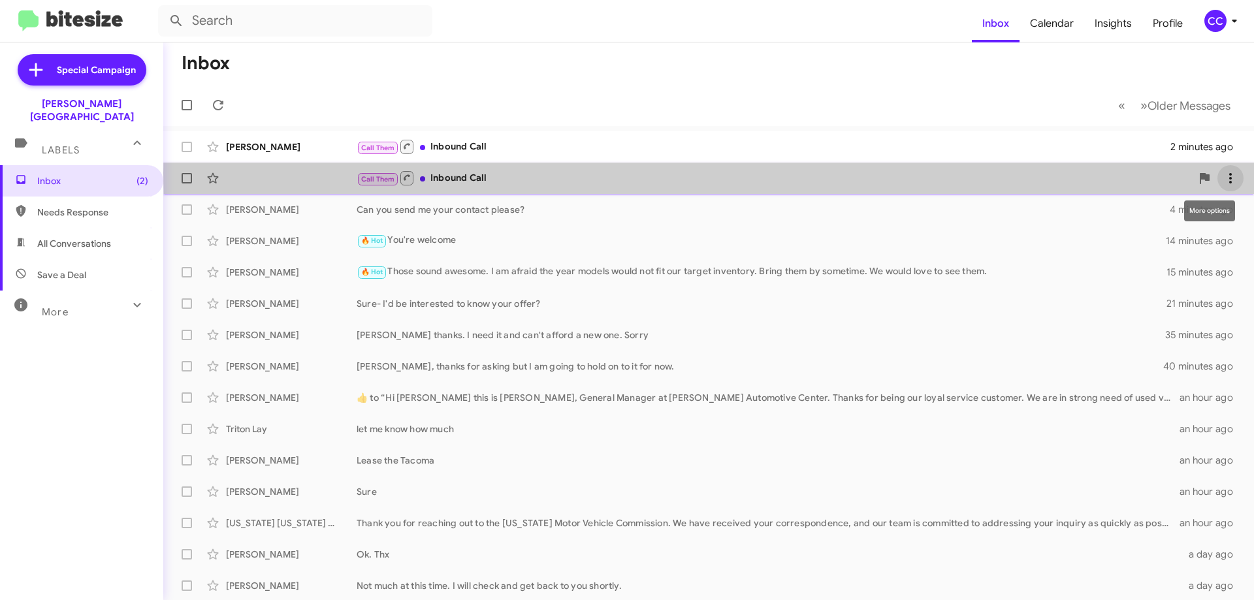
click at [1223, 173] on icon at bounding box center [1231, 178] width 16 height 16
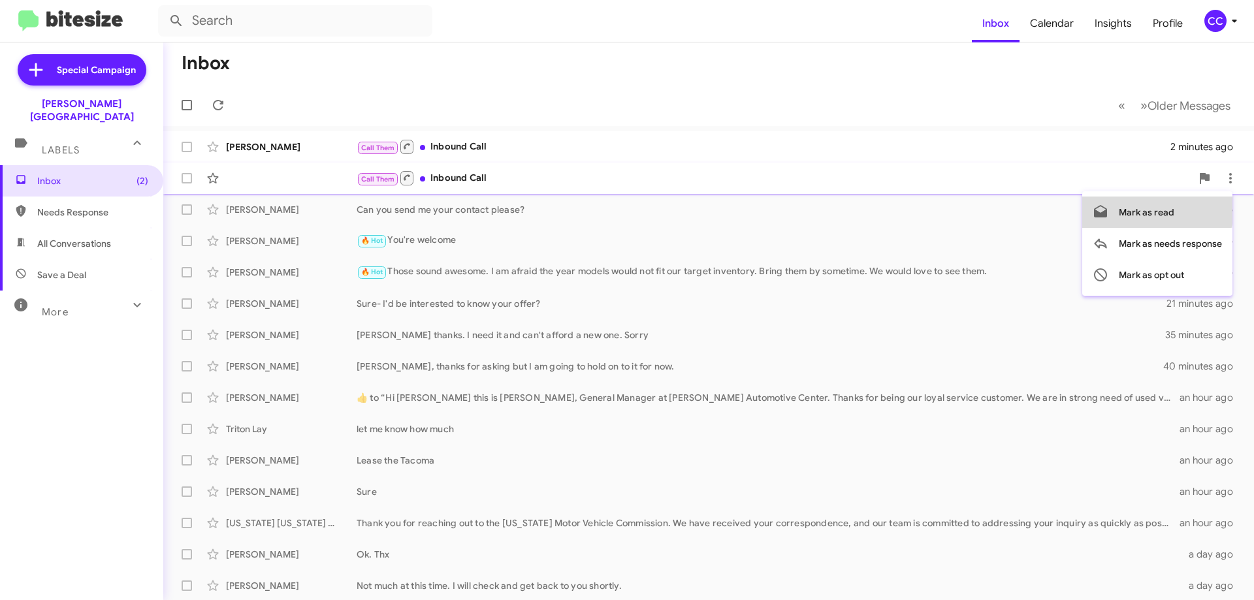
click at [1148, 209] on span "Mark as read" at bounding box center [1147, 212] width 56 height 31
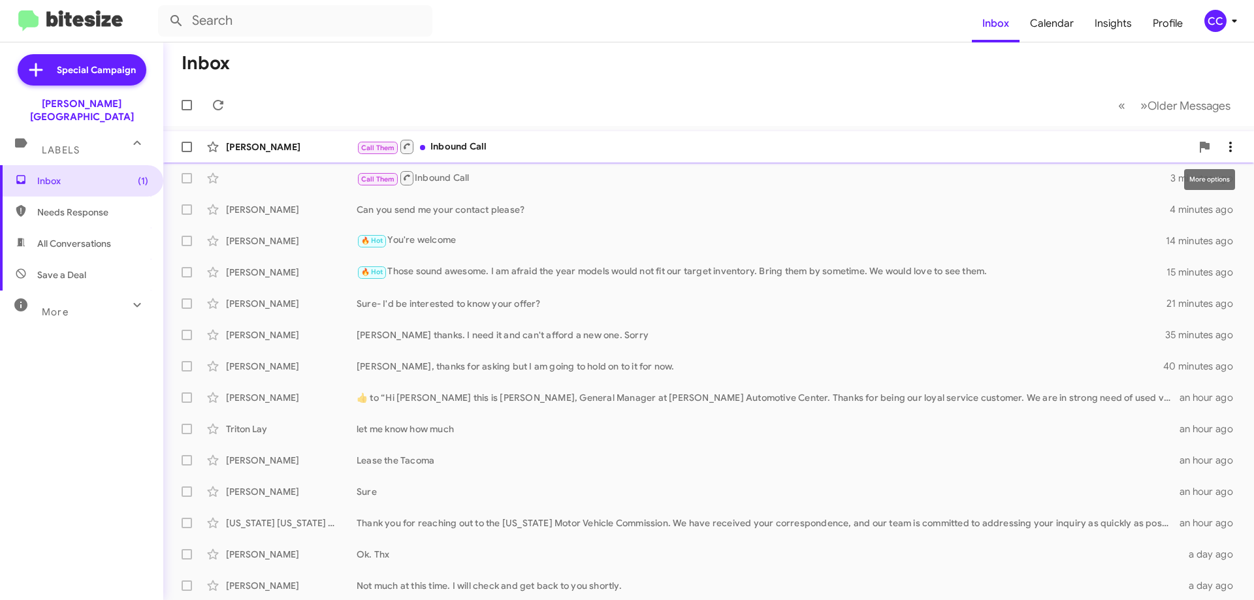
click at [1223, 143] on icon at bounding box center [1231, 147] width 16 height 16
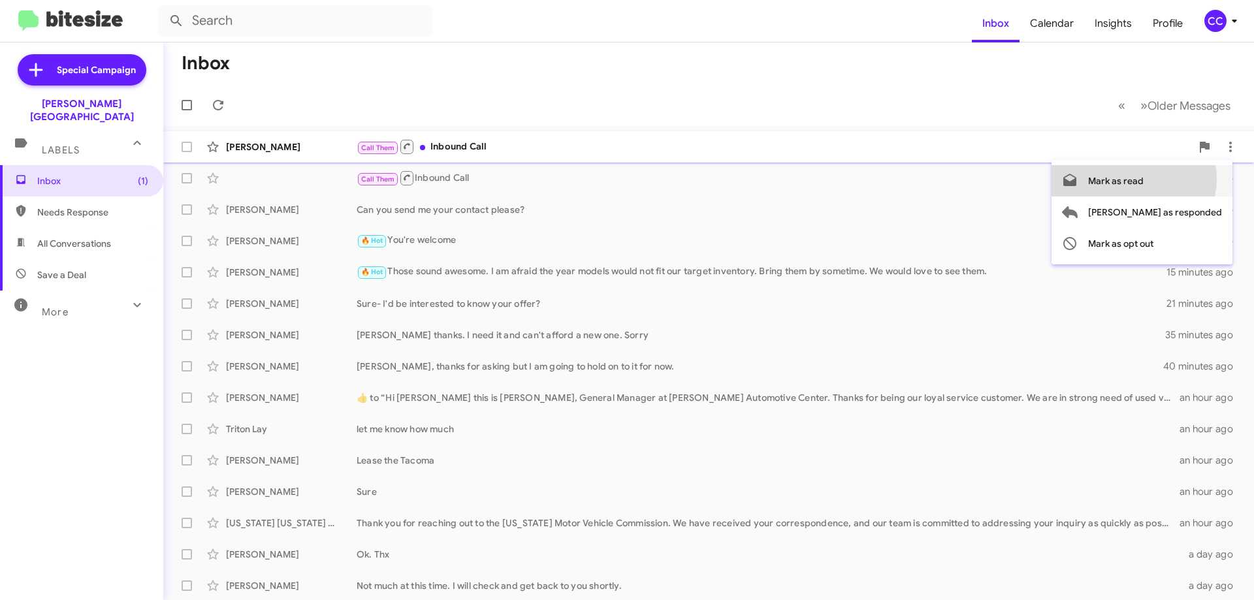
click at [1144, 179] on span "Mark as read" at bounding box center [1116, 180] width 56 height 31
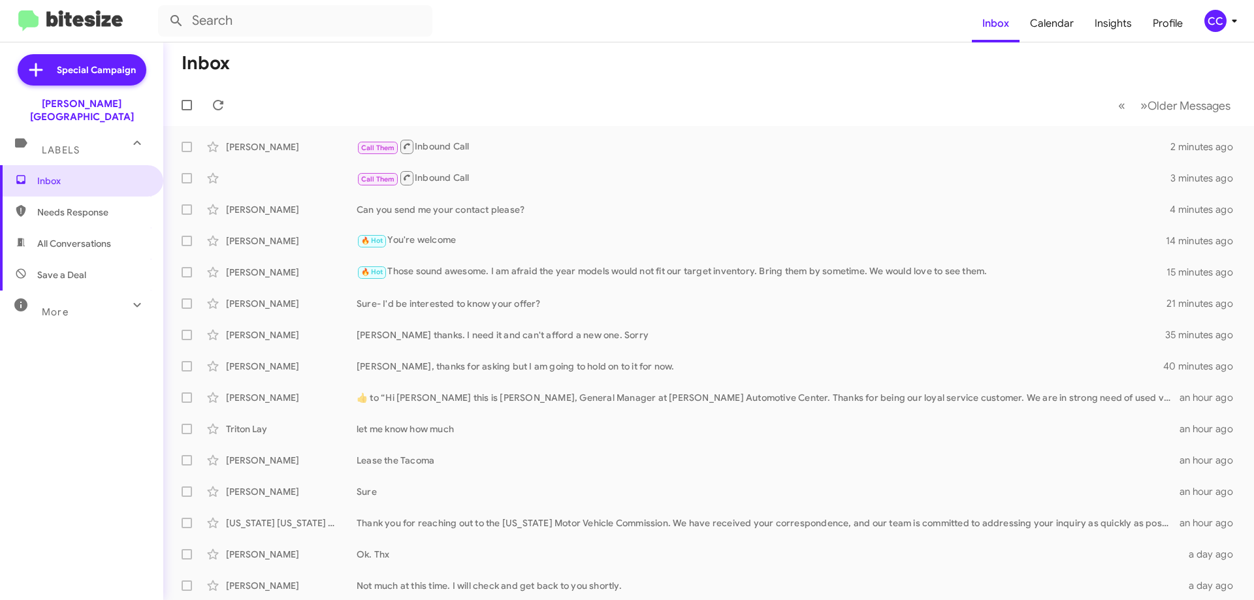
click at [639, 123] on mat-toolbar-row "« Previous » Next Older Messages" at bounding box center [708, 105] width 1091 height 42
click at [41, 206] on span "Needs Response" at bounding box center [92, 212] width 111 height 13
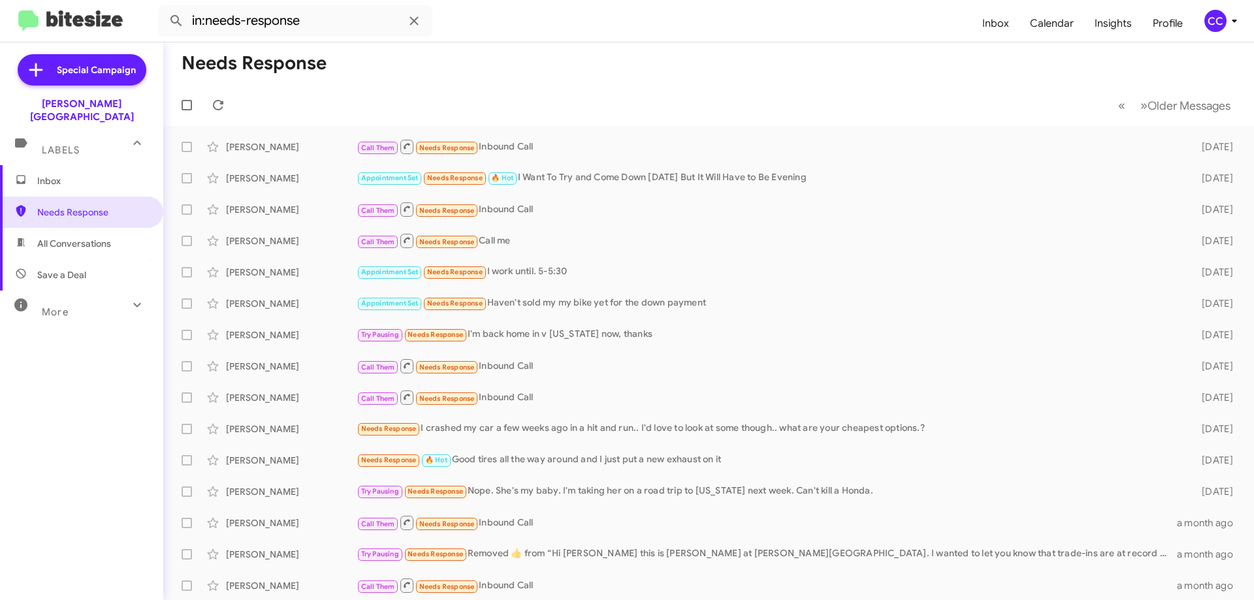
click at [69, 237] on span "All Conversations" at bounding box center [74, 243] width 74 height 13
type input "in:all-conversations"
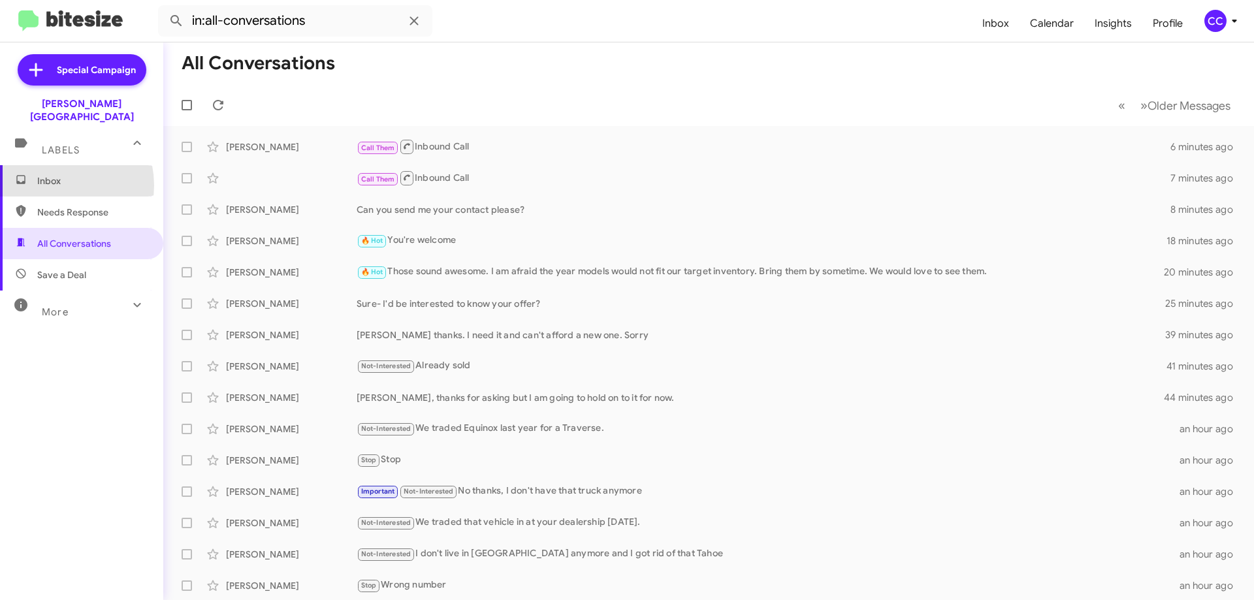
click at [50, 174] on span "Inbox" at bounding box center [92, 180] width 111 height 13
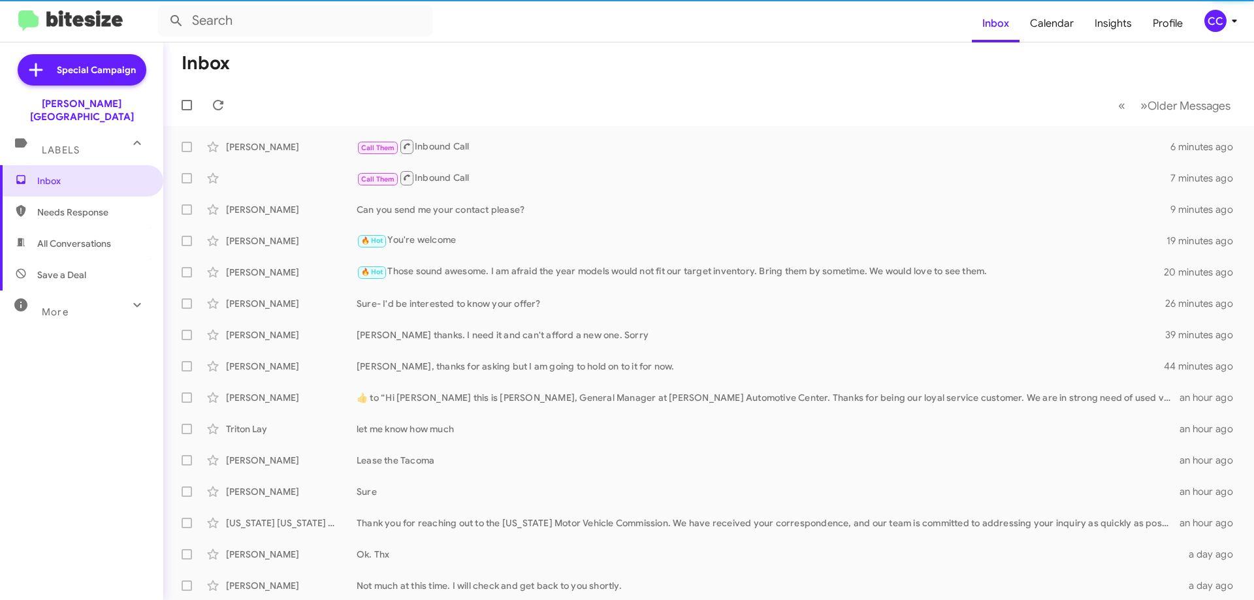
click at [65, 206] on span "Needs Response" at bounding box center [92, 212] width 111 height 13
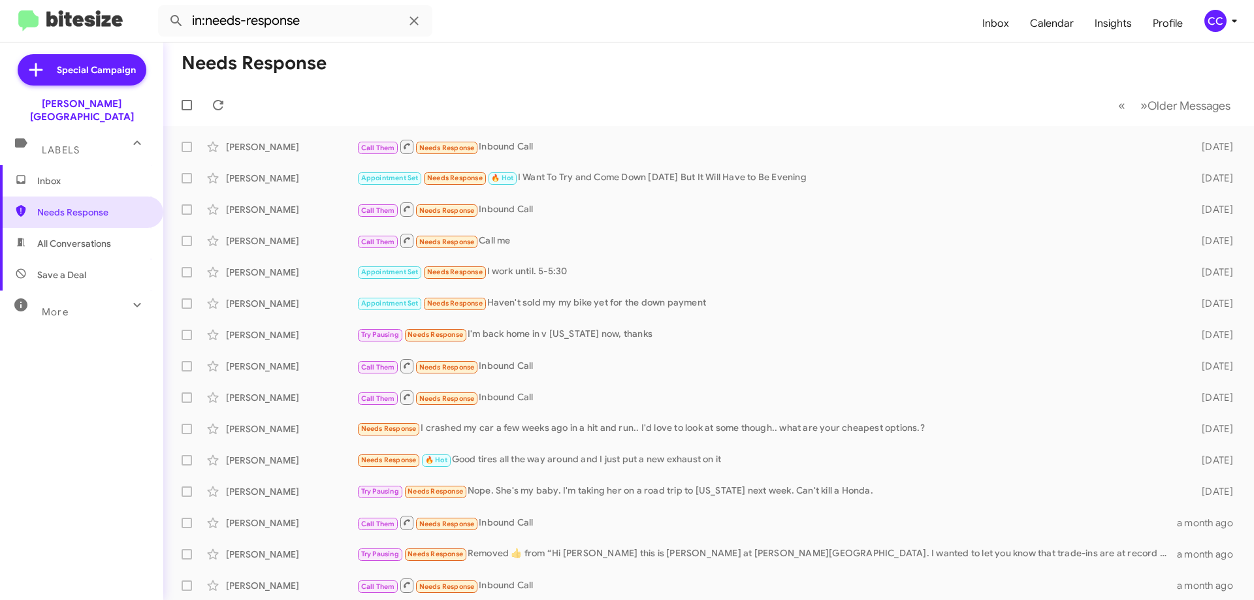
click at [69, 237] on span "All Conversations" at bounding box center [74, 243] width 74 height 13
type input "in:all-conversations"
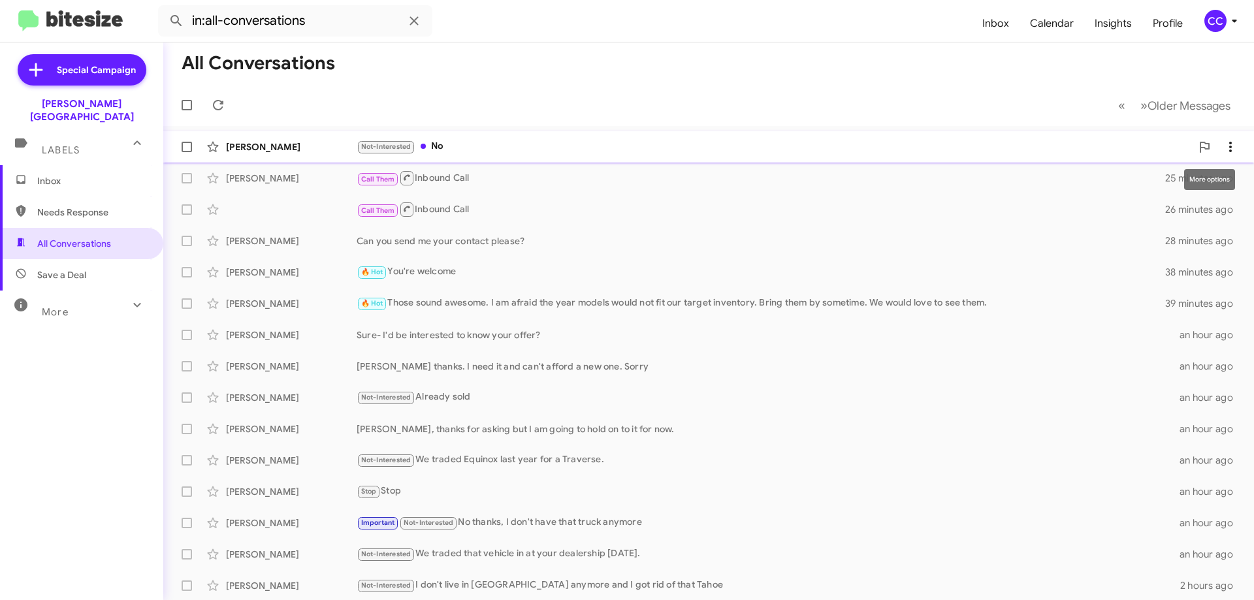
click at [1223, 140] on icon at bounding box center [1231, 147] width 16 height 16
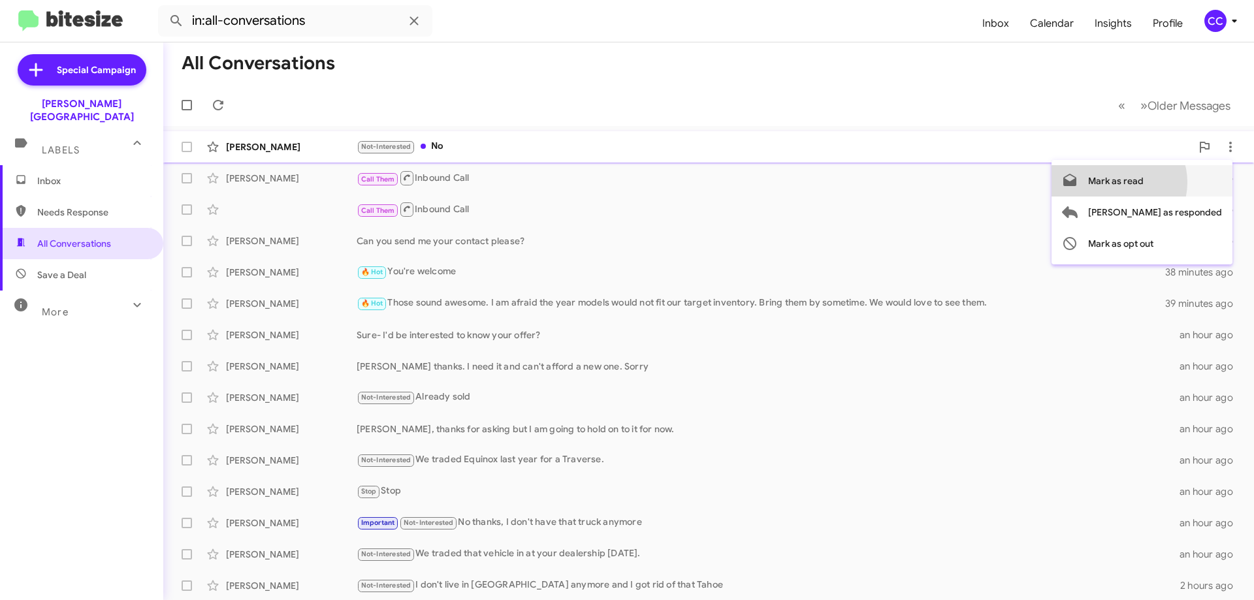
click at [1144, 182] on span "Mark as read" at bounding box center [1116, 180] width 56 height 31
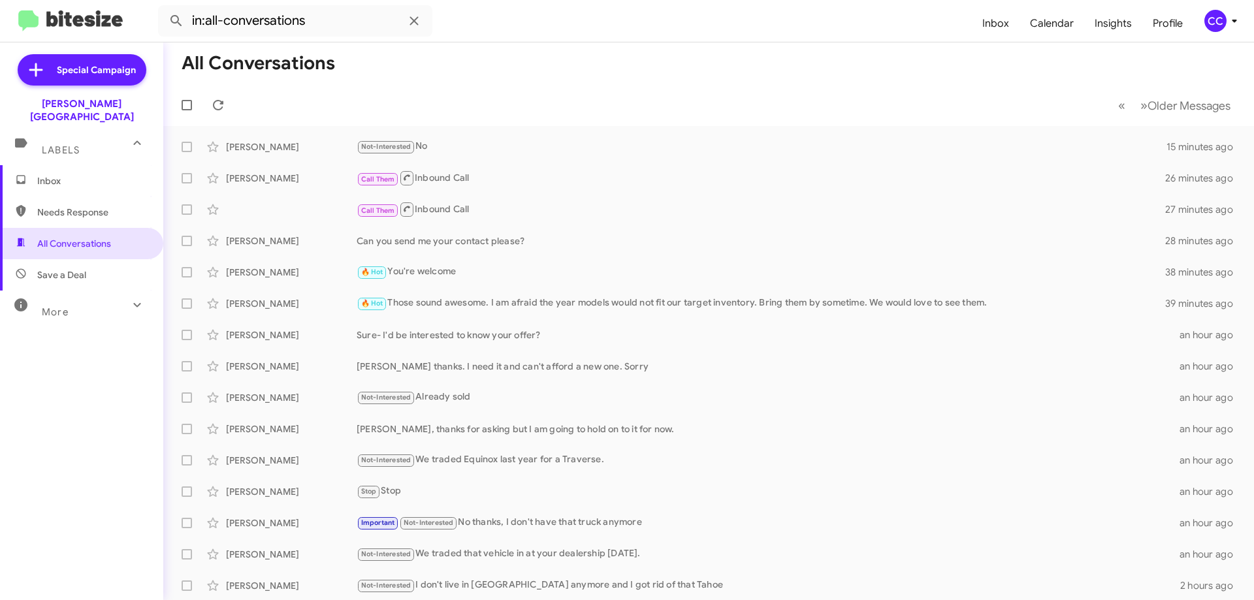
click at [601, 102] on mat-toolbar-row "« Previous » Next Older Messages" at bounding box center [708, 105] width 1091 height 42
